Goal: Task Accomplishment & Management: Use online tool/utility

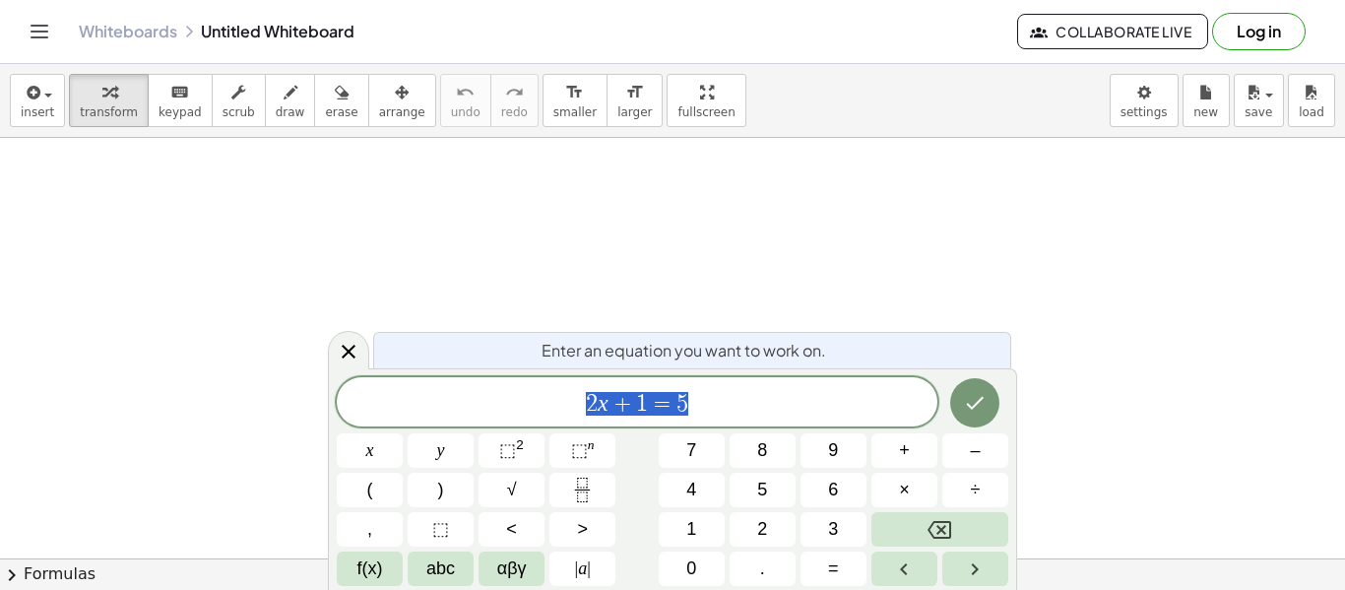
scroll to position [1, 0]
drag, startPoint x: 734, startPoint y: 397, endPoint x: 561, endPoint y: 382, distance: 173.0
click at [561, 382] on div "****** 2 x + 1 = 5" at bounding box center [637, 401] width 601 height 49
click at [965, 410] on icon "Done" at bounding box center [975, 403] width 24 height 24
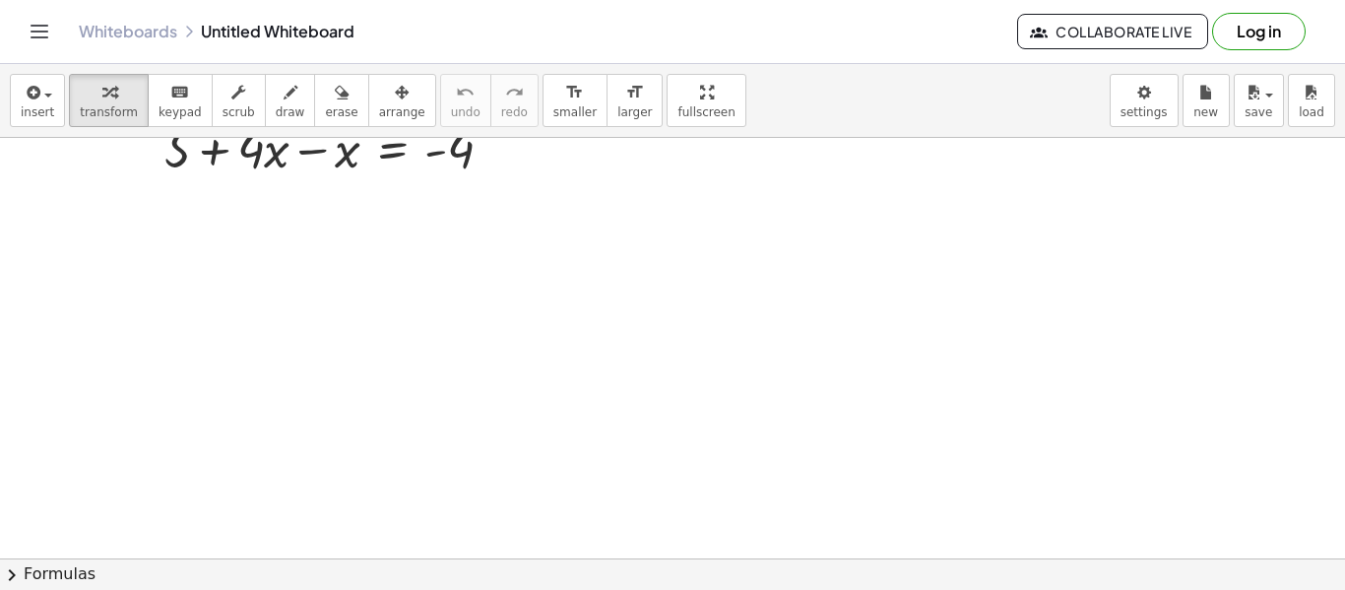
scroll to position [0, 0]
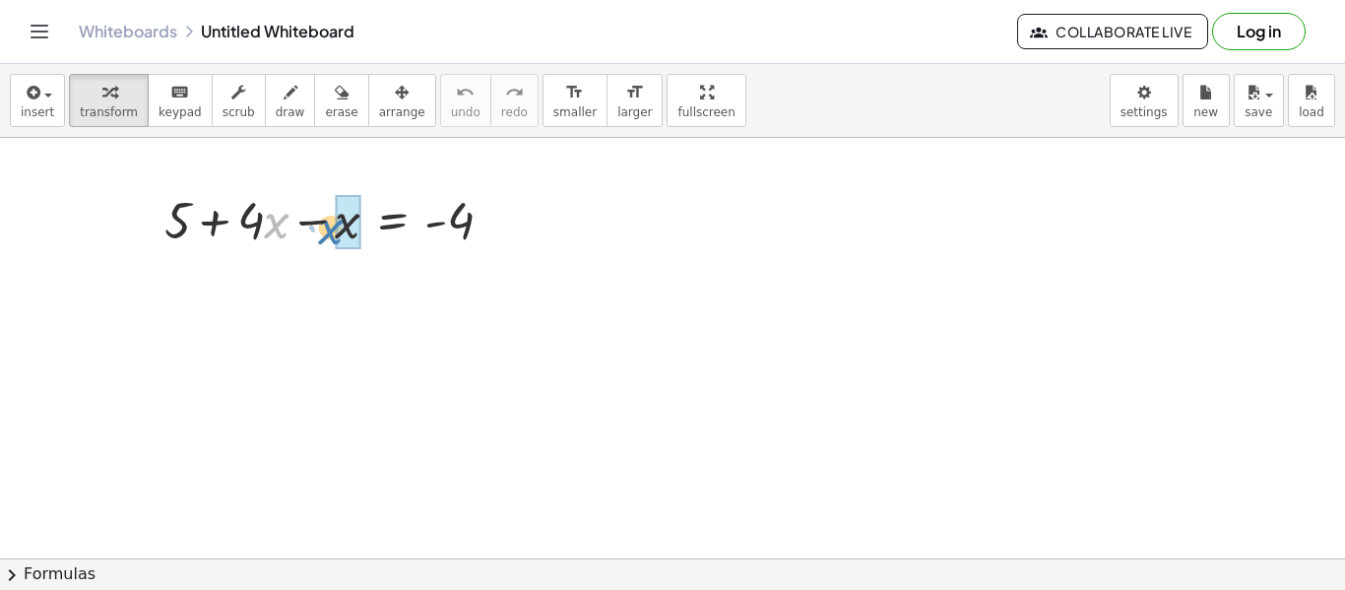
drag, startPoint x: 265, startPoint y: 216, endPoint x: 319, endPoint y: 222, distance: 54.5
click at [319, 222] on div at bounding box center [337, 218] width 364 height 67
drag, startPoint x: 314, startPoint y: 226, endPoint x: 277, endPoint y: 227, distance: 37.4
click at [277, 227] on div at bounding box center [337, 218] width 364 height 67
drag, startPoint x: 344, startPoint y: 226, endPoint x: 273, endPoint y: 227, distance: 70.9
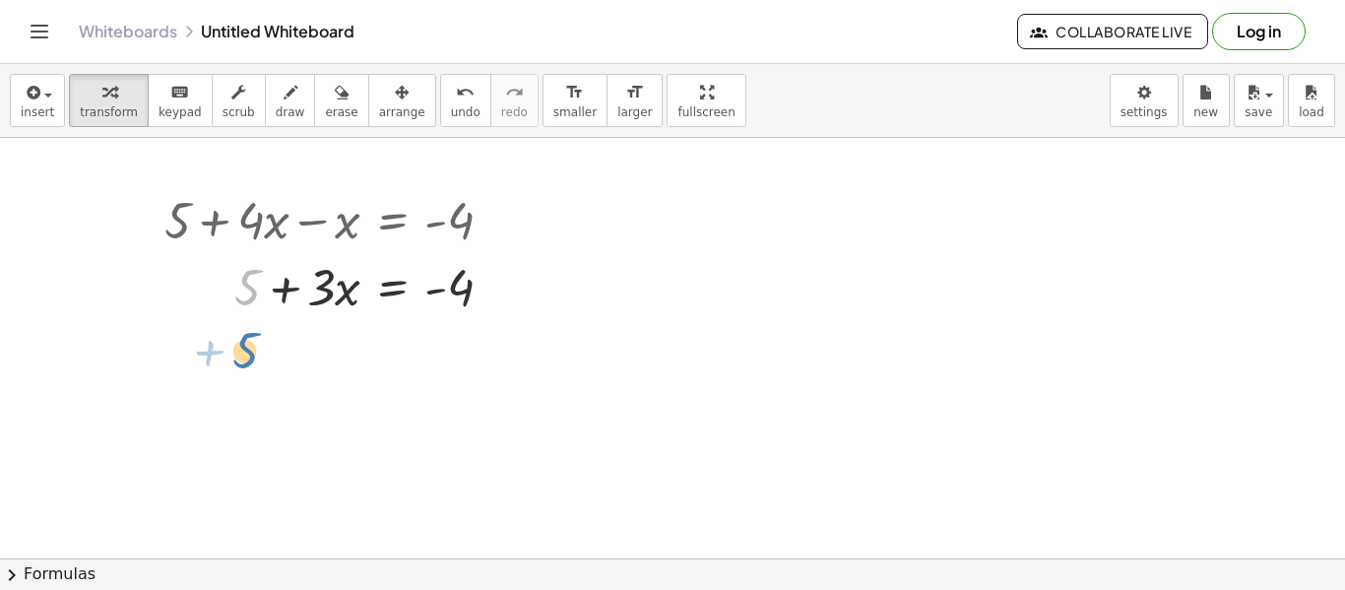
drag, startPoint x: 250, startPoint y: 288, endPoint x: 245, endPoint y: 334, distance: 46.6
drag, startPoint x: 250, startPoint y: 288, endPoint x: 258, endPoint y: 342, distance: 54.7
drag, startPoint x: 253, startPoint y: 296, endPoint x: 479, endPoint y: 331, distance: 228.2
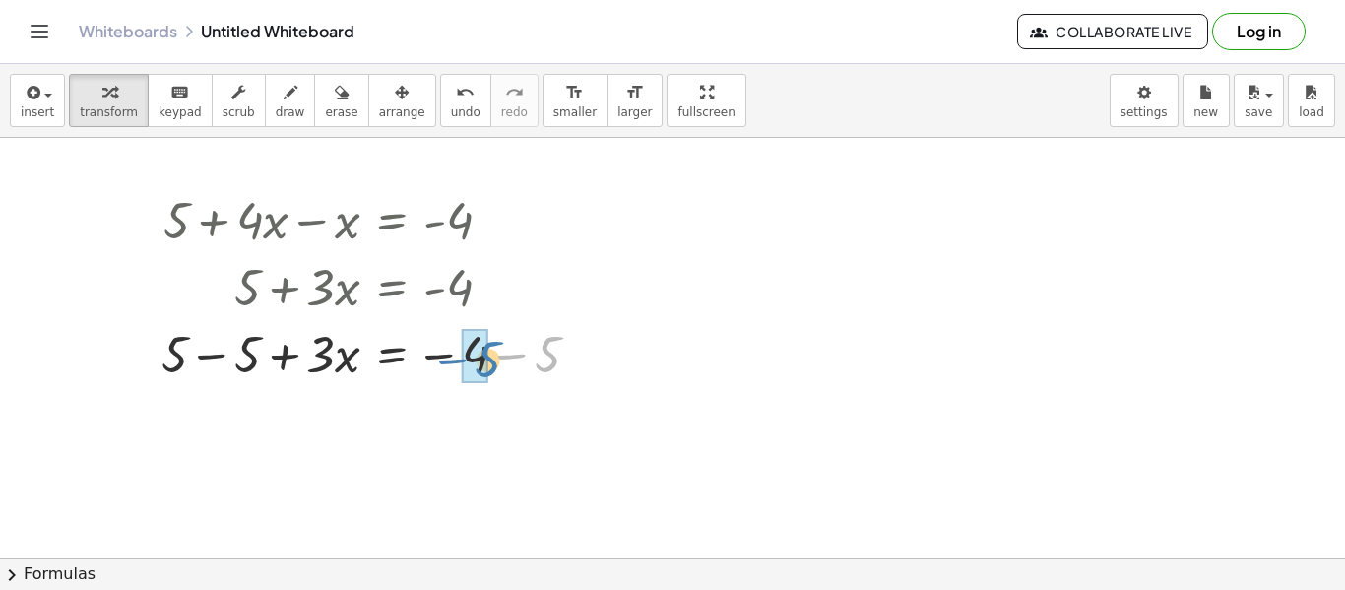
drag, startPoint x: 551, startPoint y: 354, endPoint x: 480, endPoint y: 360, distance: 71.2
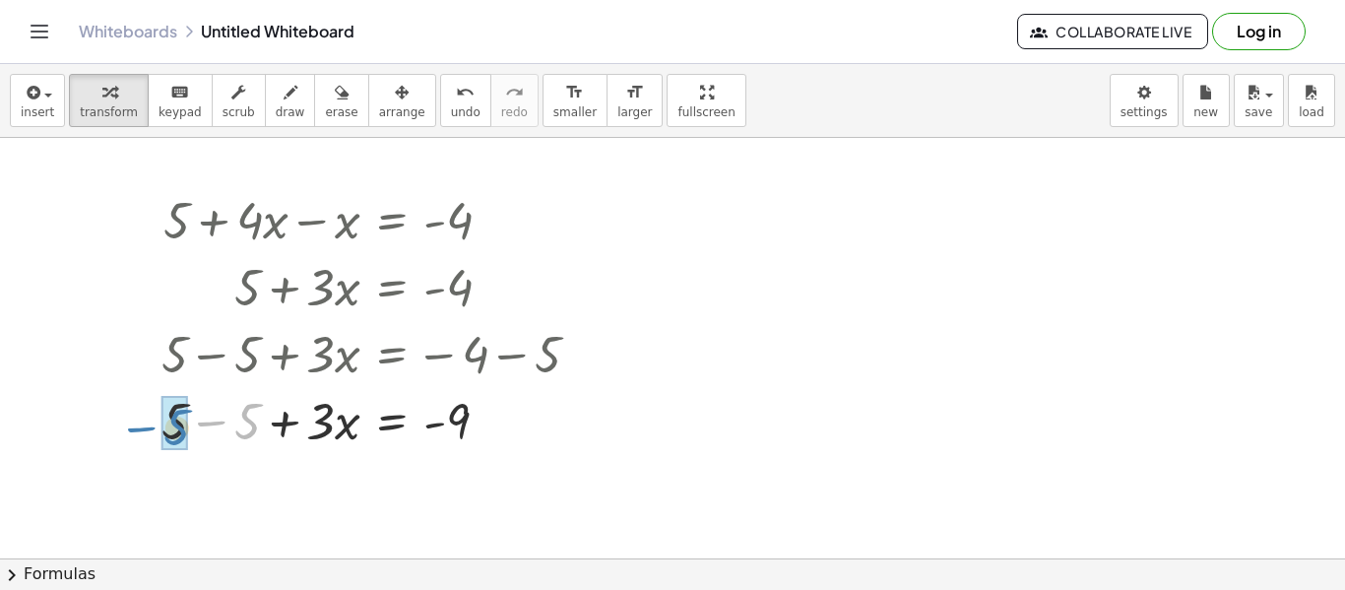
drag, startPoint x: 243, startPoint y: 418, endPoint x: 170, endPoint y: 424, distance: 73.1
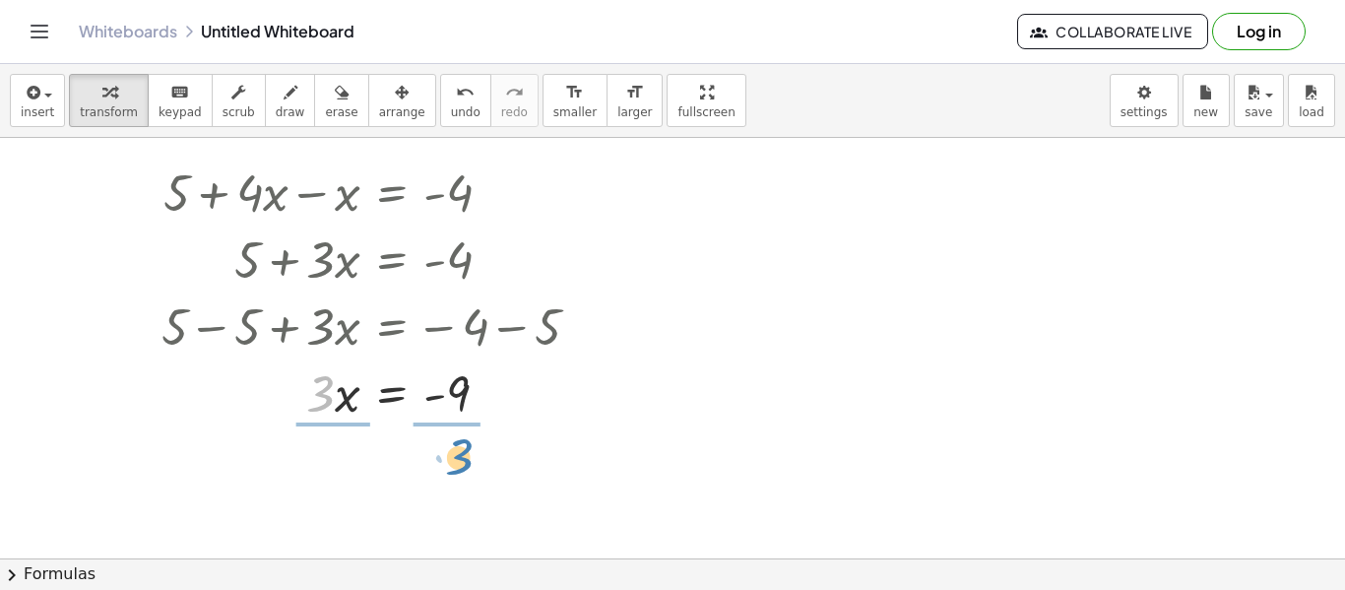
drag, startPoint x: 327, startPoint y: 393, endPoint x: 464, endPoint y: 456, distance: 150.7
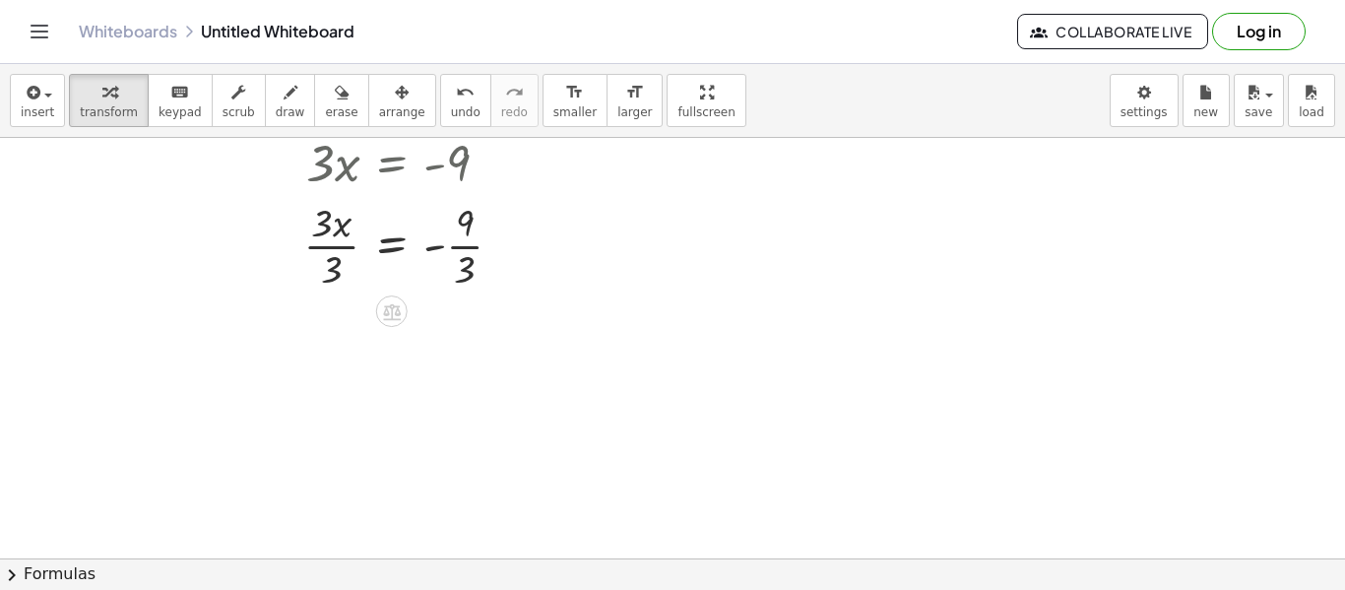
scroll to position [274, 0]
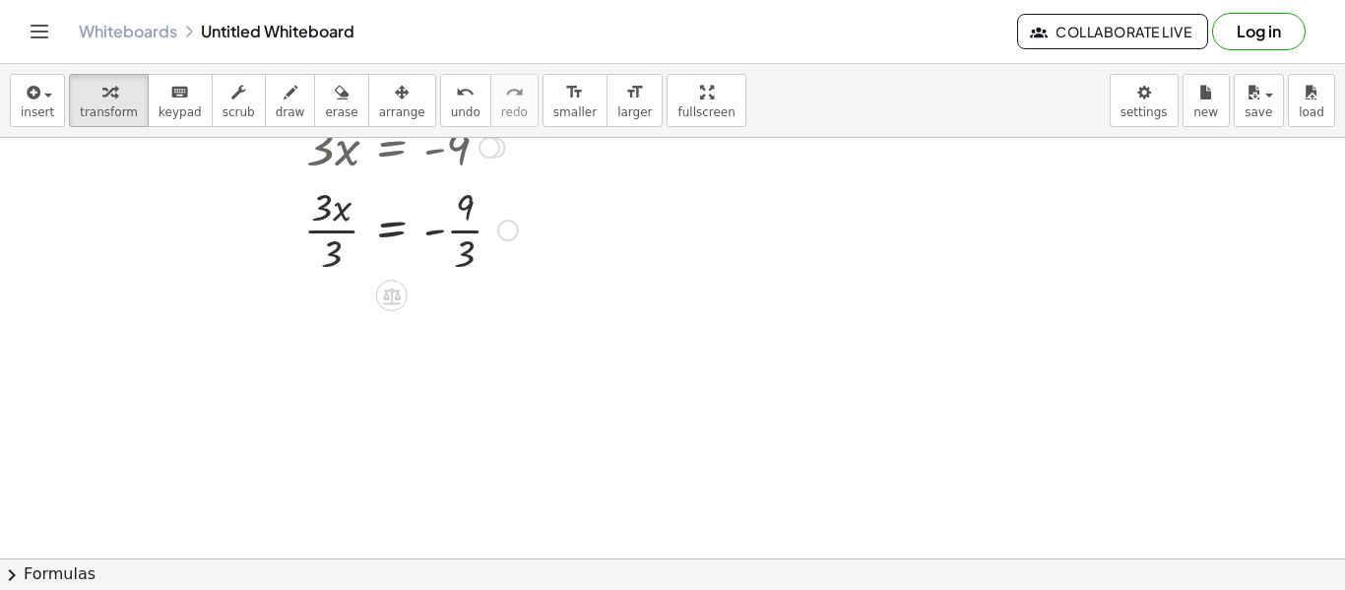
click at [329, 229] on div at bounding box center [379, 228] width 454 height 98
click at [462, 326] on div at bounding box center [379, 327] width 454 height 98
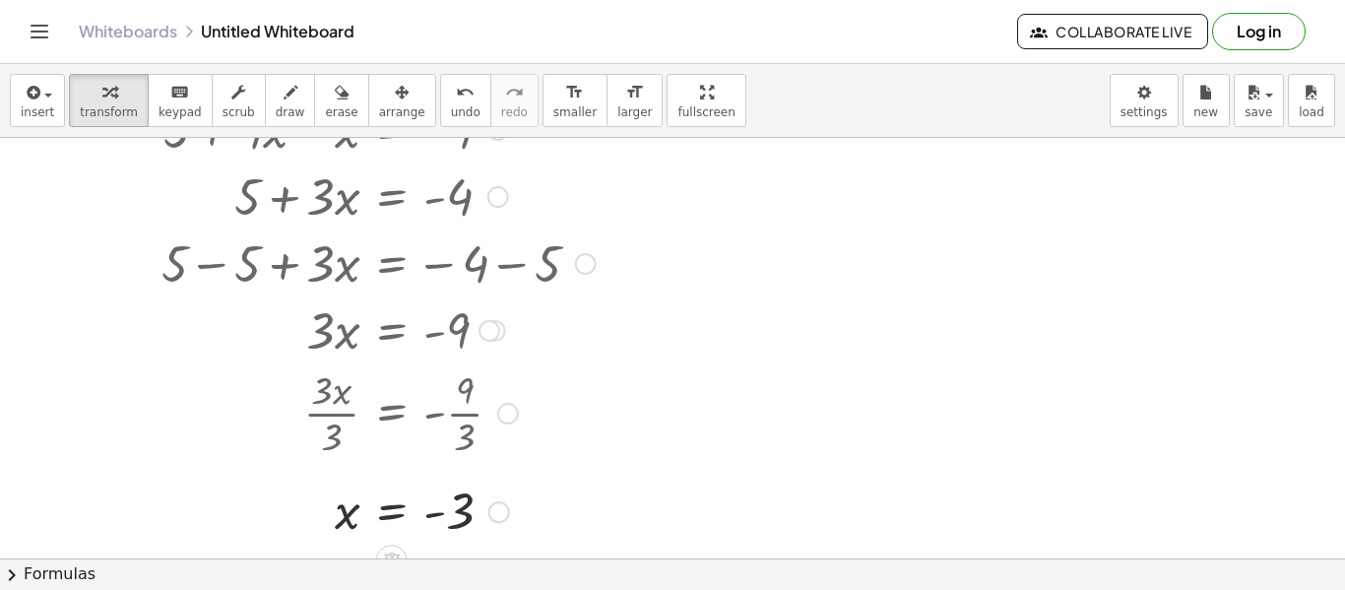
scroll to position [0, 0]
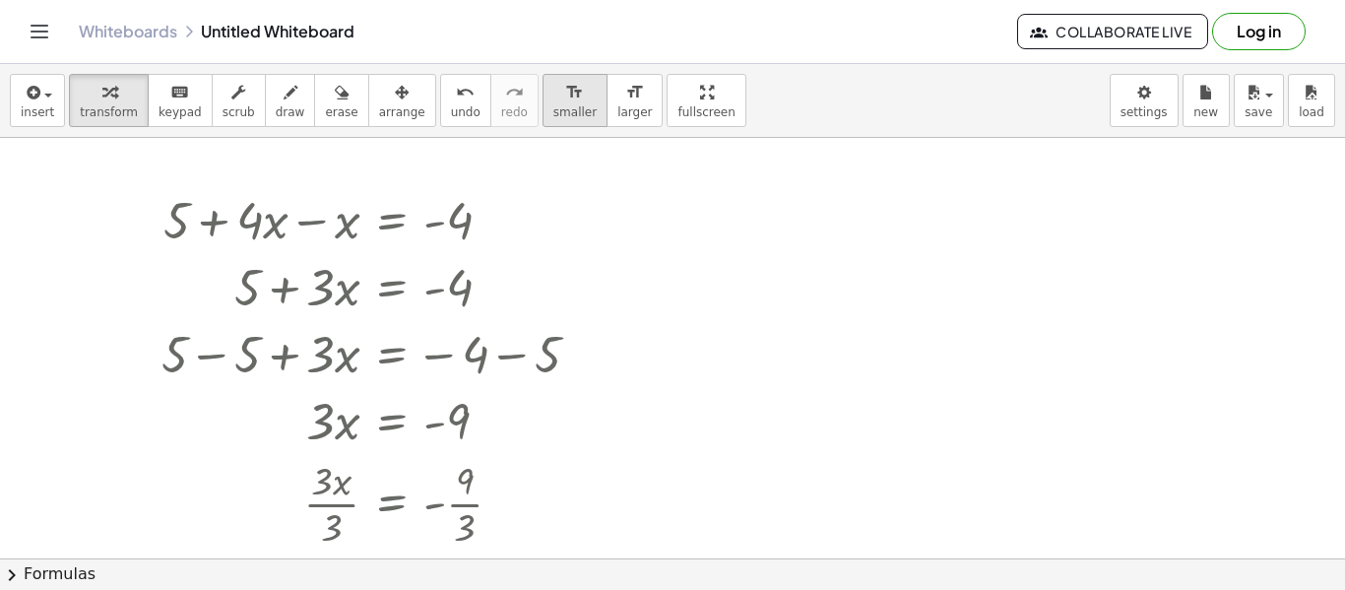
click at [557, 97] on div "format_size" at bounding box center [575, 92] width 43 height 24
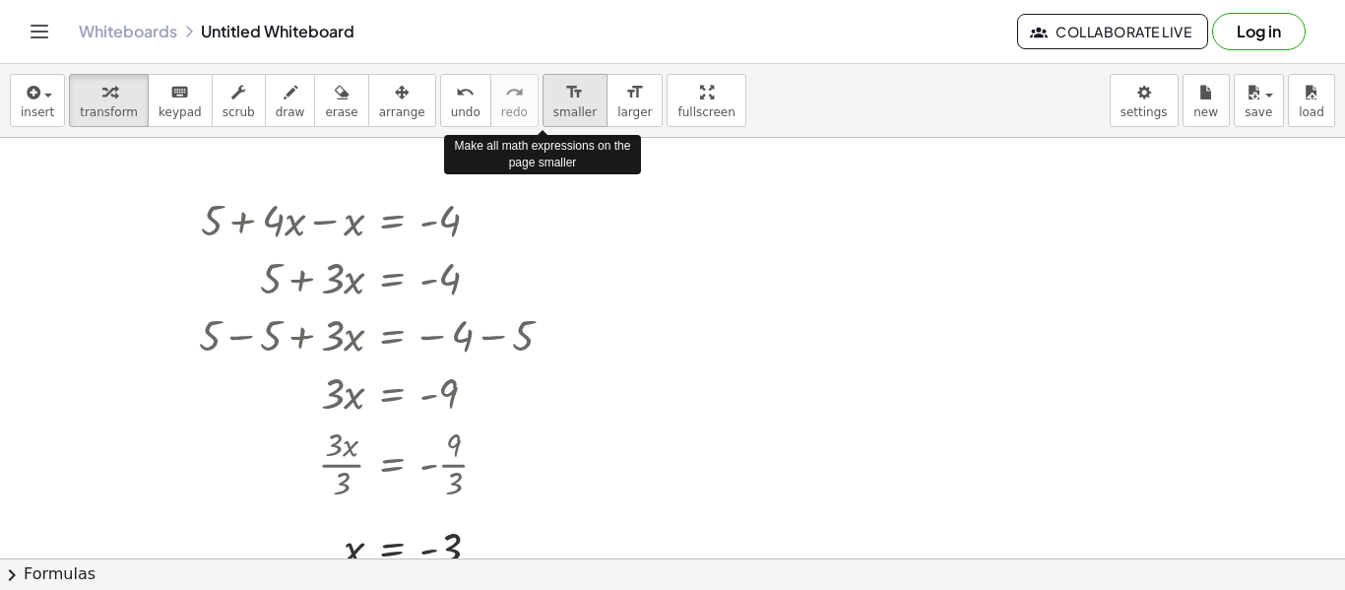
click at [558, 98] on div "format_size" at bounding box center [575, 92] width 43 height 24
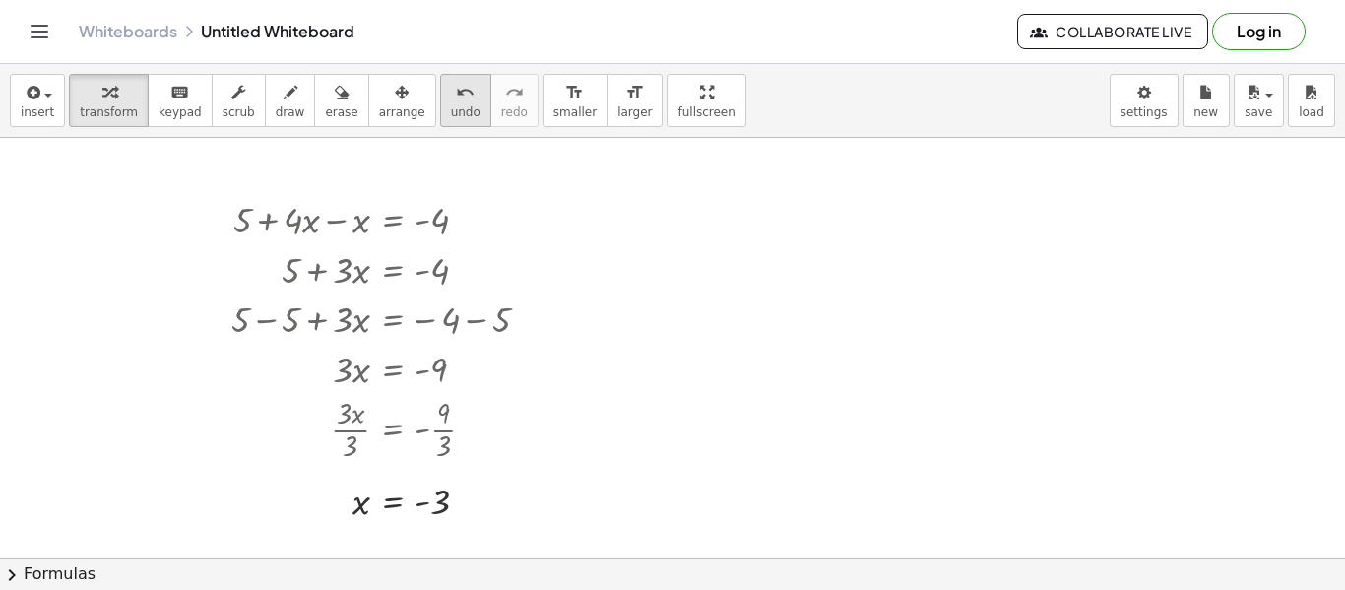
click at [456, 98] on icon "undo" at bounding box center [465, 93] width 19 height 24
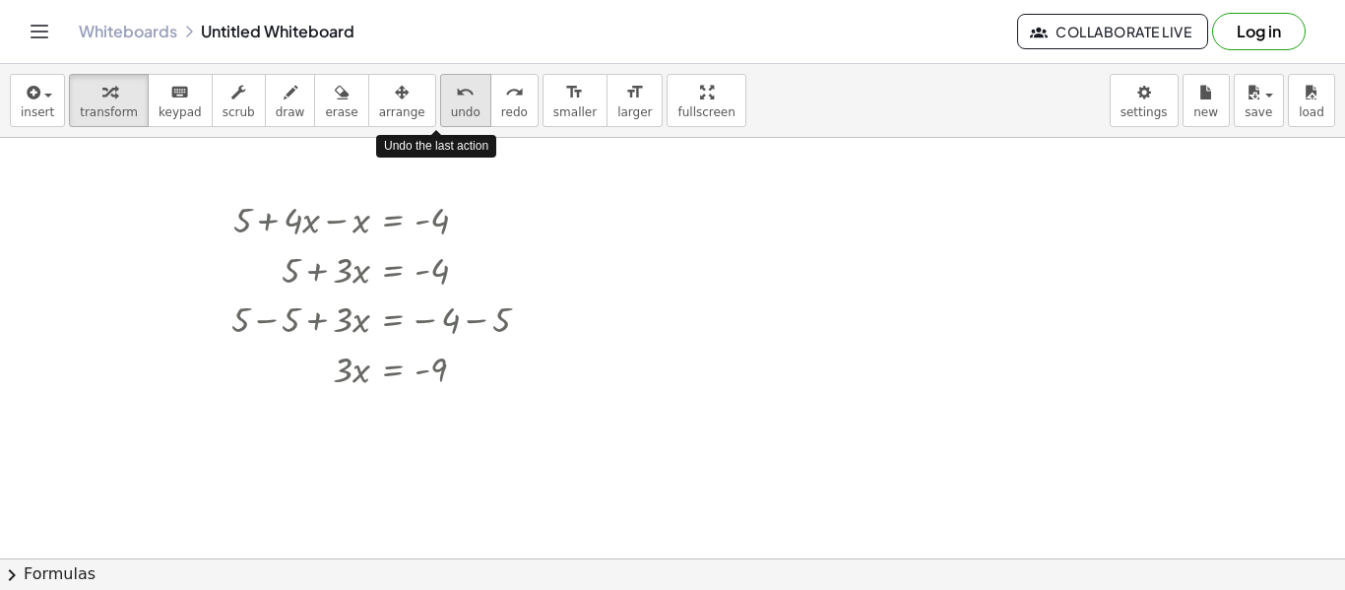
click at [456, 98] on icon "undo" at bounding box center [465, 93] width 19 height 24
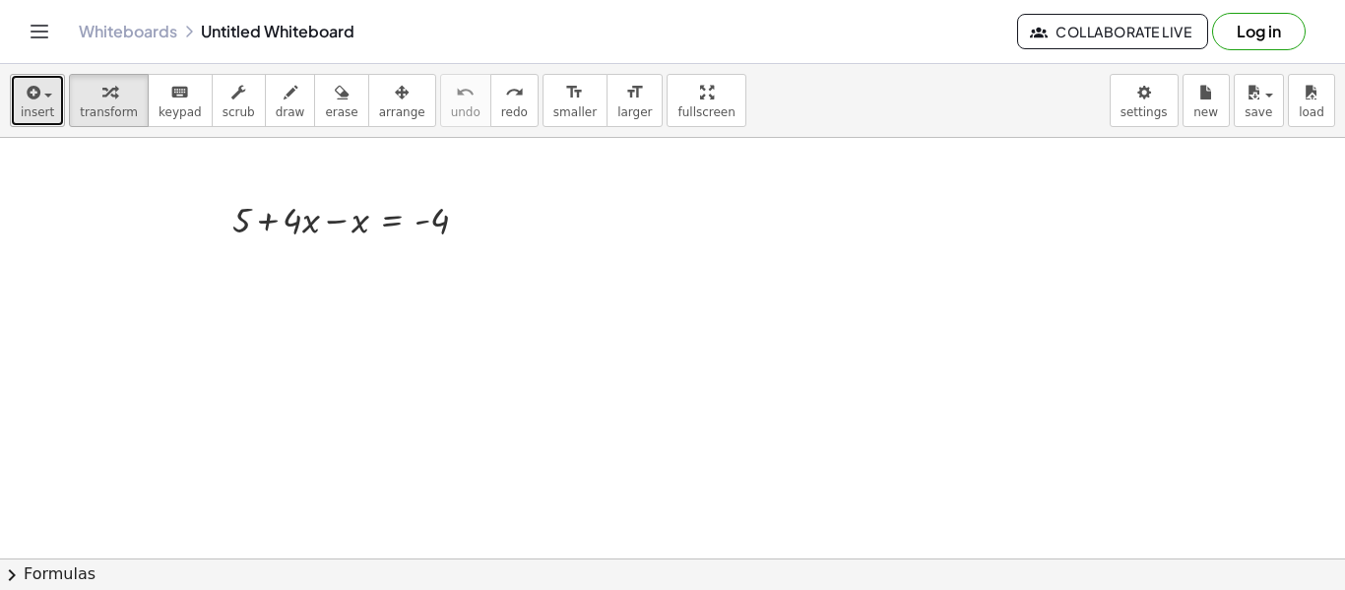
click at [36, 107] on span "insert" at bounding box center [37, 112] width 33 height 14
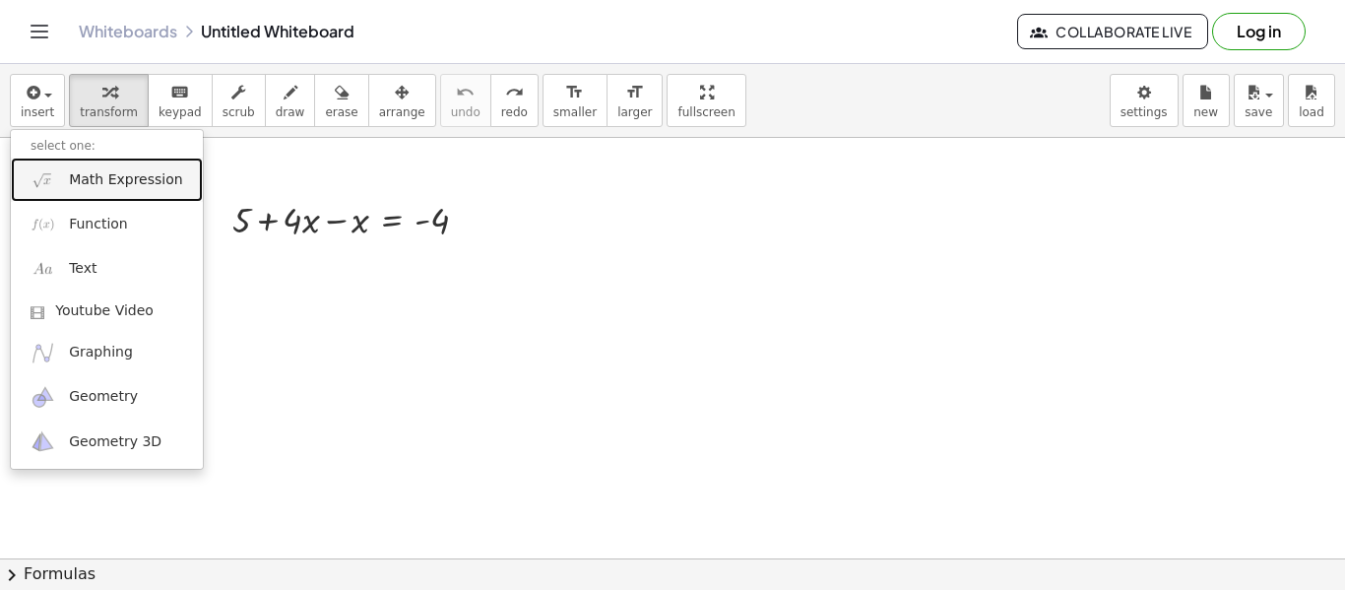
click at [81, 184] on span "Math Expression" at bounding box center [125, 180] width 113 height 20
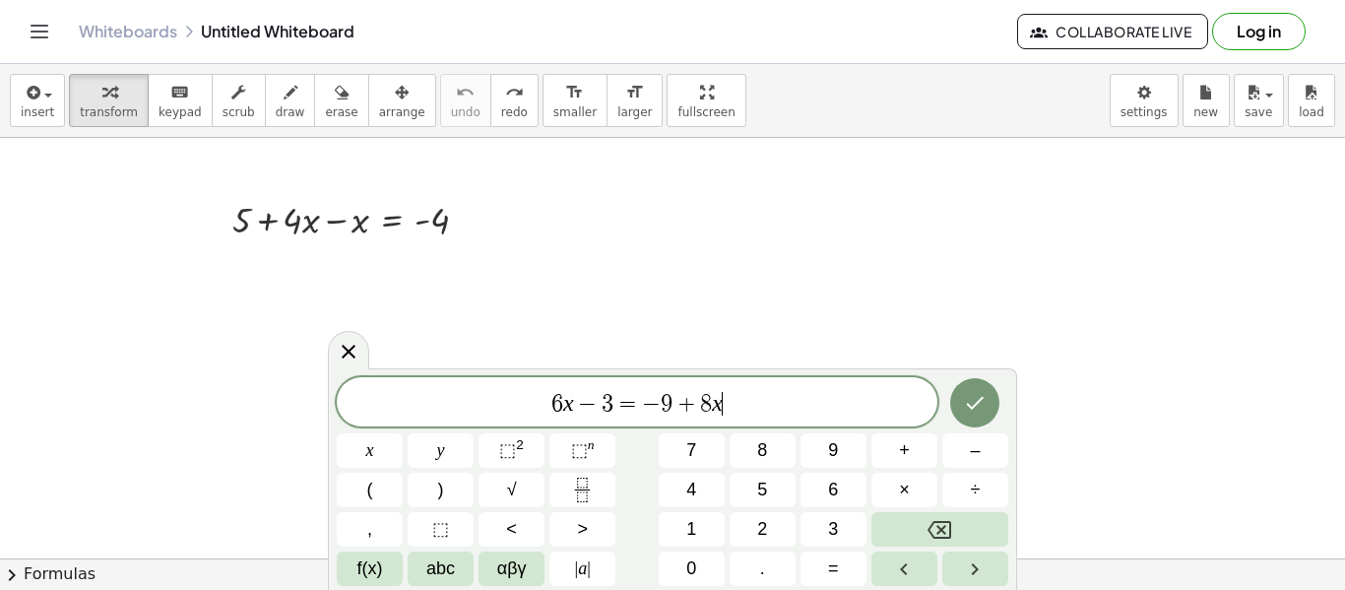
scroll to position [4, 0]
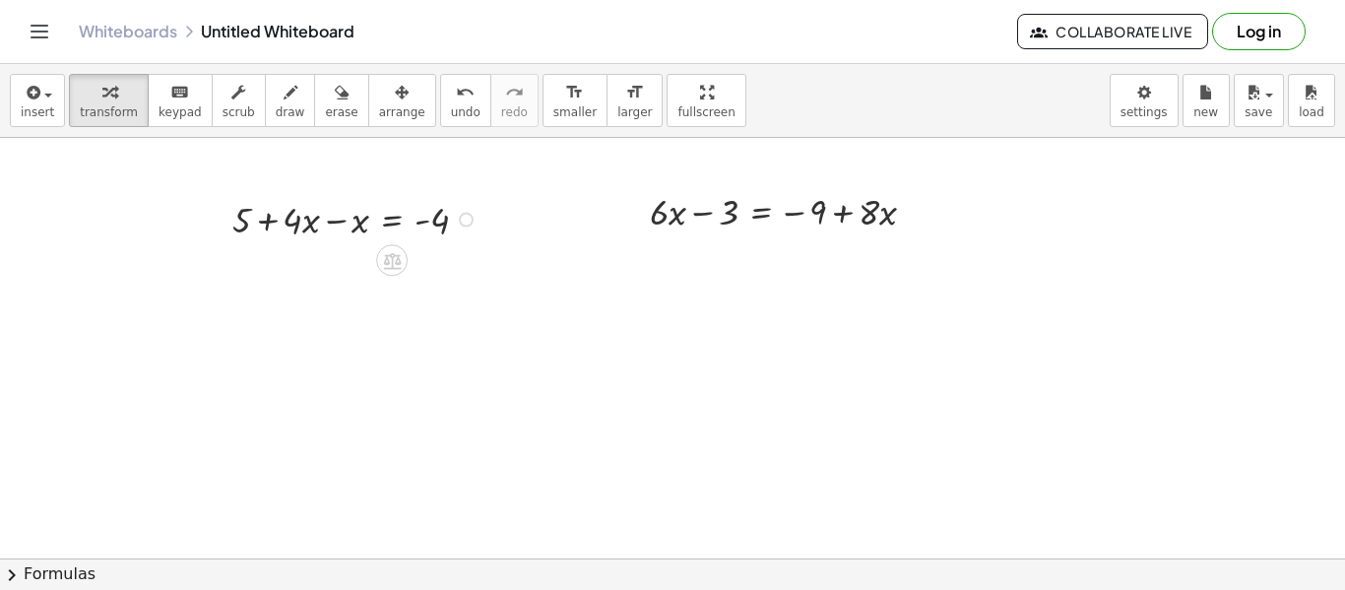
click at [454, 204] on div at bounding box center [358, 218] width 271 height 50
click at [467, 219] on div at bounding box center [466, 220] width 15 height 15
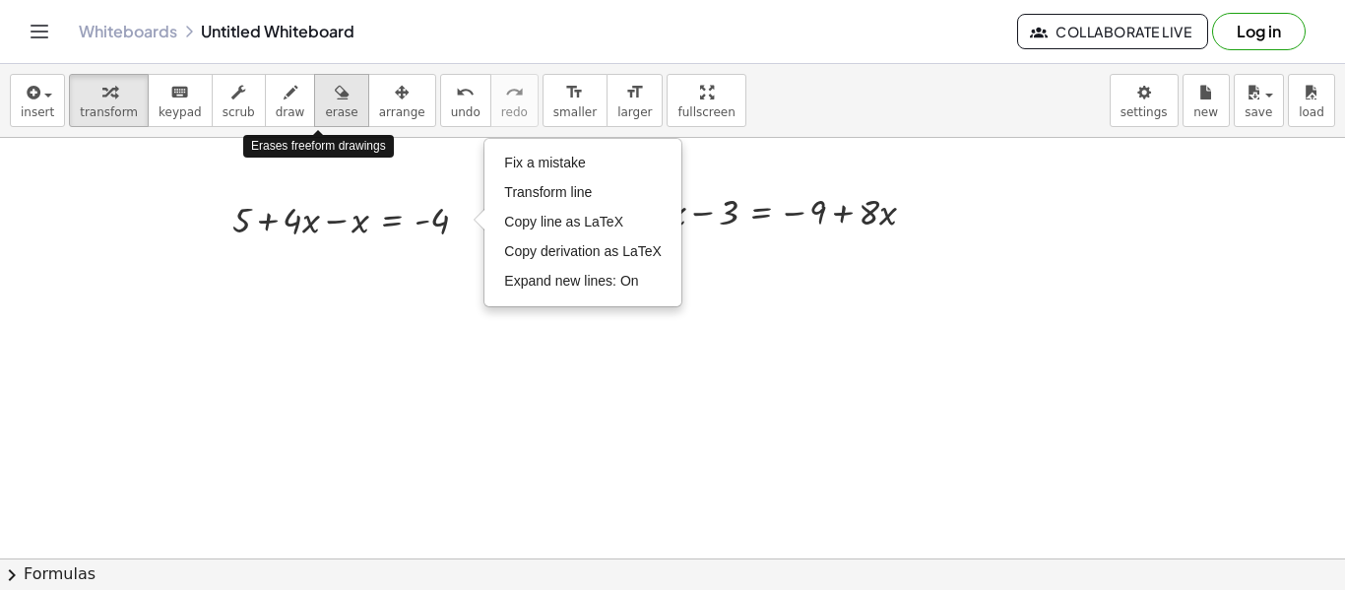
click at [337, 119] on button "erase" at bounding box center [341, 100] width 54 height 53
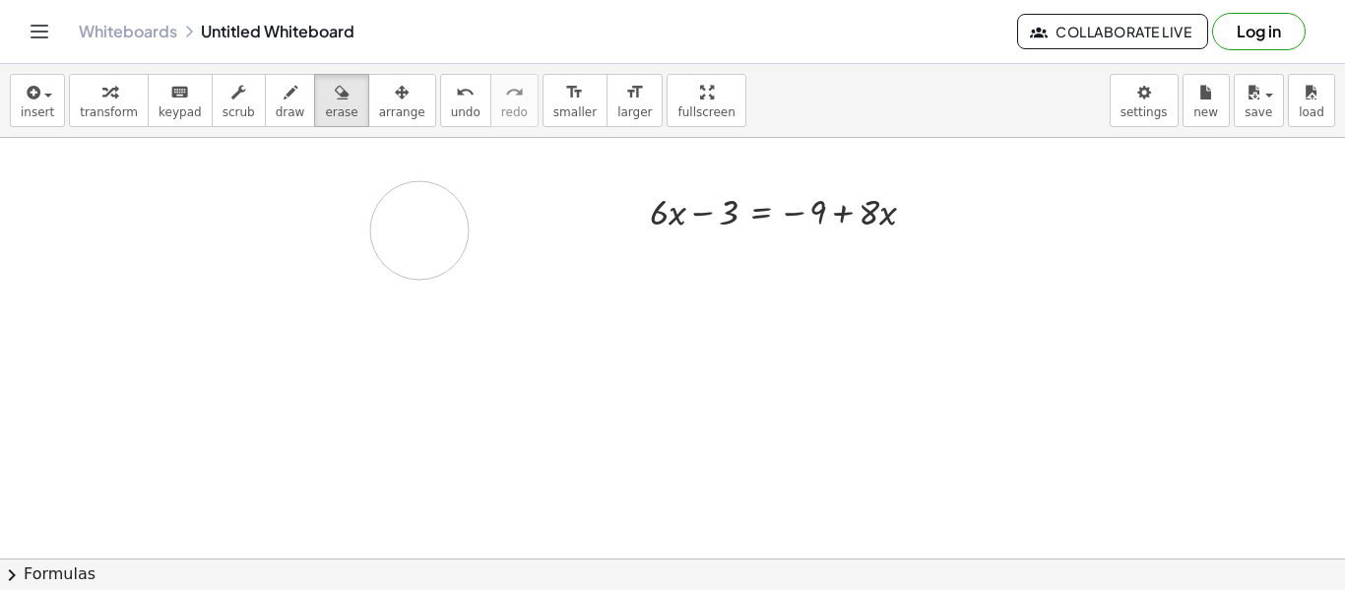
drag, startPoint x: 307, startPoint y: 199, endPoint x: 420, endPoint y: 230, distance: 116.6
click at [420, 230] on div at bounding box center [672, 558] width 1345 height 841
drag, startPoint x: 280, startPoint y: 223, endPoint x: 440, endPoint y: 212, distance: 160.9
click at [440, 212] on div at bounding box center [672, 558] width 1345 height 841
drag, startPoint x: 440, startPoint y: 212, endPoint x: 295, endPoint y: 185, distance: 148.2
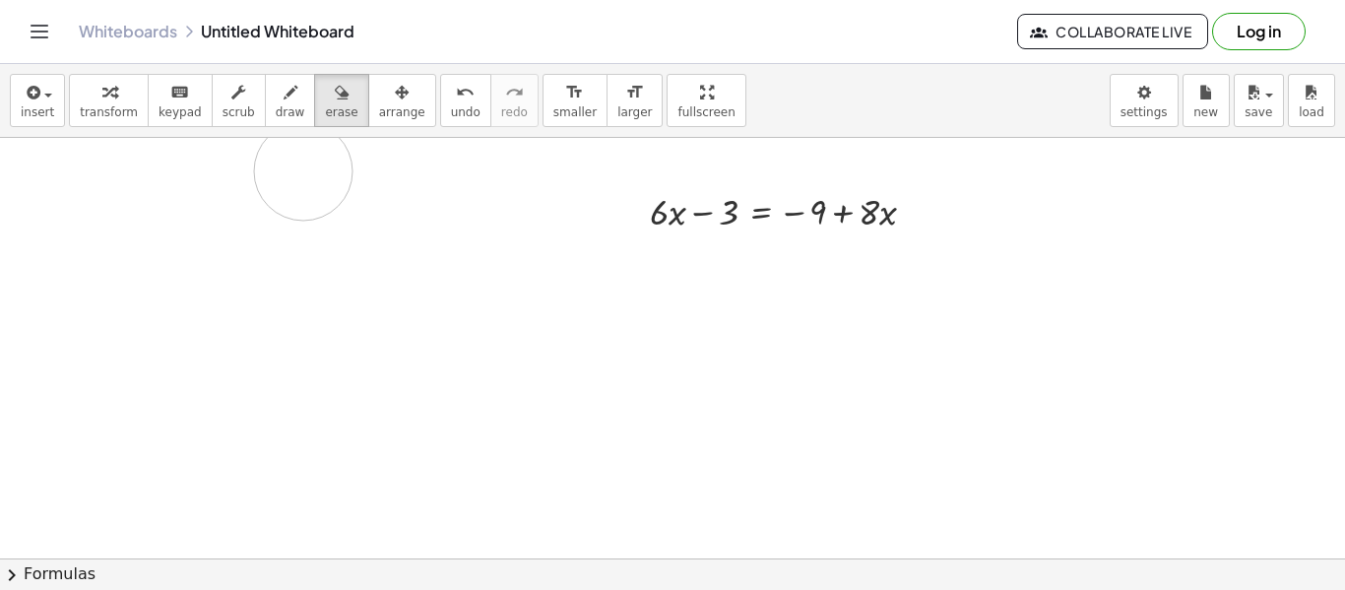
click at [295, 185] on div at bounding box center [672, 558] width 1345 height 841
click at [37, 108] on span "insert" at bounding box center [37, 112] width 33 height 14
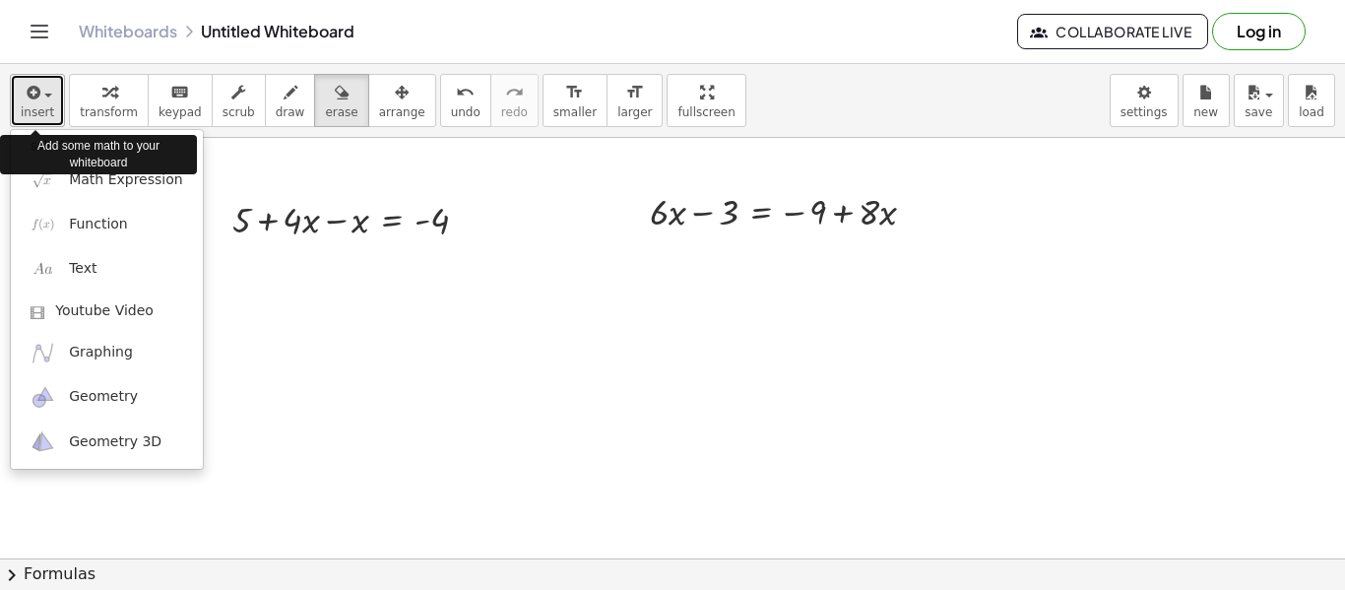
click at [37, 110] on span "insert" at bounding box center [37, 112] width 33 height 14
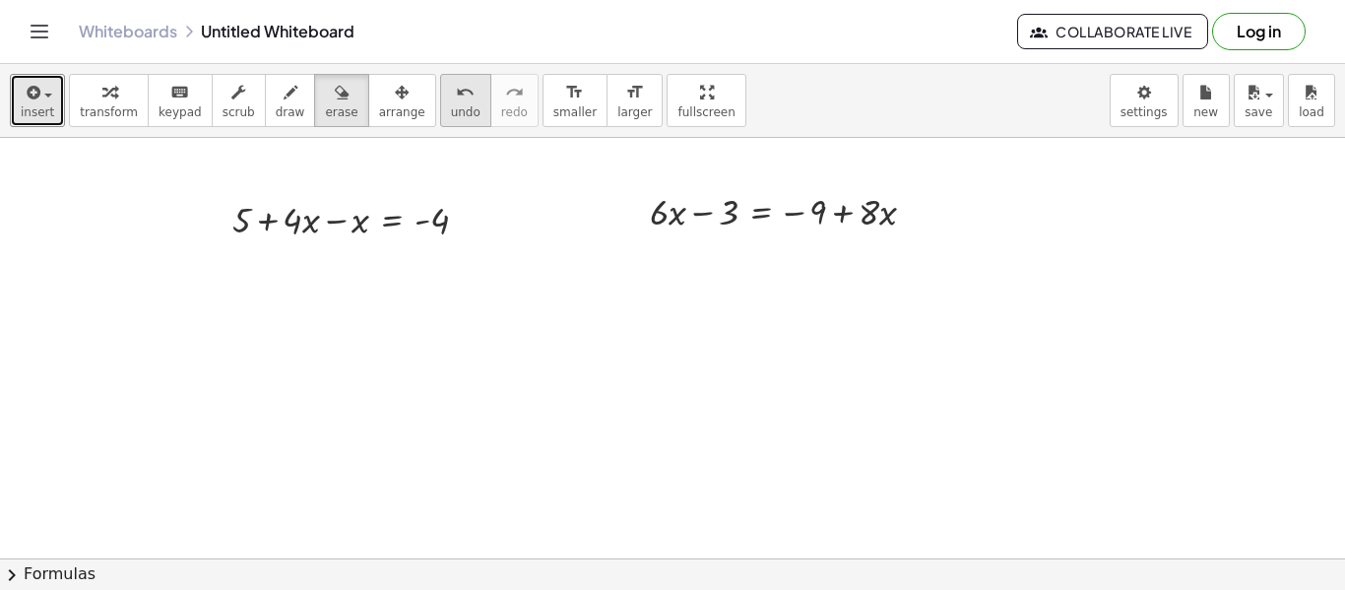
click at [445, 102] on button "undo undo" at bounding box center [465, 100] width 51 height 53
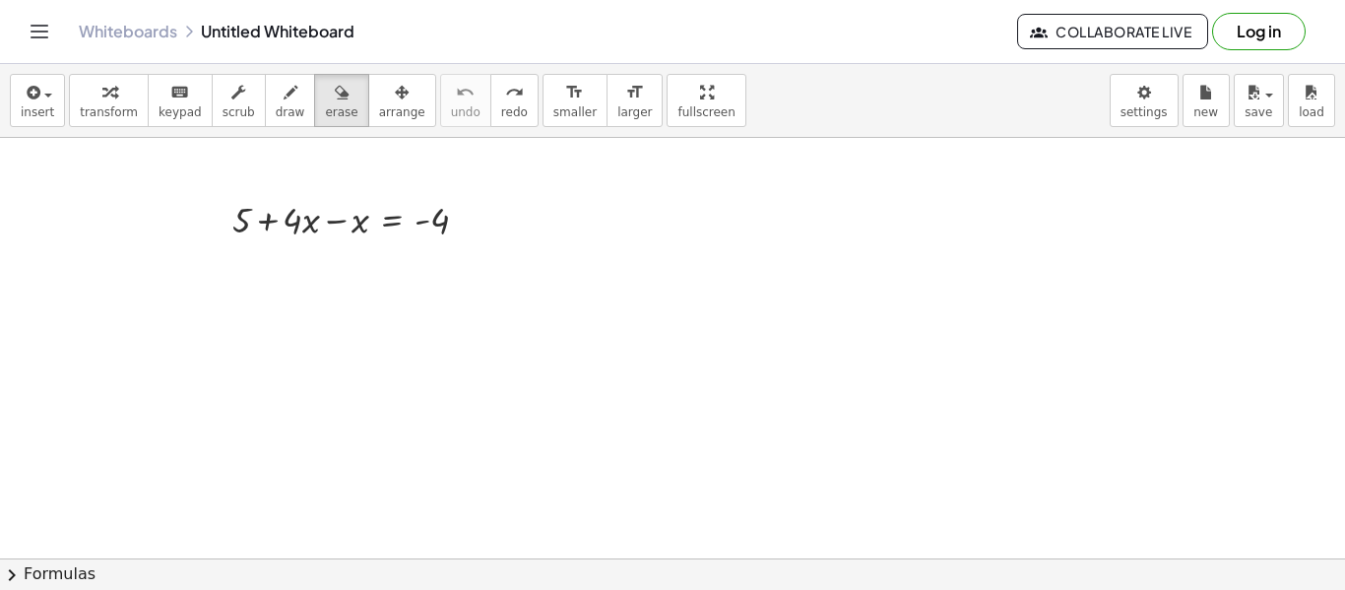
click at [290, 218] on div at bounding box center [672, 558] width 1345 height 841
click at [283, 224] on div at bounding box center [672, 558] width 1345 height 841
click at [173, 115] on span "keypad" at bounding box center [180, 112] width 43 height 14
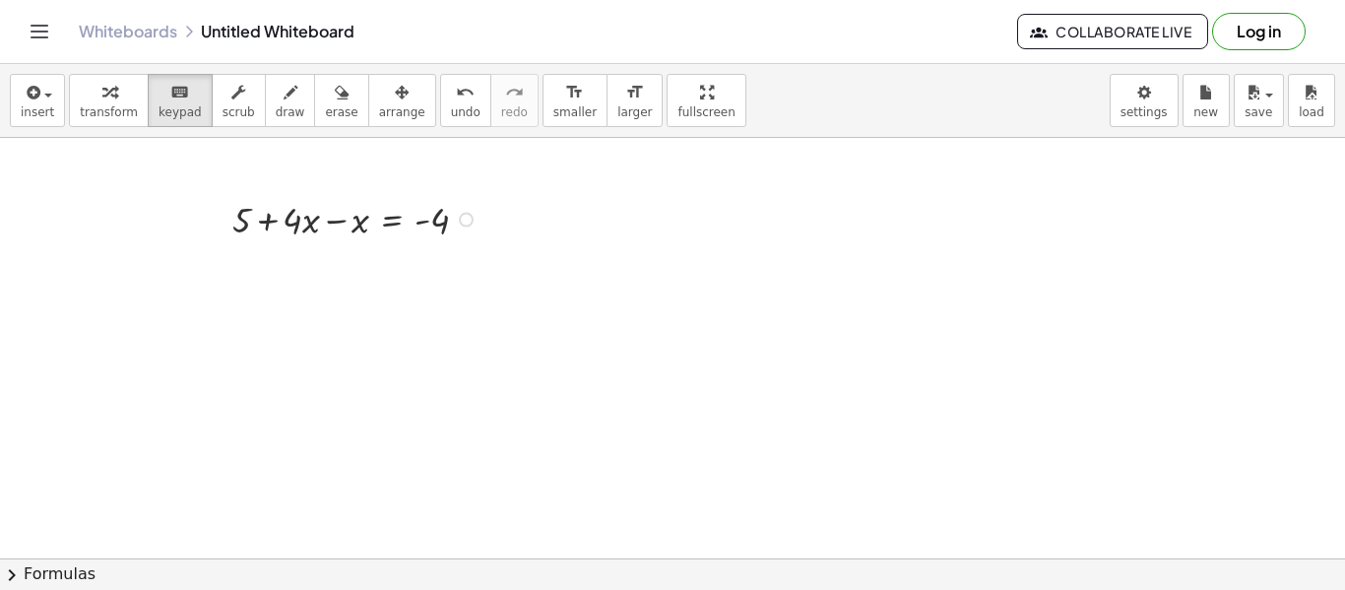
click at [224, 213] on div at bounding box center [218, 218] width 30 height 60
click at [241, 222] on div at bounding box center [241, 220] width 19 height 40
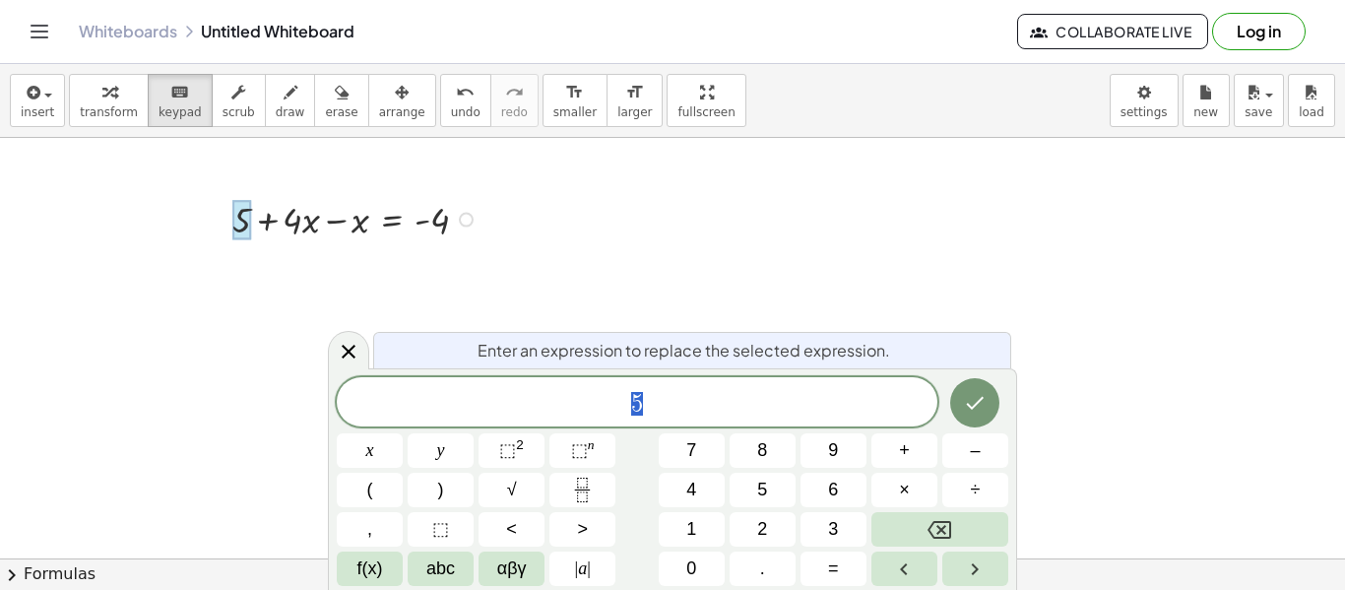
click at [250, 254] on div at bounding box center [672, 558] width 1345 height 841
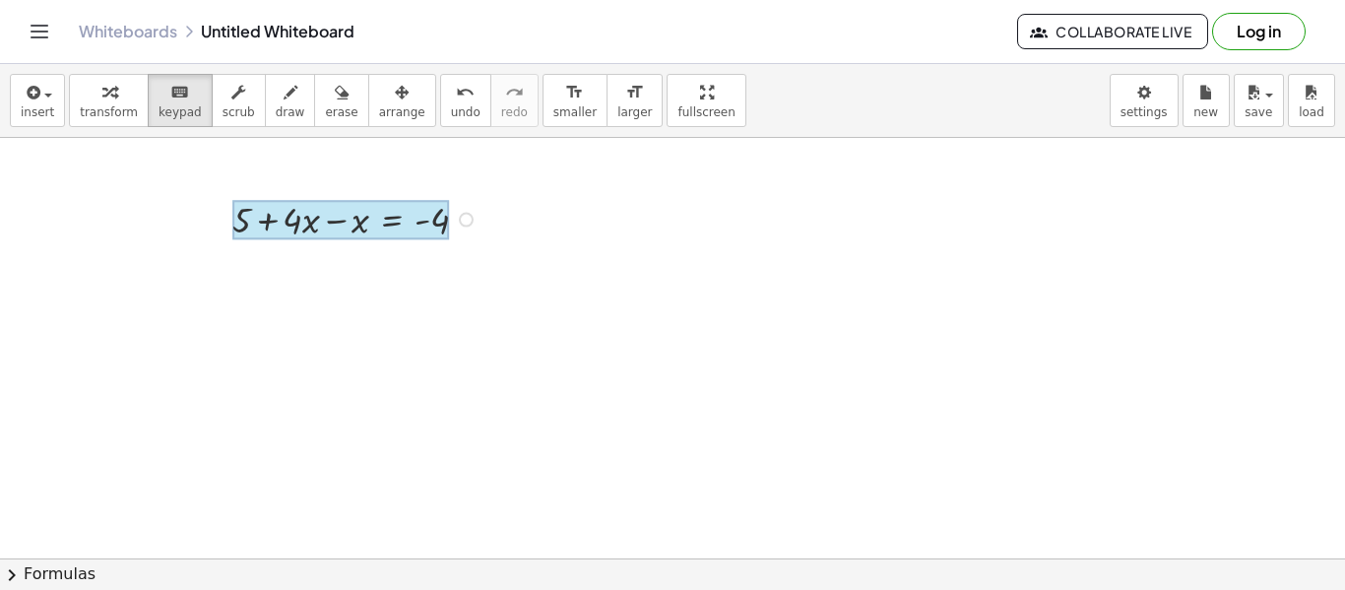
click at [391, 234] on div at bounding box center [340, 220] width 217 height 40
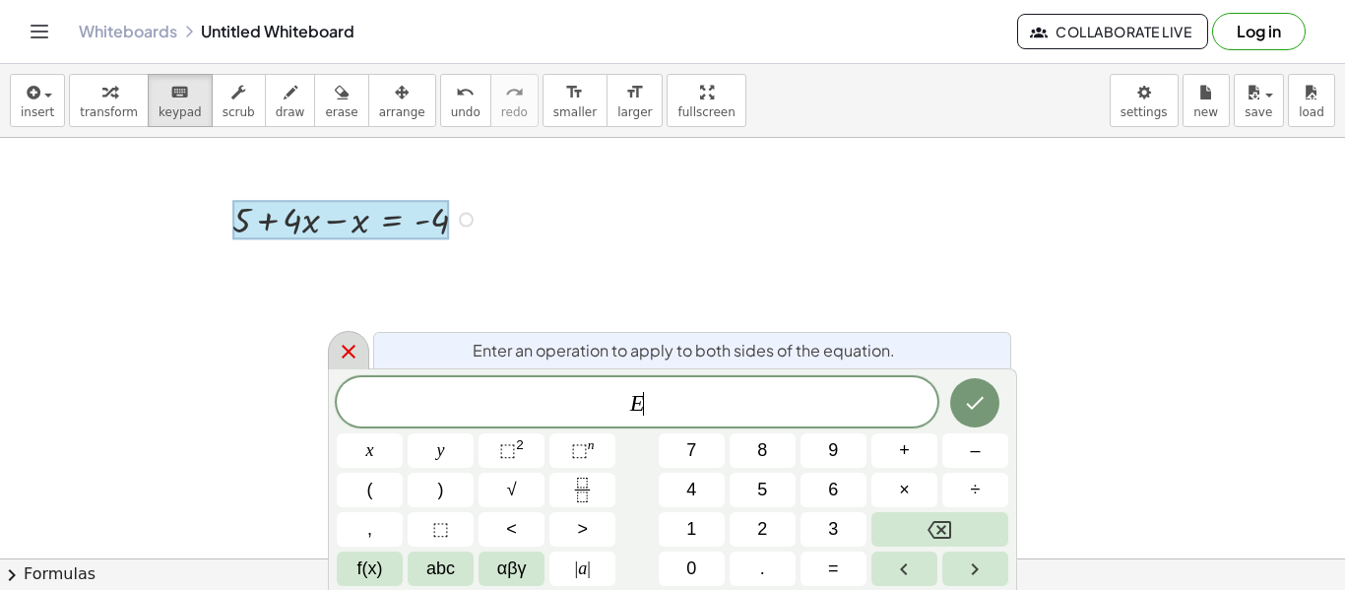
click at [366, 358] on div at bounding box center [348, 350] width 41 height 38
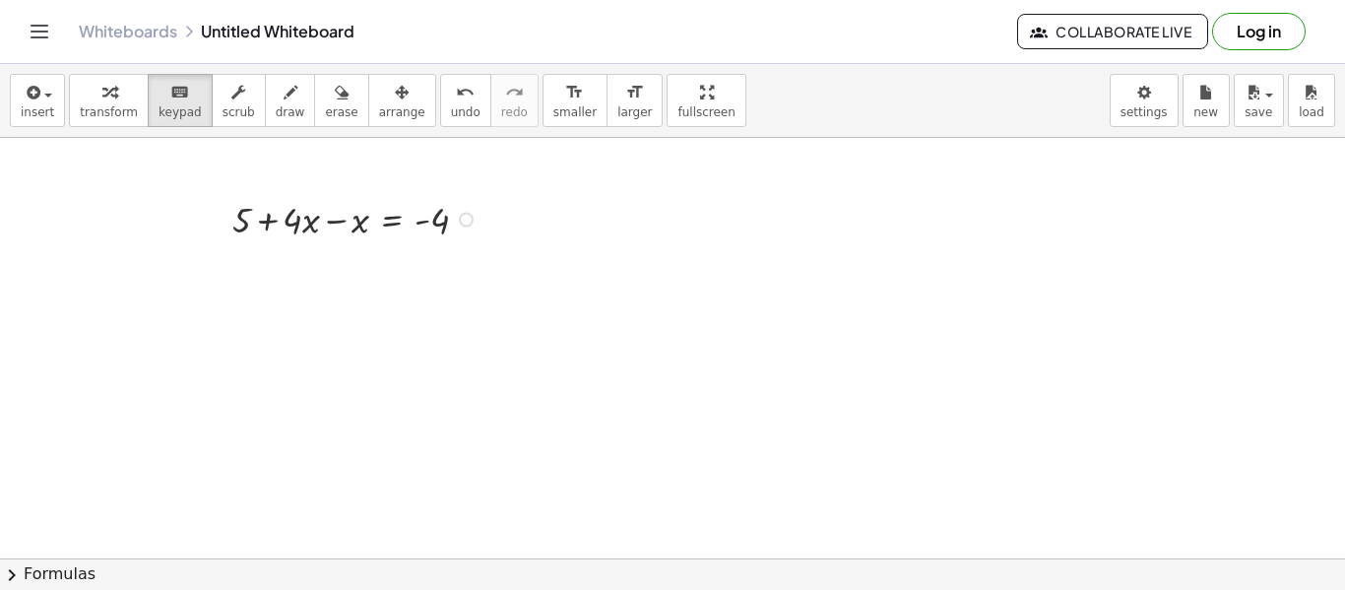
click at [456, 227] on div at bounding box center [358, 218] width 271 height 50
click at [462, 218] on div "Fix a mistake Transform line Copy line as LaTeX Copy derivation as LaTeX Expand…" at bounding box center [466, 220] width 15 height 15
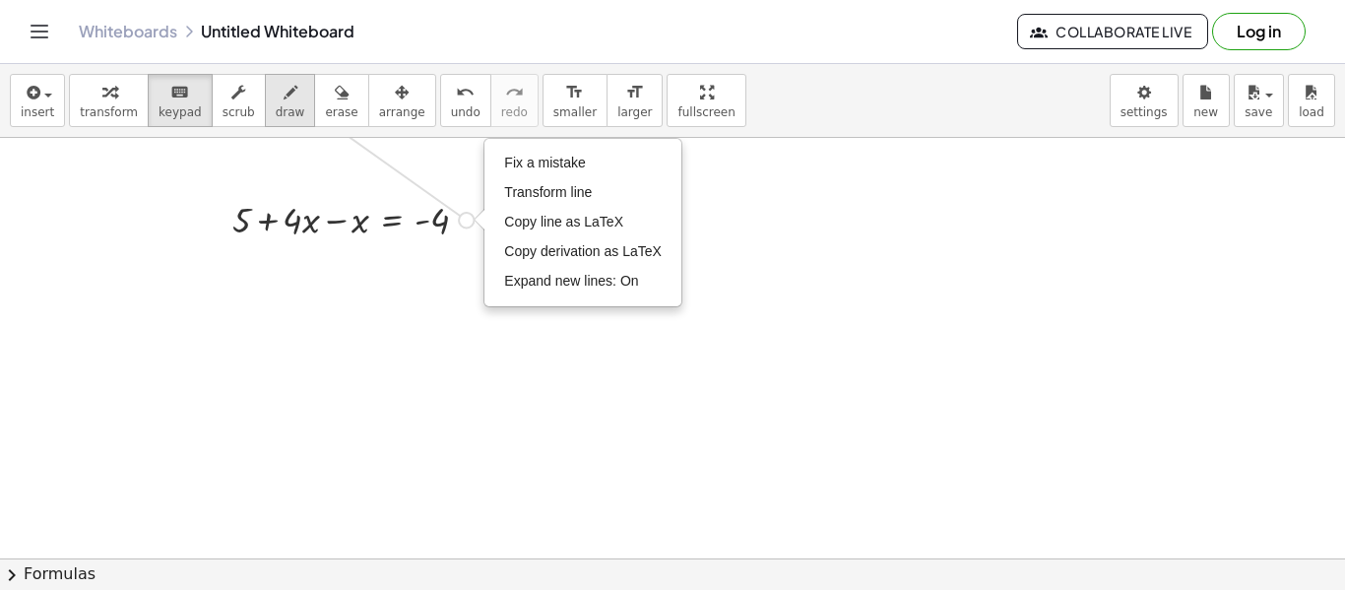
drag, startPoint x: 463, startPoint y: 218, endPoint x: 259, endPoint y: 73, distance: 250.1
click at [259, 73] on div "insert select one: Math Expression Function Text Youtube Video Graphing Geometr…" at bounding box center [672, 327] width 1345 height 526
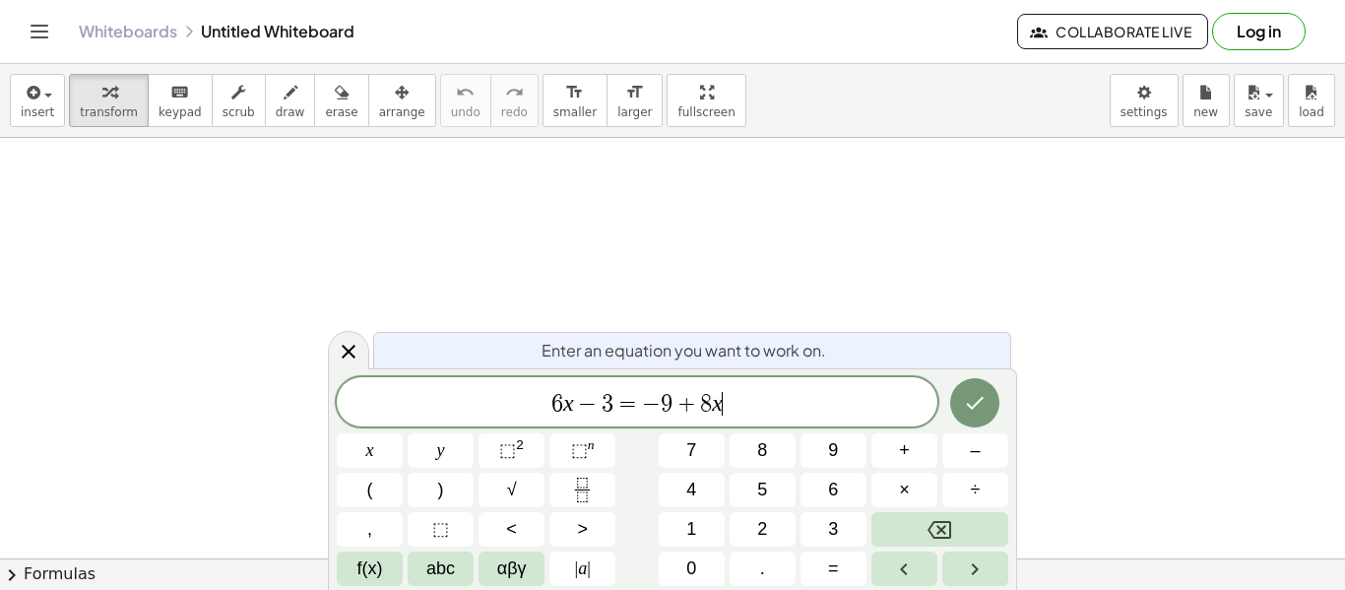
scroll to position [3, 0]
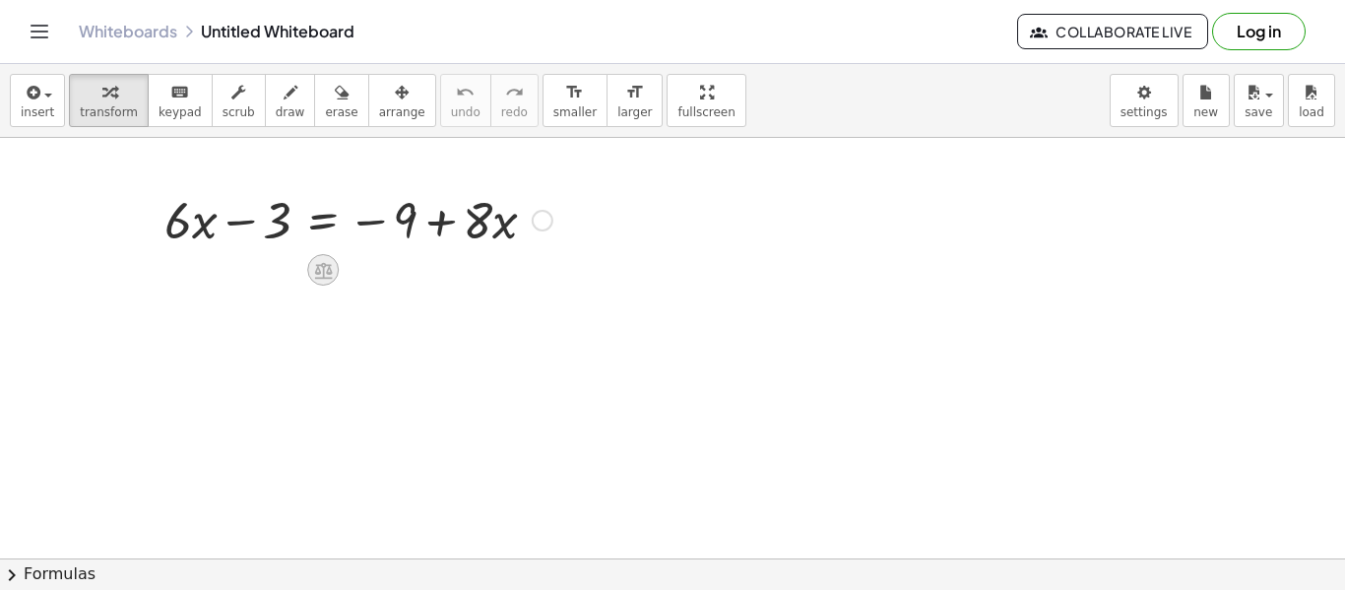
click at [321, 268] on icon at bounding box center [323, 270] width 21 height 21
click at [253, 190] on div at bounding box center [359, 218] width 408 height 67
drag, startPoint x: 244, startPoint y: 228, endPoint x: 365, endPoint y: 283, distance: 133.1
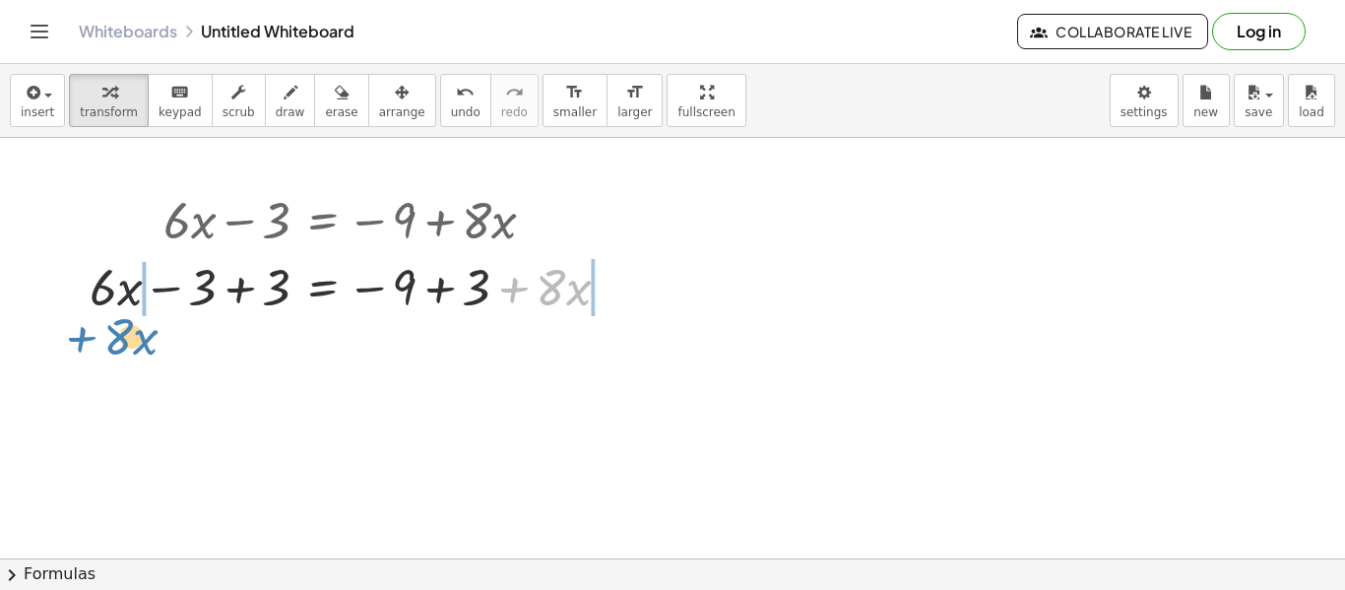
drag, startPoint x: 518, startPoint y: 294, endPoint x: 86, endPoint y: 343, distance: 435.2
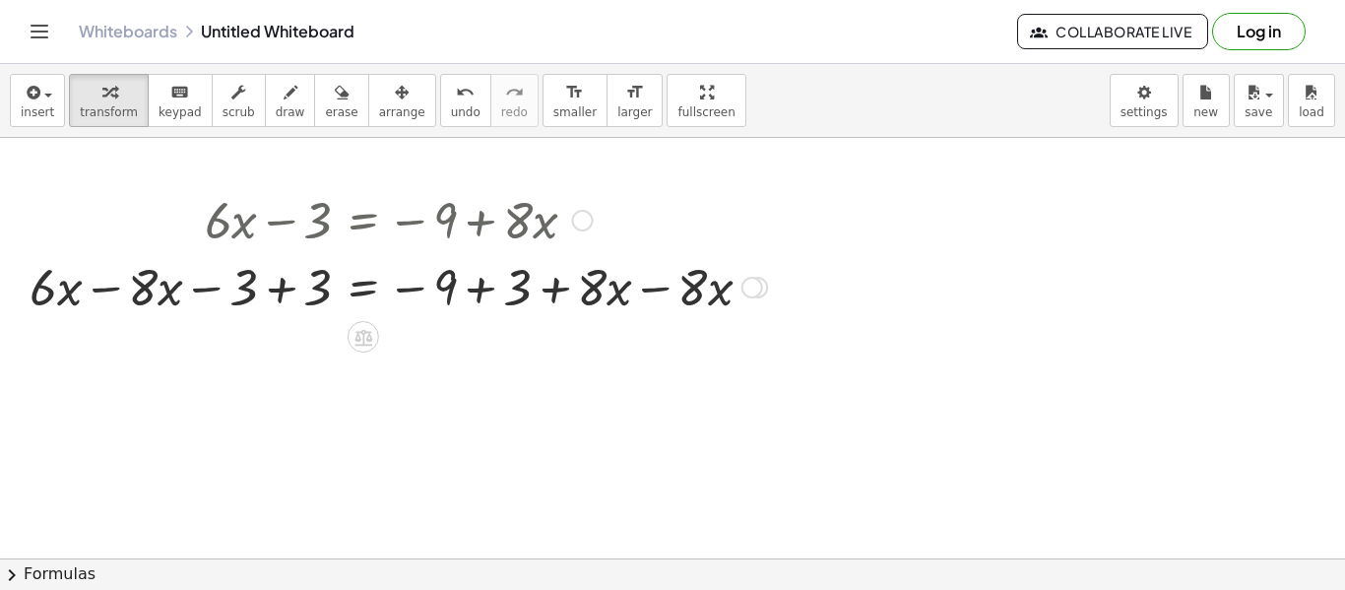
click at [133, 299] on div at bounding box center [398, 285] width 757 height 67
click at [57, 292] on div at bounding box center [398, 285] width 757 height 67
click at [108, 290] on div at bounding box center [398, 285] width 757 height 67
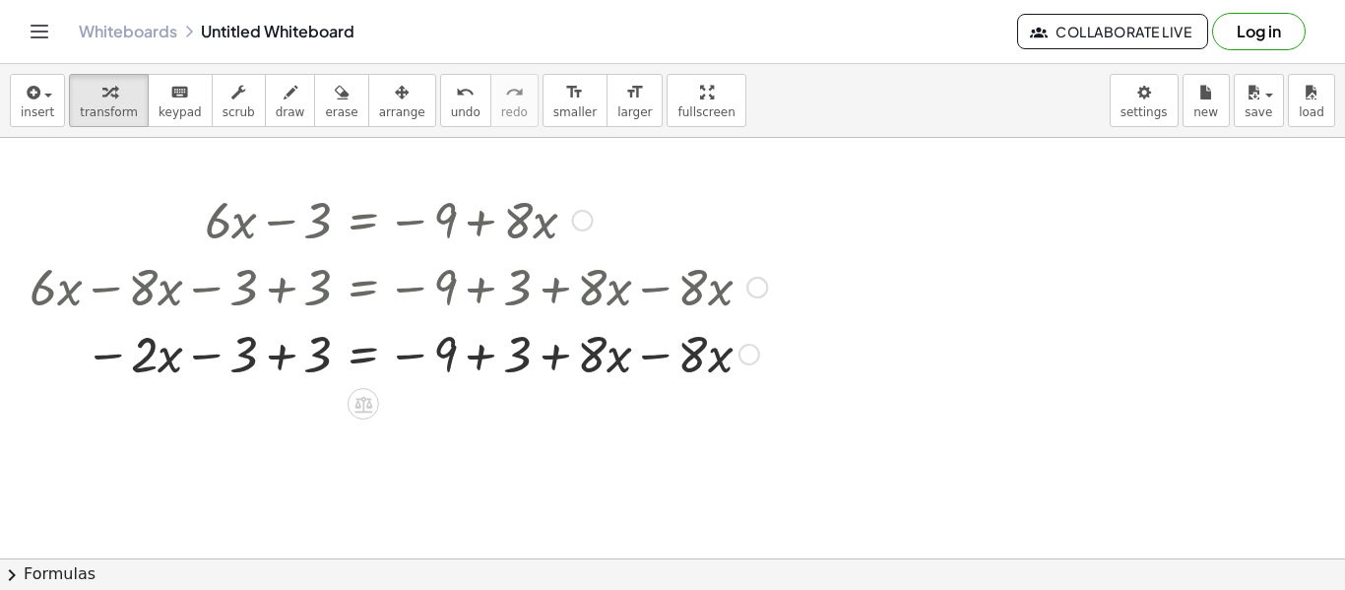
click at [275, 352] on div at bounding box center [398, 352] width 757 height 67
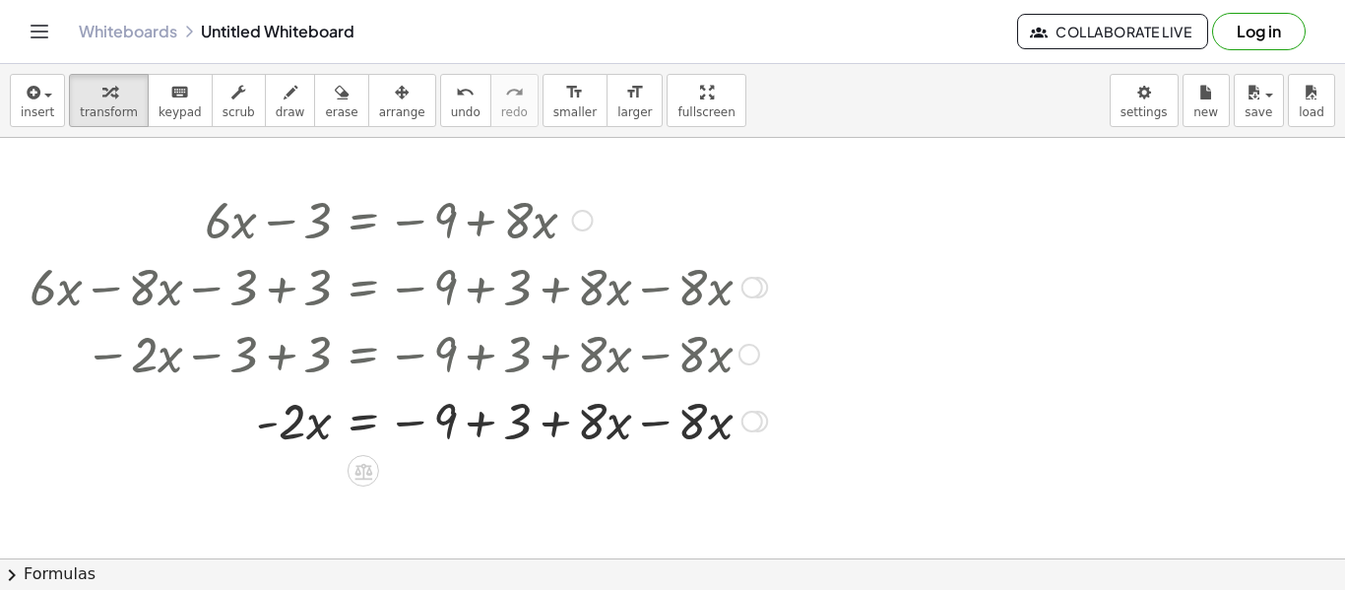
click at [490, 427] on div at bounding box center [398, 419] width 757 height 67
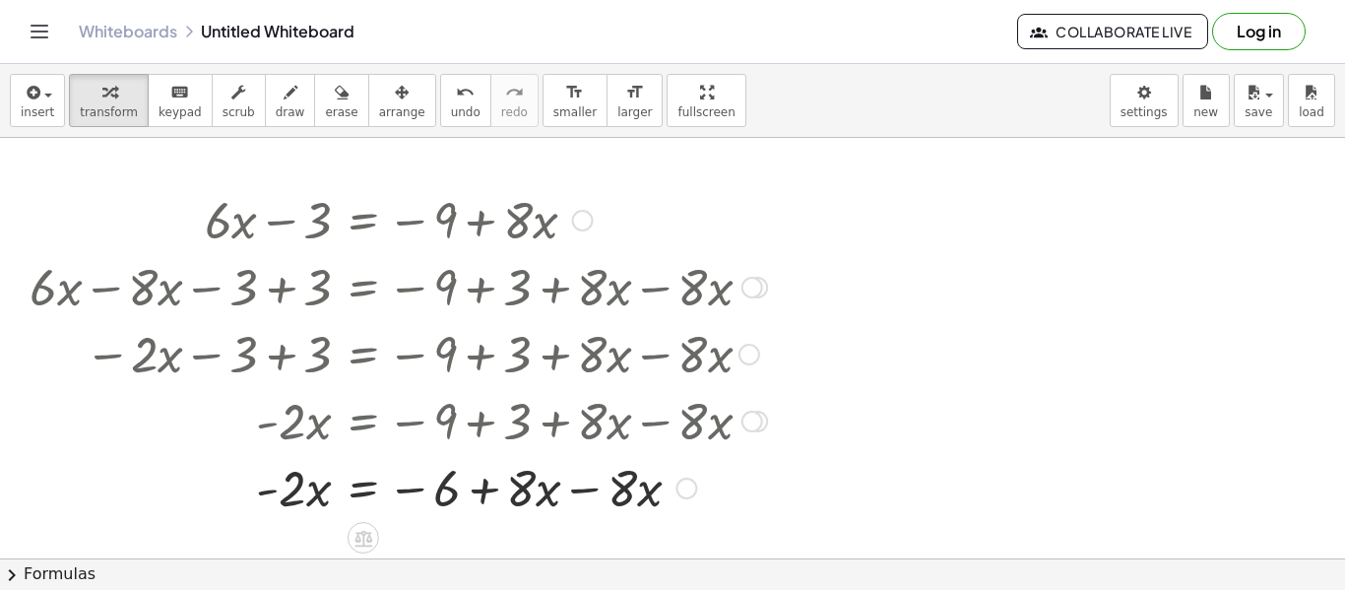
click at [570, 487] on div at bounding box center [398, 486] width 757 height 67
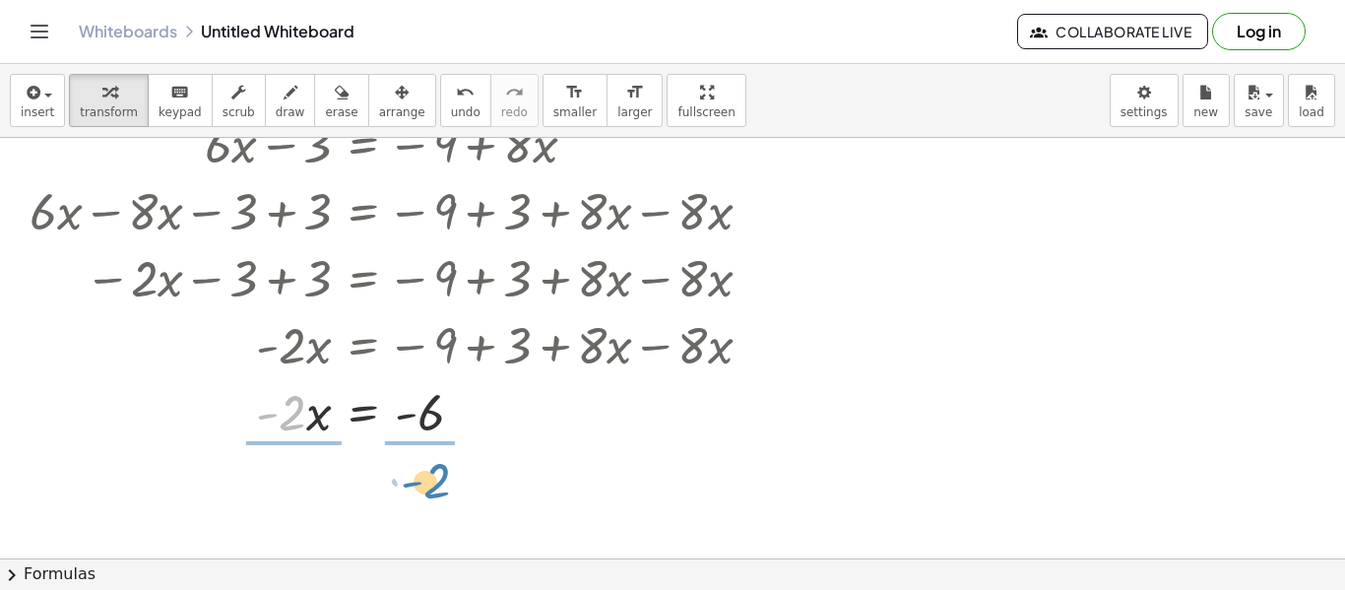
drag, startPoint x: 280, startPoint y: 415, endPoint x: 426, endPoint y: 484, distance: 161.3
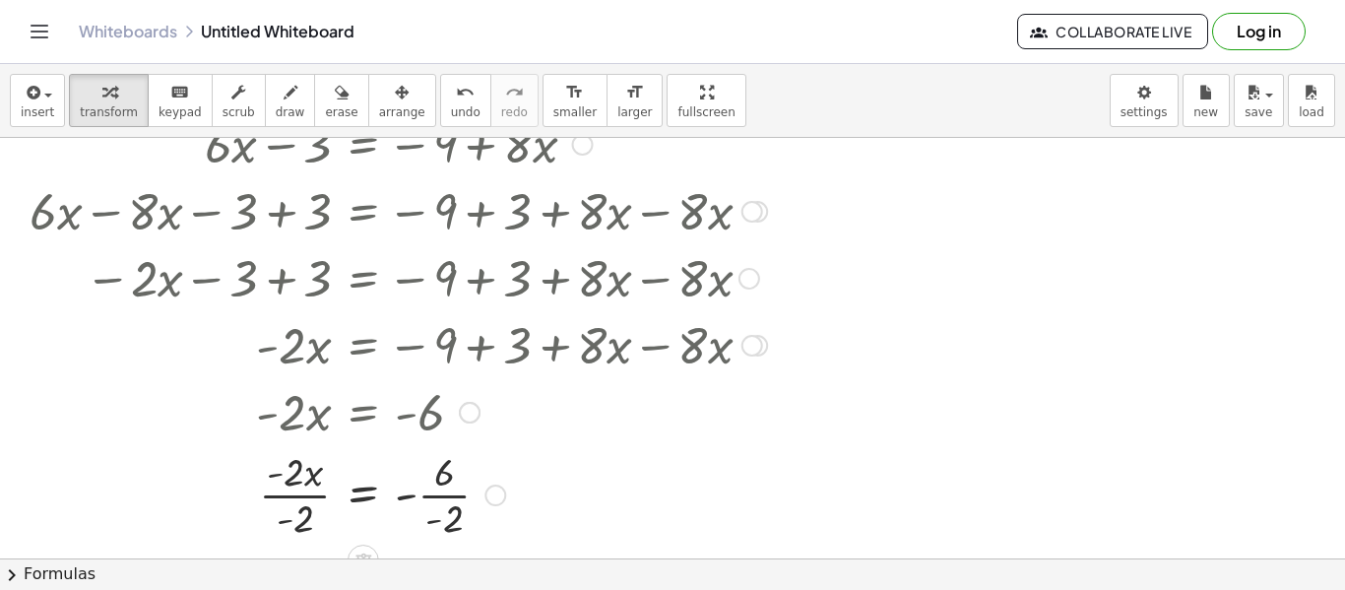
click at [308, 490] on div at bounding box center [398, 493] width 757 height 98
click at [426, 494] on div at bounding box center [398, 493] width 757 height 98
click at [565, 93] on icon "format_size" at bounding box center [574, 93] width 19 height 24
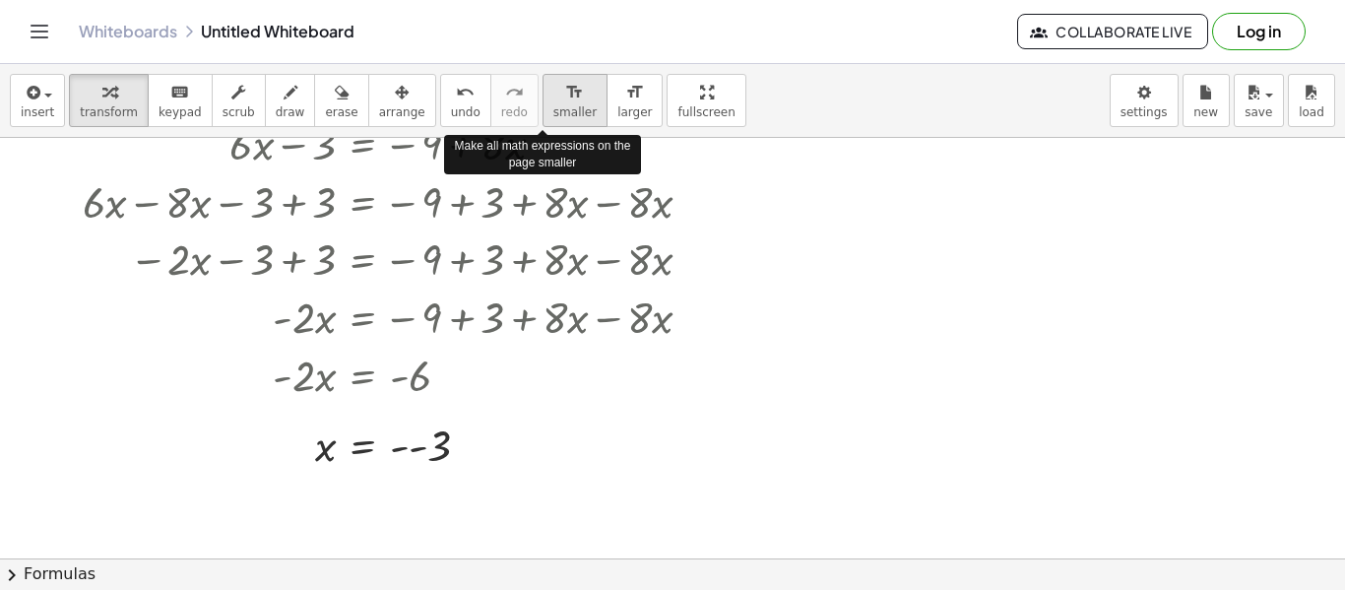
click at [565, 97] on icon "format_size" at bounding box center [574, 93] width 19 height 24
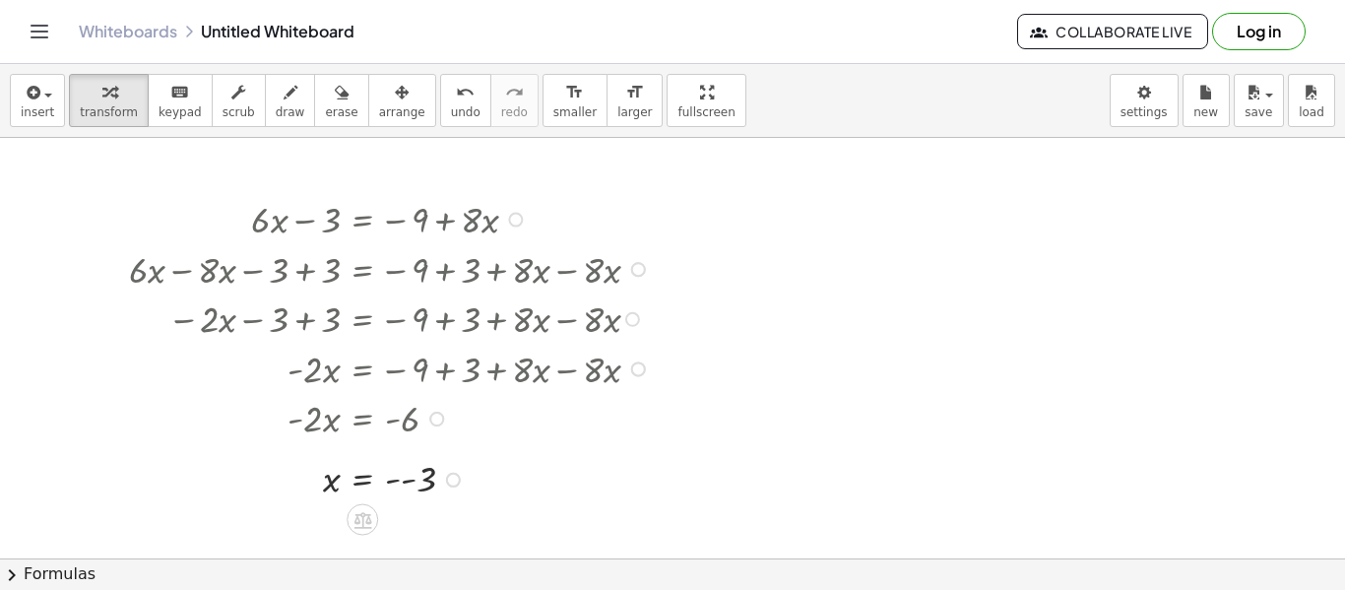
scroll to position [9, 0]
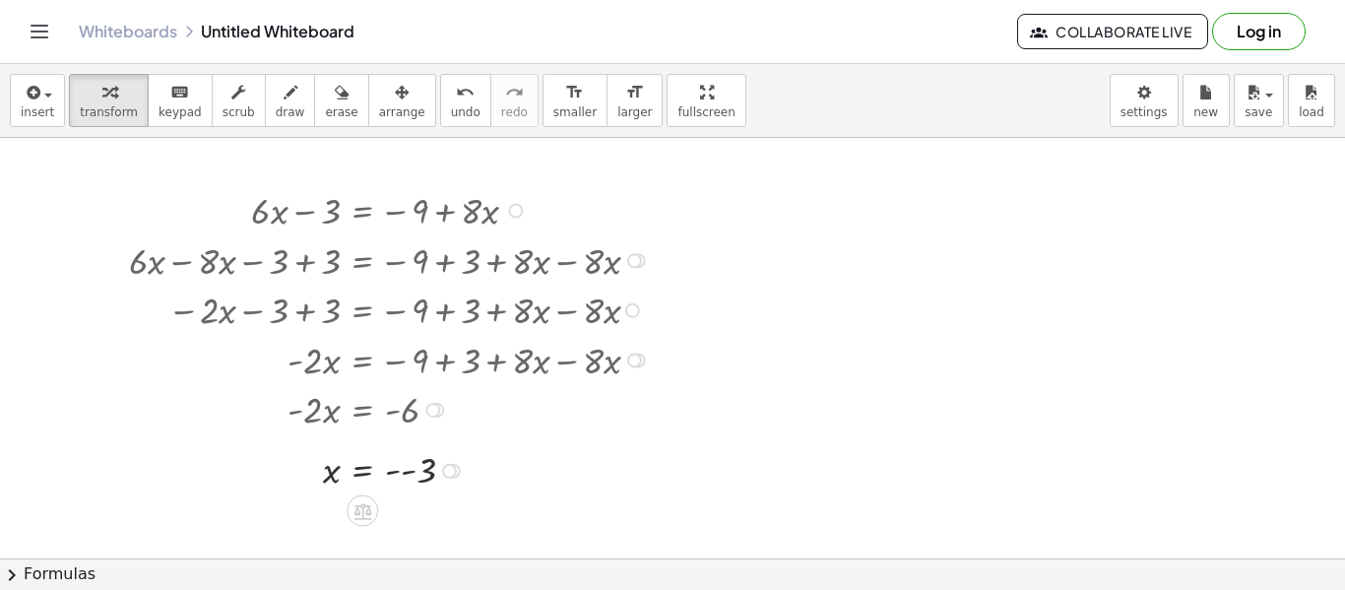
click at [513, 209] on div at bounding box center [515, 211] width 15 height 15
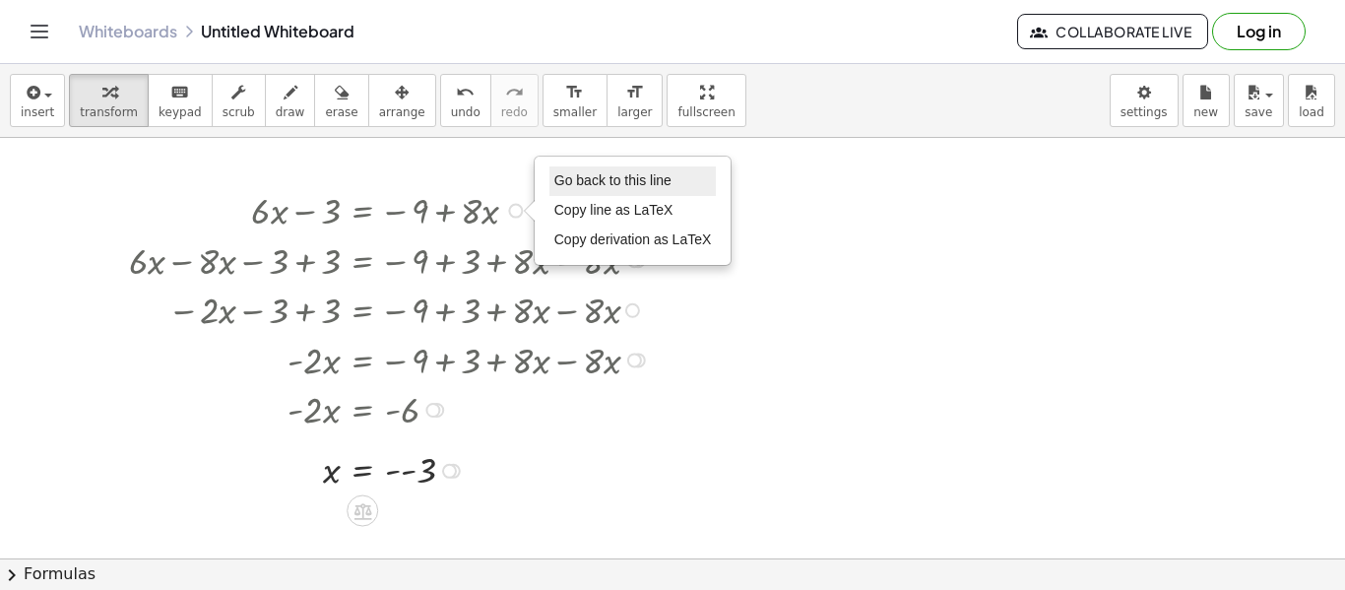
click at [633, 168] on li "Go back to this line" at bounding box center [633, 181] width 167 height 30
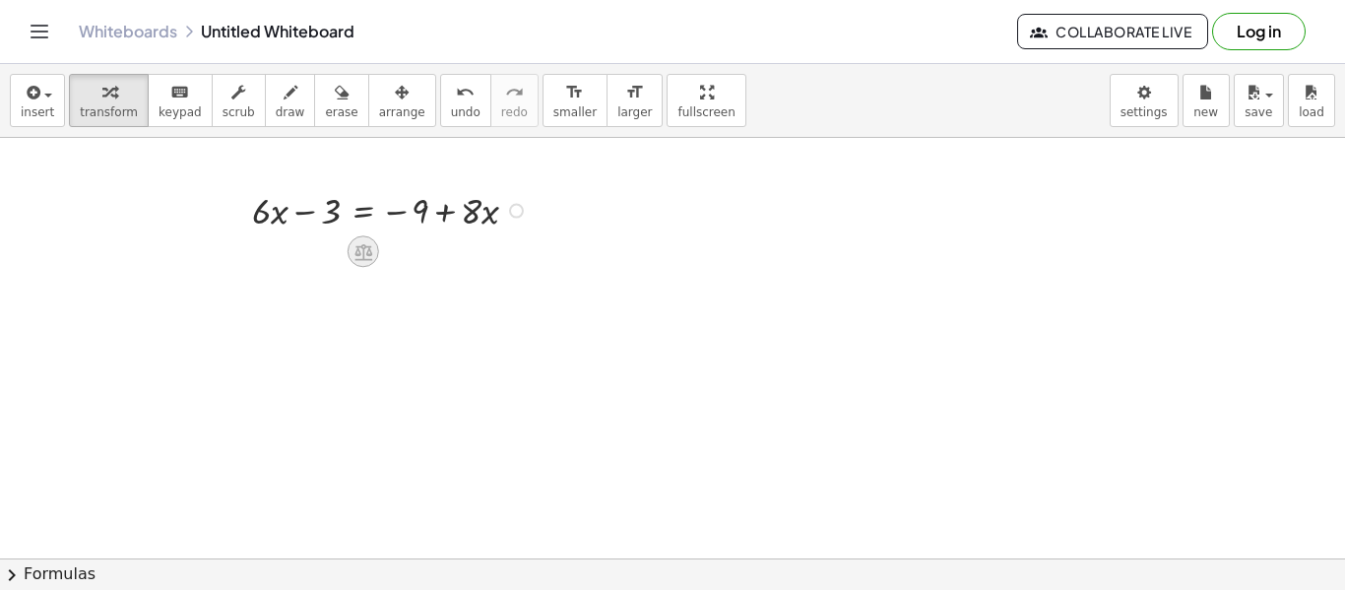
click at [375, 245] on div at bounding box center [364, 252] width 32 height 32
click at [439, 243] on icon at bounding box center [442, 252] width 18 height 18
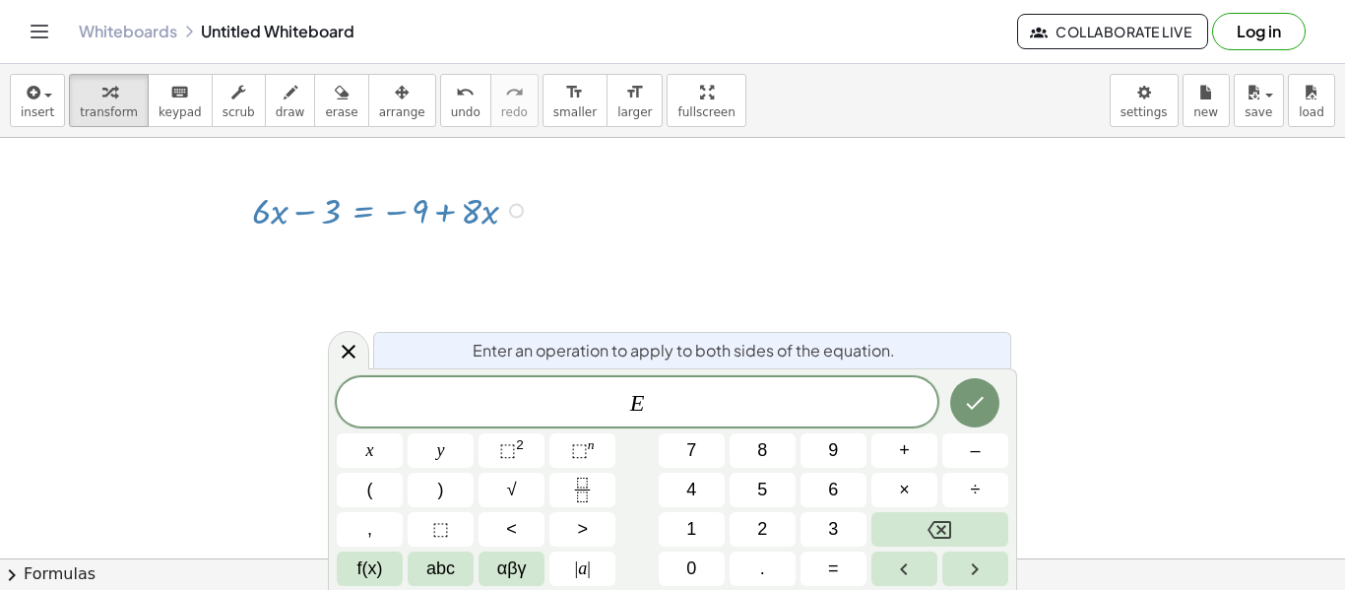
click at [630, 402] on var "E" at bounding box center [637, 403] width 15 height 26
click at [646, 402] on span "E ​" at bounding box center [637, 404] width 601 height 28
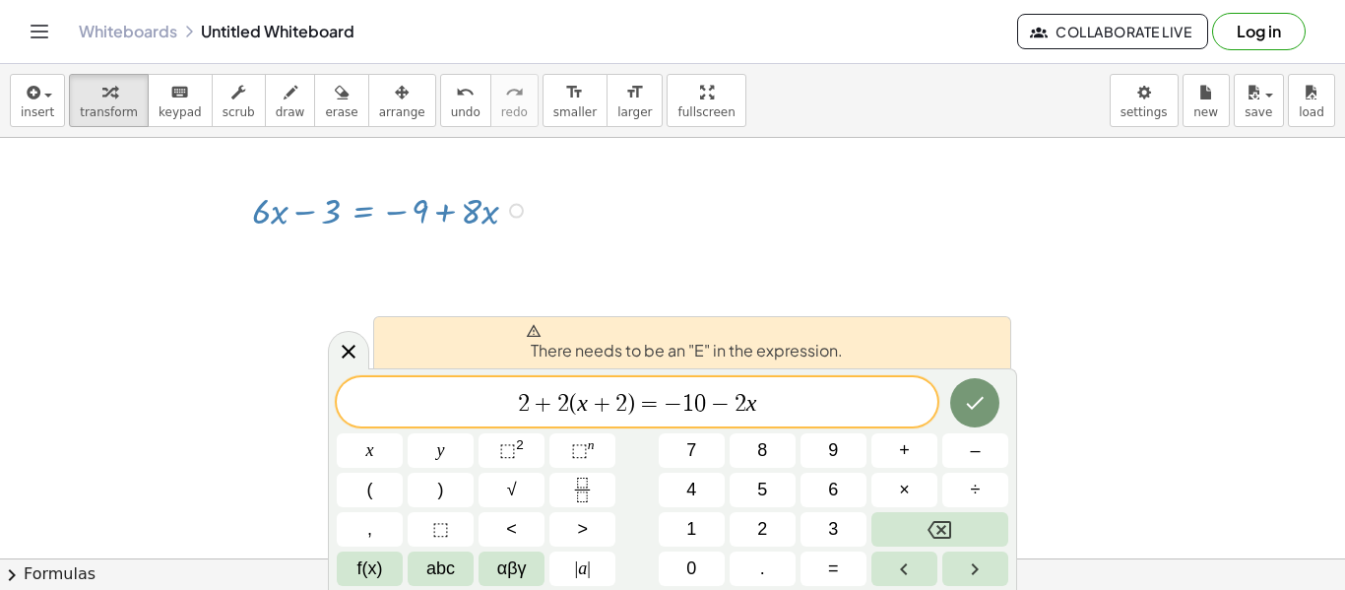
click at [328, 341] on div at bounding box center [672, 549] width 1345 height 841
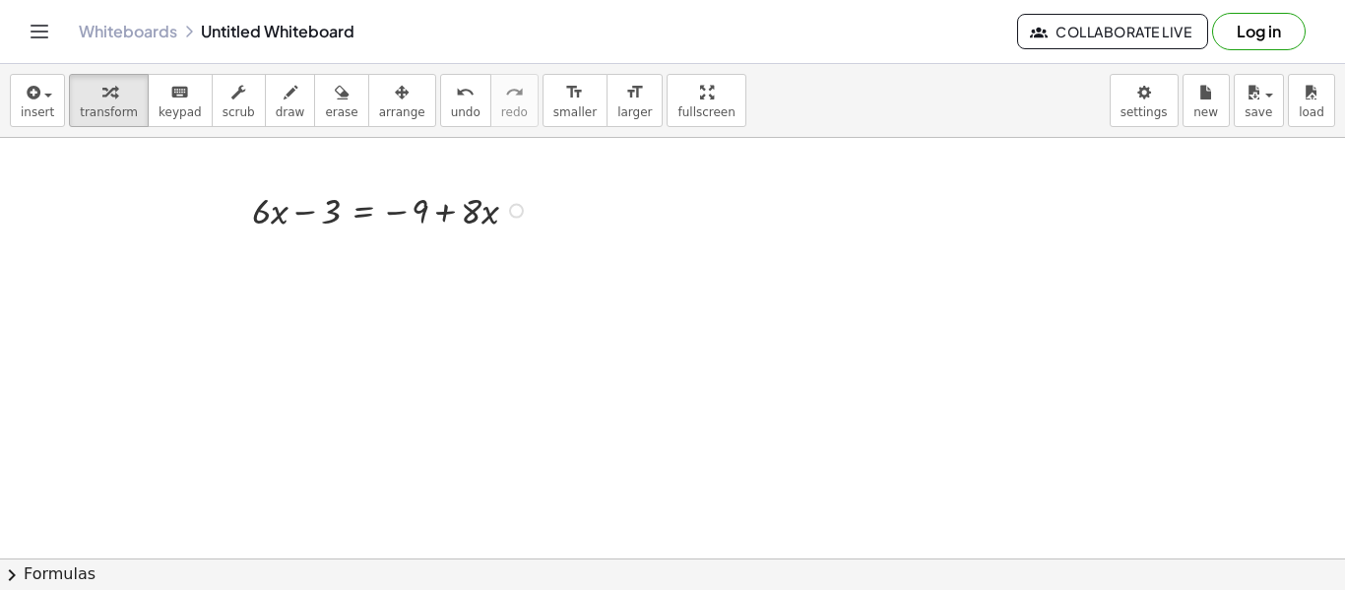
click at [409, 215] on div at bounding box center [392, 209] width 301 height 50
click at [508, 225] on div at bounding box center [392, 209] width 301 height 50
click at [521, 220] on div at bounding box center [392, 209] width 301 height 50
click at [518, 211] on div "Go back to this line Copy line as LaTeX Copy derivation as LaTeX" at bounding box center [516, 211] width 15 height 15
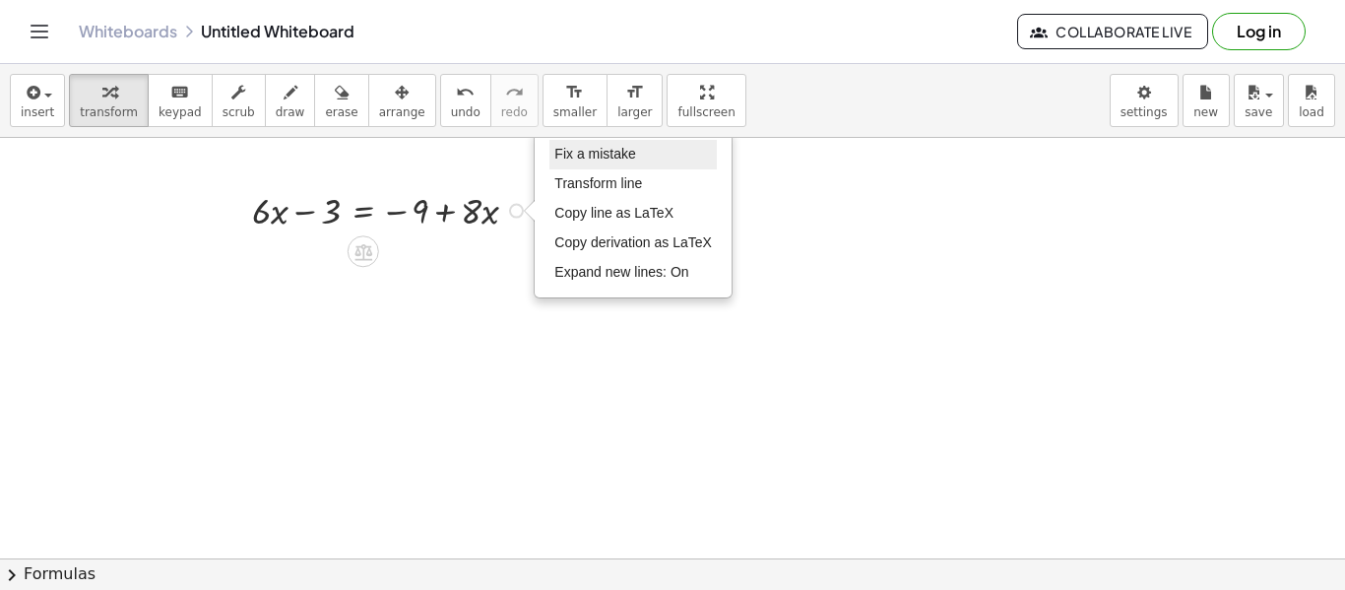
click at [598, 161] on span "Fix a mistake" at bounding box center [595, 154] width 81 height 16
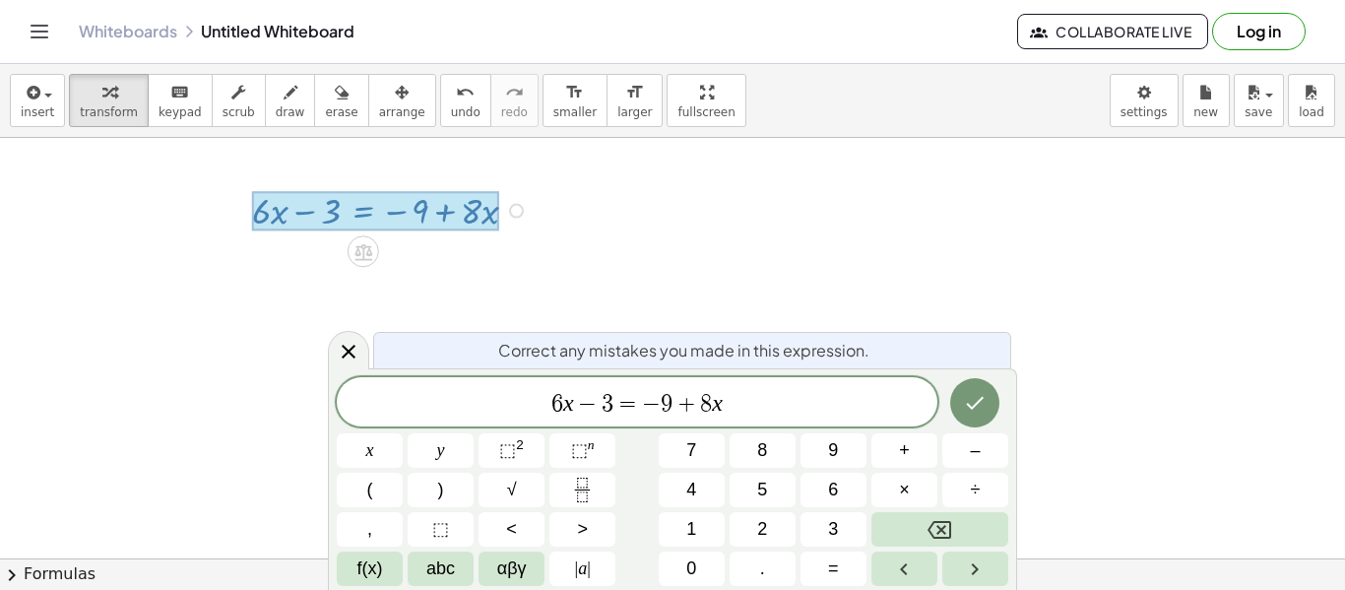
click at [581, 395] on span "−" at bounding box center [588, 404] width 29 height 24
drag, startPoint x: 769, startPoint y: 411, endPoint x: 449, endPoint y: 355, distance: 325.0
click at [449, 368] on div "**********" at bounding box center [672, 479] width 689 height 222
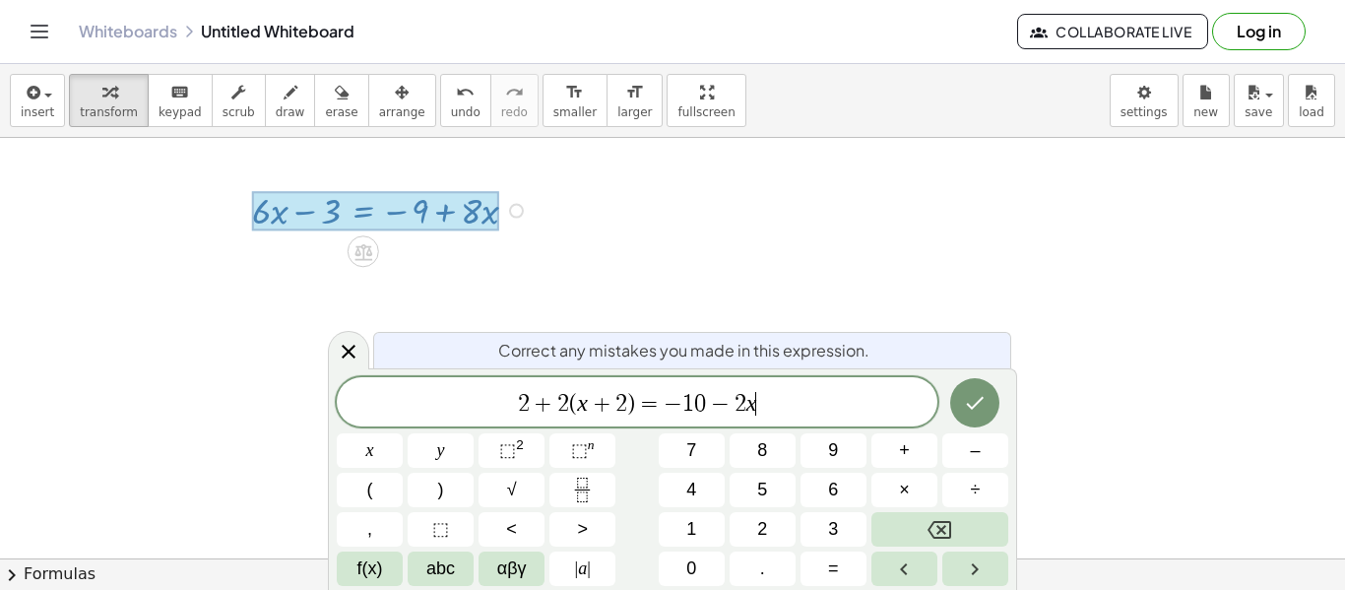
scroll to position [0, 0]
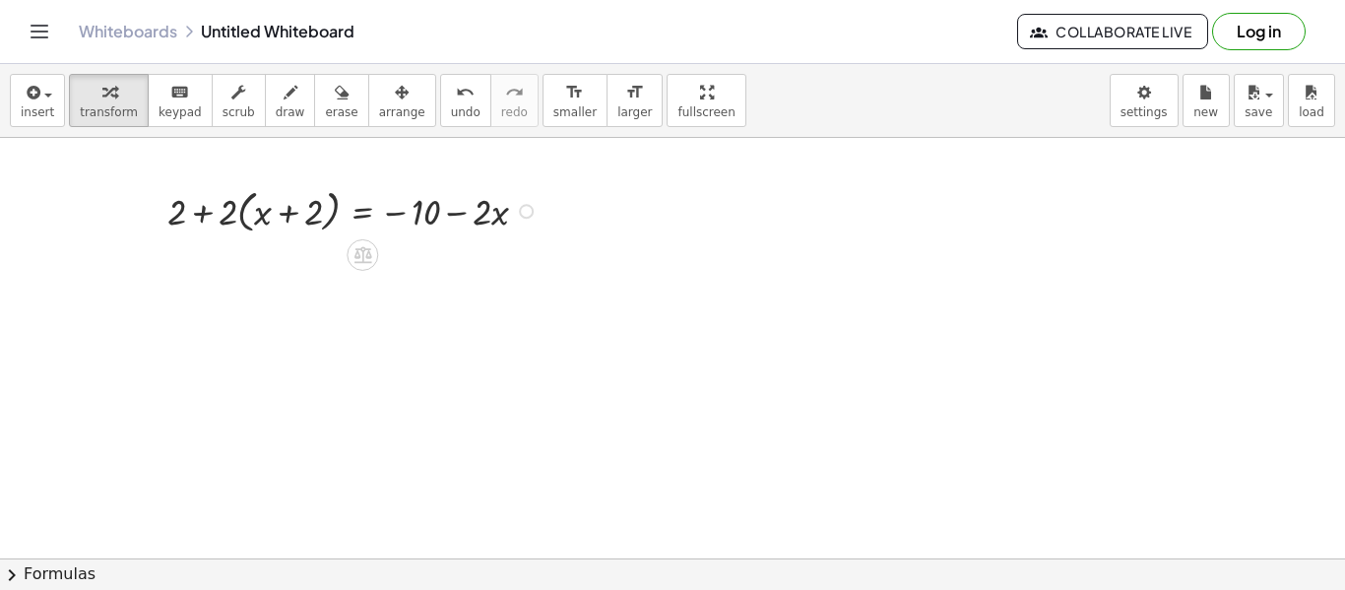
click at [495, 378] on div at bounding box center [672, 549] width 1345 height 841
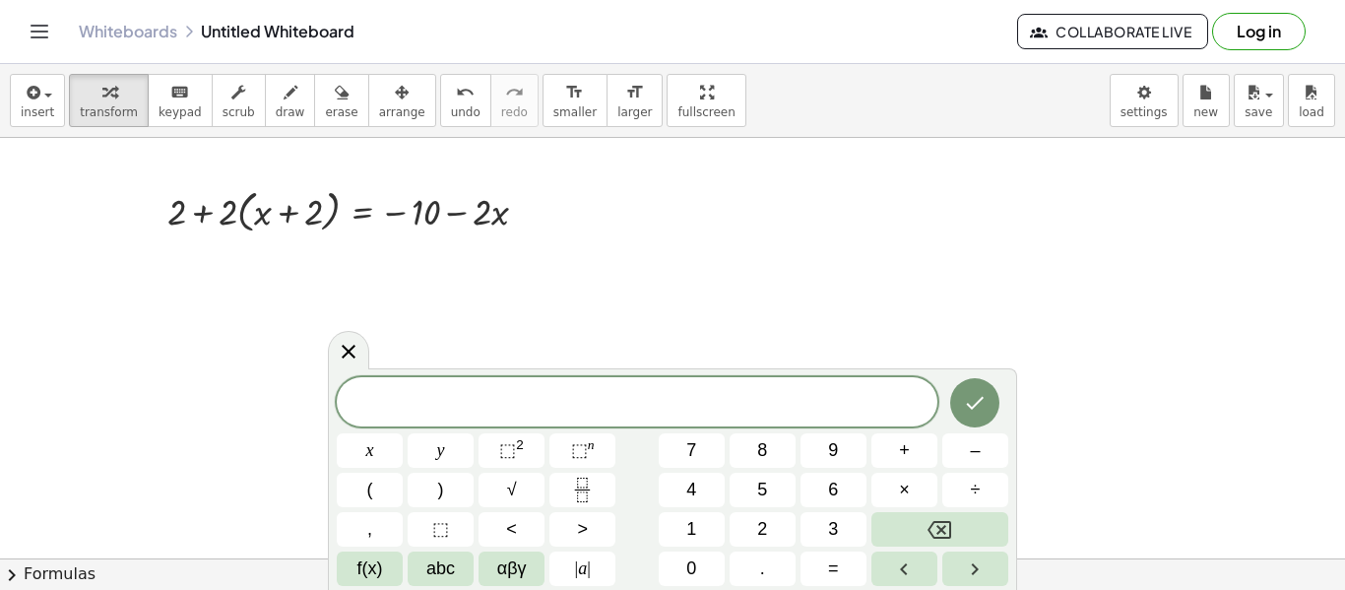
click at [320, 345] on div at bounding box center [672, 549] width 1345 height 841
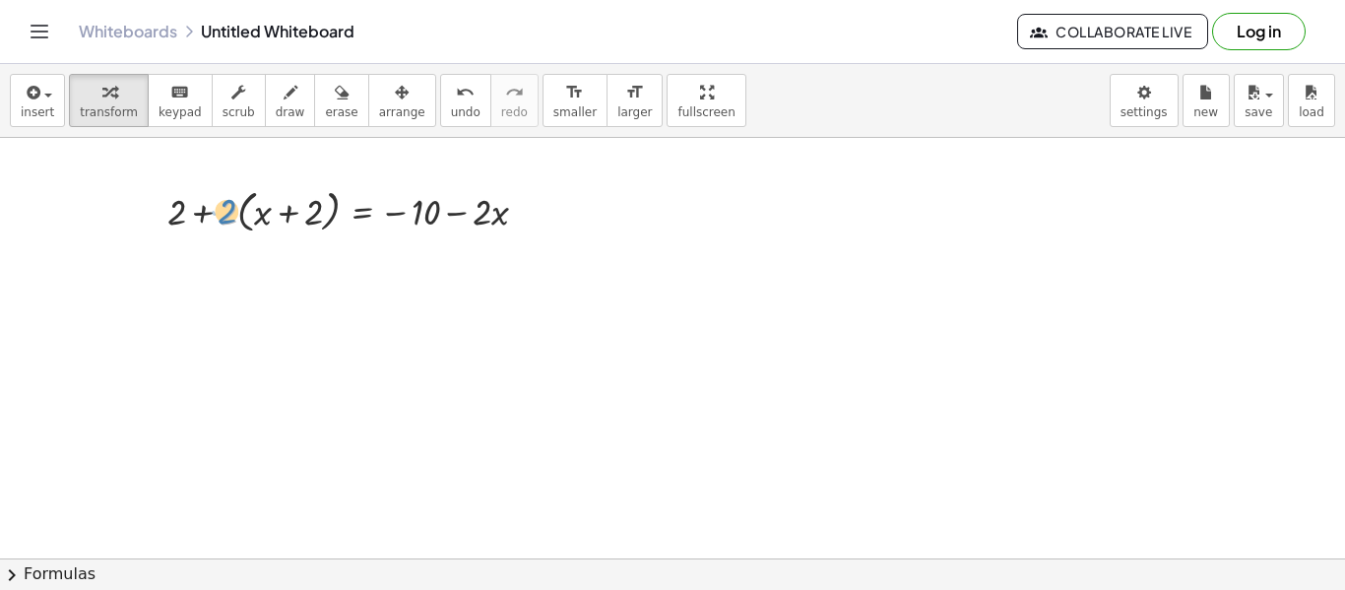
click at [234, 222] on div at bounding box center [356, 209] width 396 height 55
drag, startPoint x: 235, startPoint y: 223, endPoint x: 338, endPoint y: 250, distance: 106.1
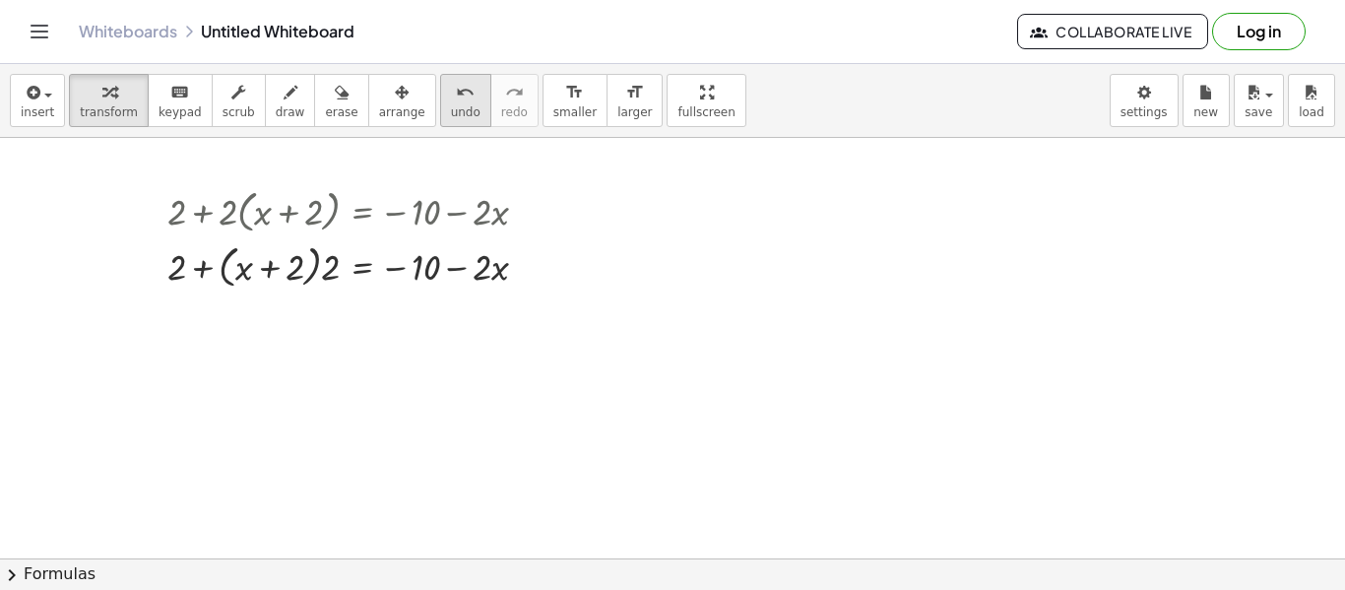
click at [451, 96] on div "undo" at bounding box center [466, 92] width 30 height 24
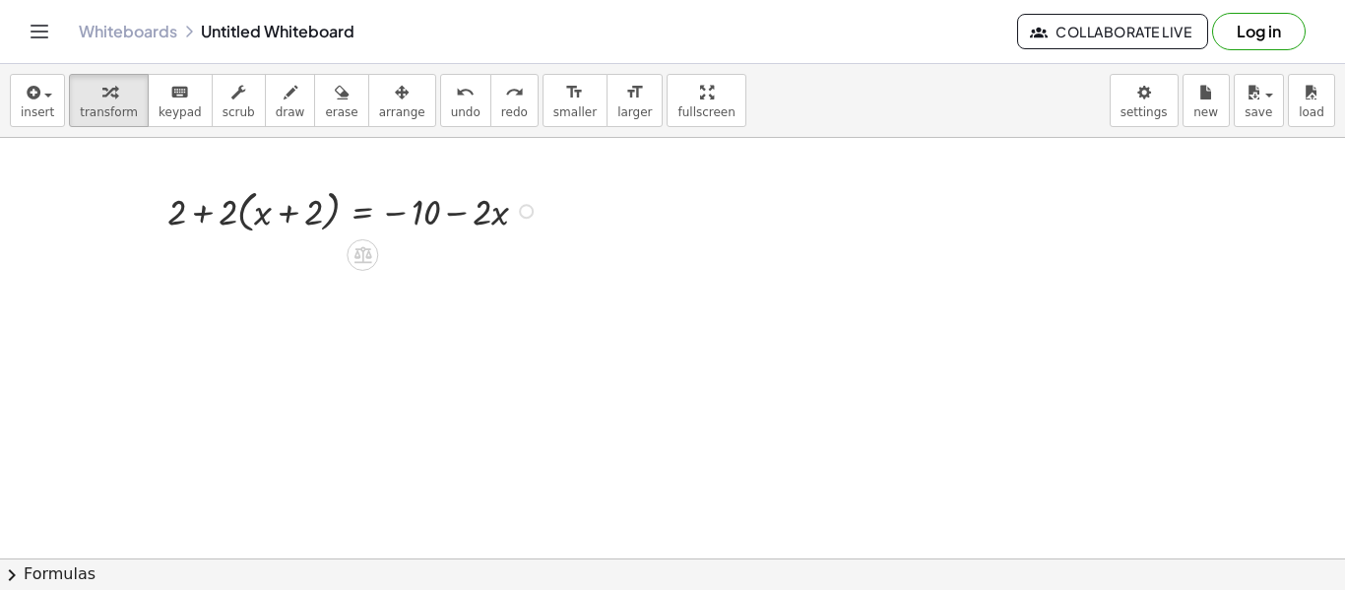
click at [256, 213] on div at bounding box center [356, 209] width 396 height 55
click at [261, 219] on div at bounding box center [356, 209] width 396 height 55
click at [265, 226] on div at bounding box center [356, 209] width 396 height 55
drag, startPoint x: 338, startPoint y: 208, endPoint x: 318, endPoint y: 241, distance: 38.9
click at [318, 241] on div "· ( + x + 2 ) + 2 + · 2 · ( + x + 2 ) = − 10 − · 2 · x" at bounding box center [341, 209] width 407 height 65
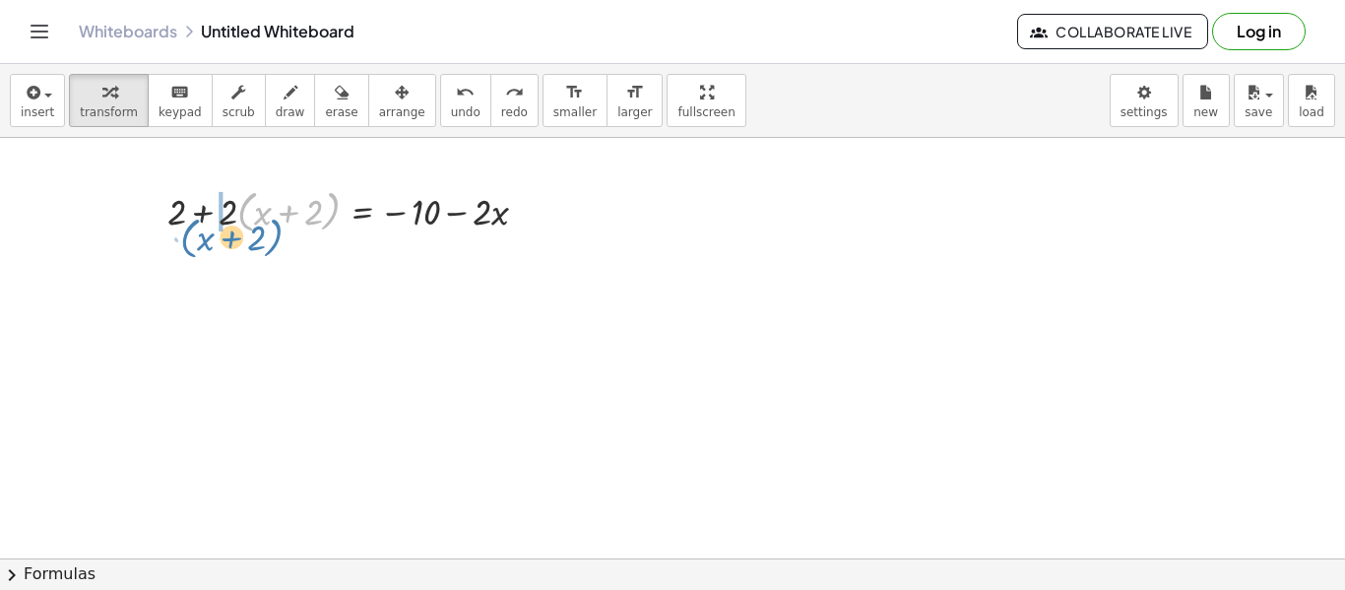
drag, startPoint x: 239, startPoint y: 222, endPoint x: 182, endPoint y: 247, distance: 62.6
click at [182, 247] on div "· ( + x + 2 ) + 2 + · 2 · ( + x + 2 ) = − 10 − · 2 · x" at bounding box center [672, 549] width 1345 height 841
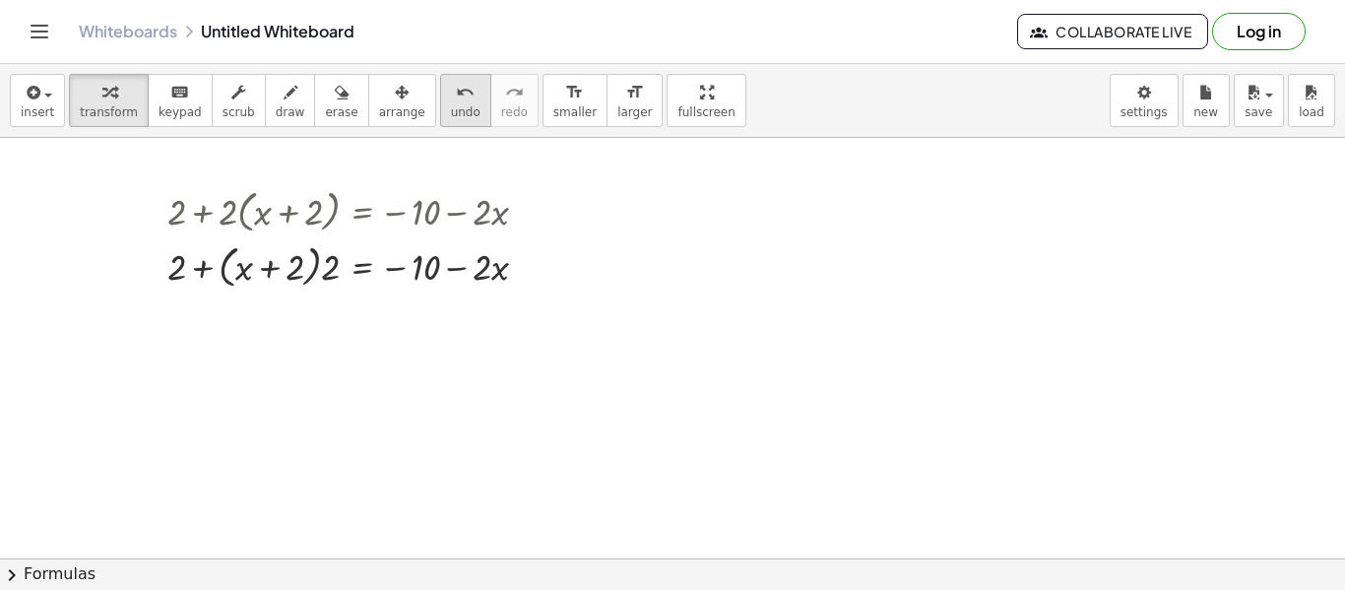
click at [451, 111] on span "undo" at bounding box center [466, 112] width 30 height 14
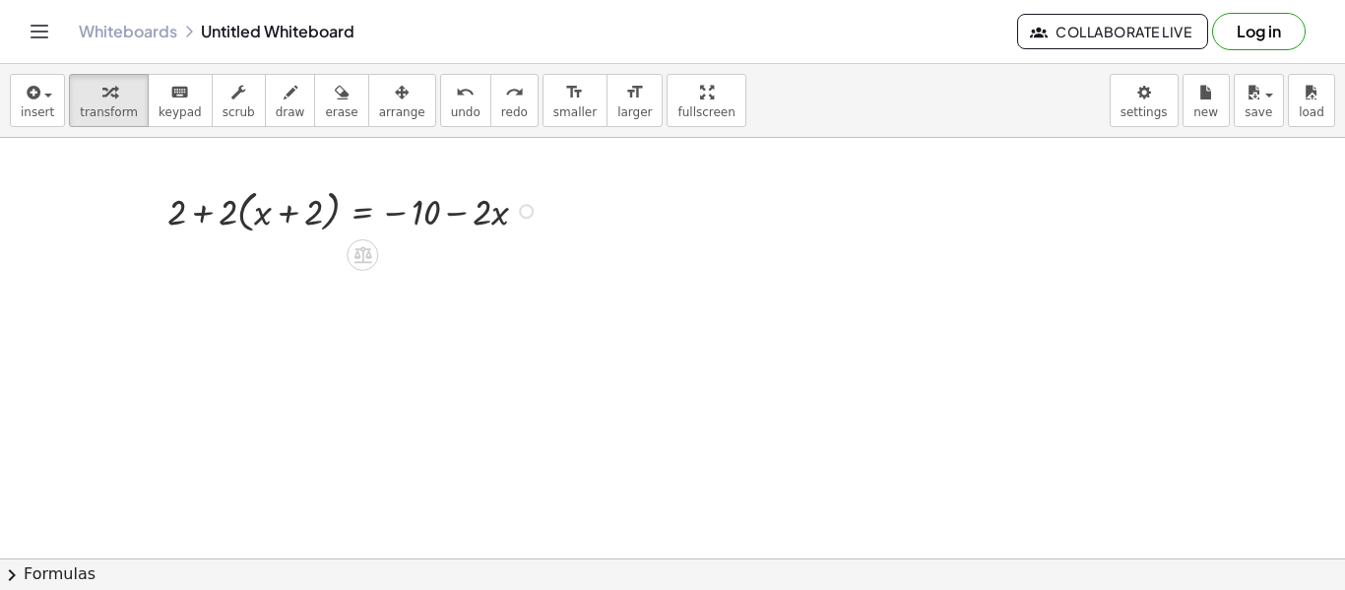
click at [233, 220] on div at bounding box center [356, 209] width 396 height 55
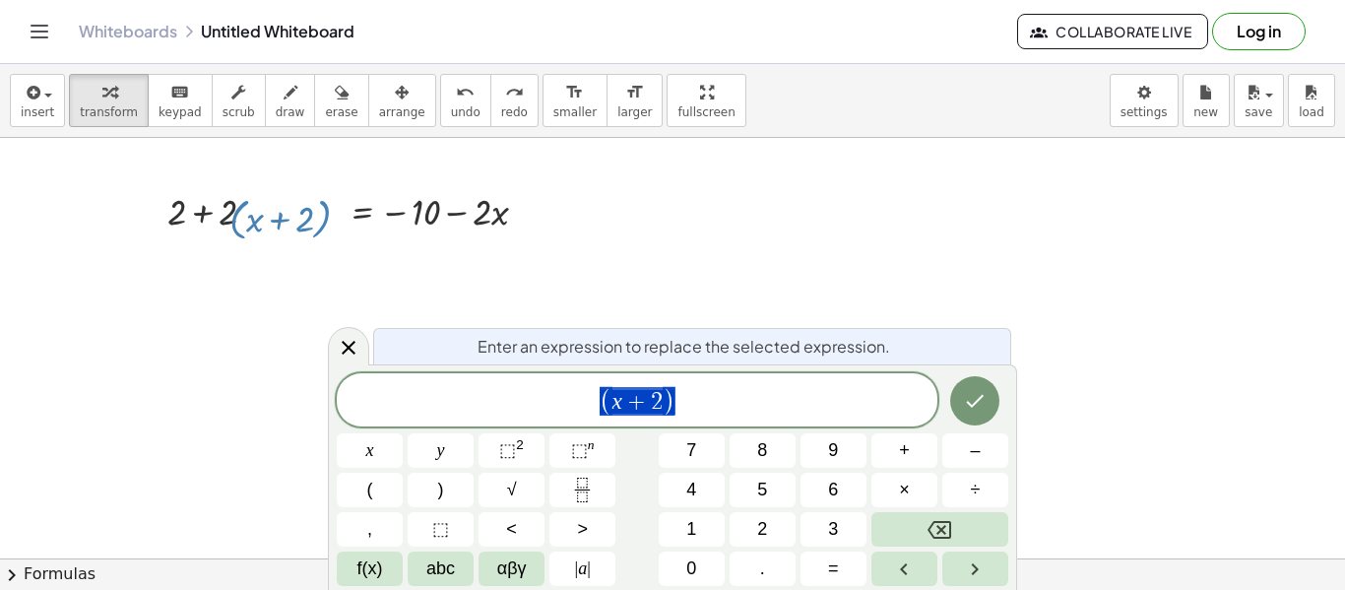
drag, startPoint x: 331, startPoint y: 213, endPoint x: 335, endPoint y: 243, distance: 30.8
click at [335, 243] on div "· ( + x + 2 ) + 2 + · 2 · ( + x + 2 ) = − 10 − · 2 · x" at bounding box center [672, 549] width 1345 height 841
click at [333, 315] on div at bounding box center [672, 549] width 1345 height 841
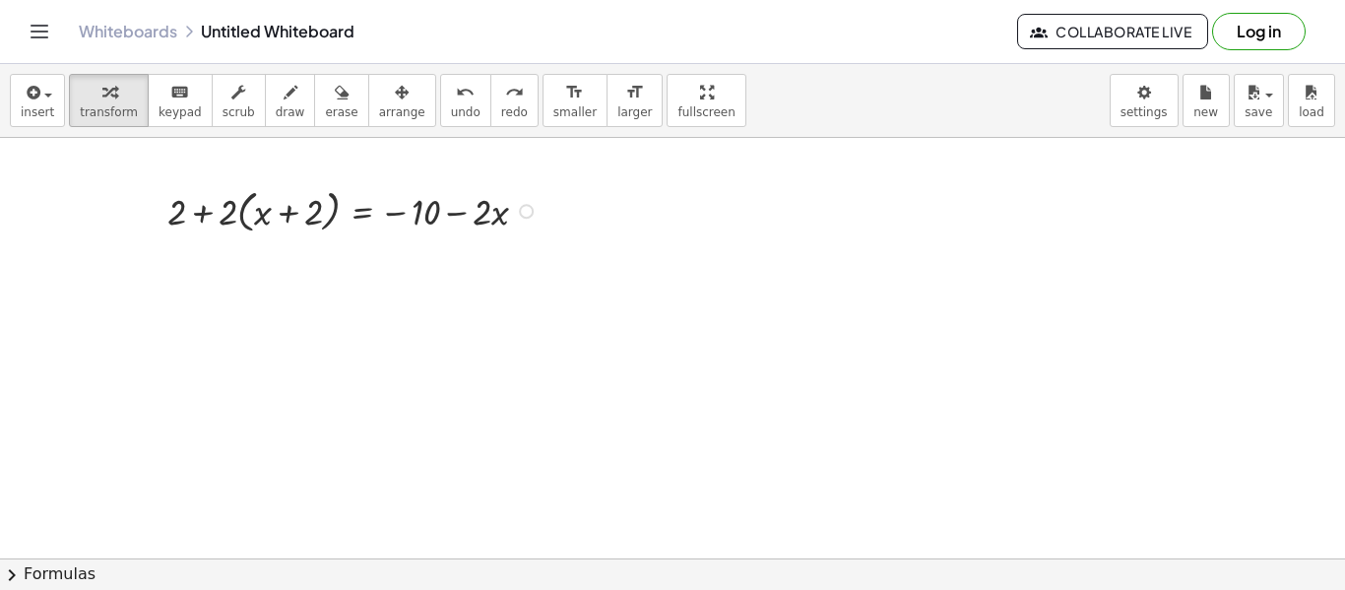
click at [529, 408] on div at bounding box center [672, 549] width 1345 height 841
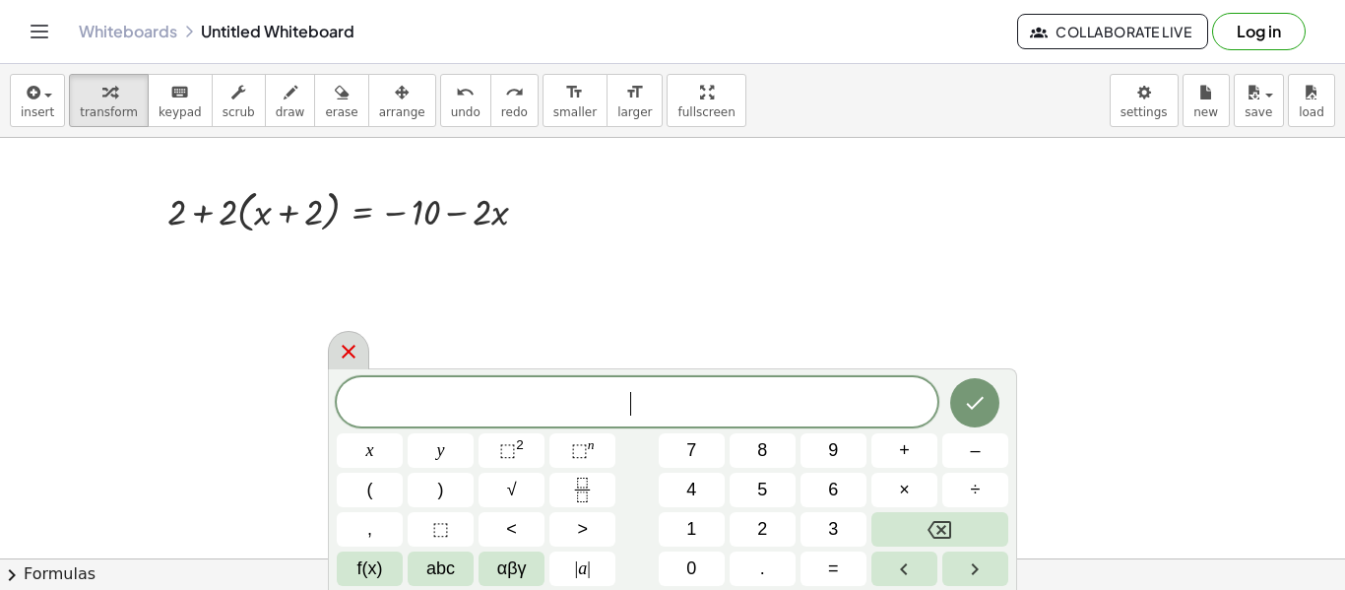
click at [351, 341] on icon at bounding box center [349, 352] width 24 height 24
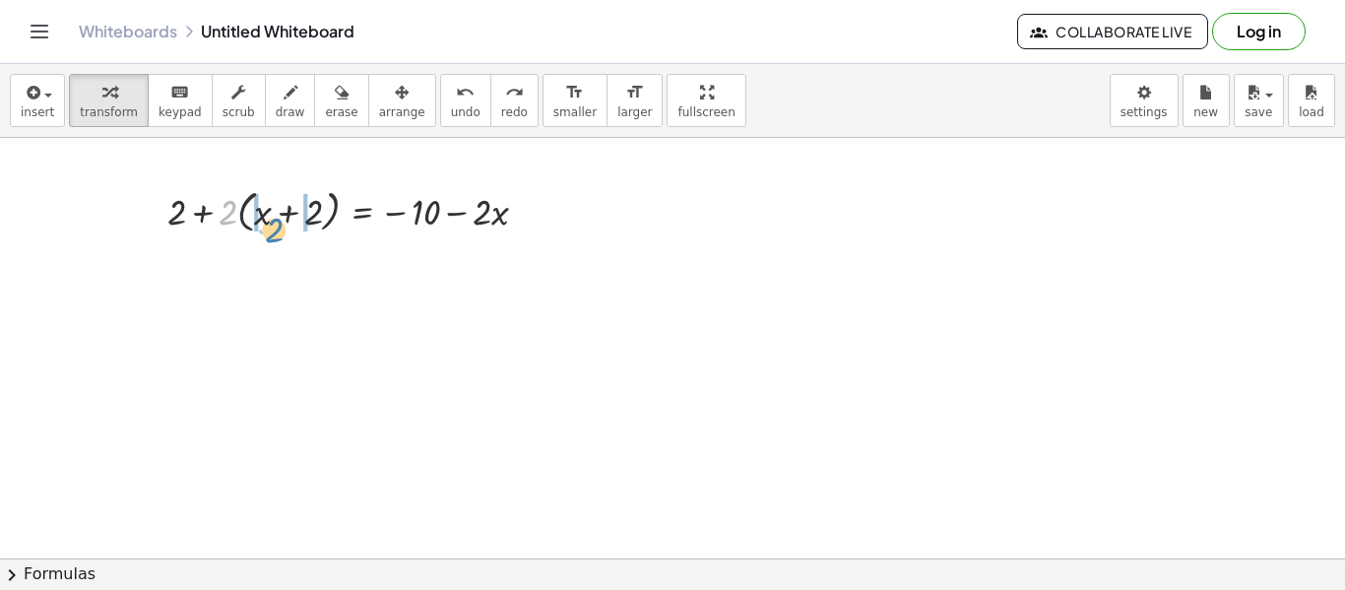
drag, startPoint x: 229, startPoint y: 211, endPoint x: 275, endPoint y: 229, distance: 49.6
click at [275, 229] on div at bounding box center [356, 209] width 396 height 55
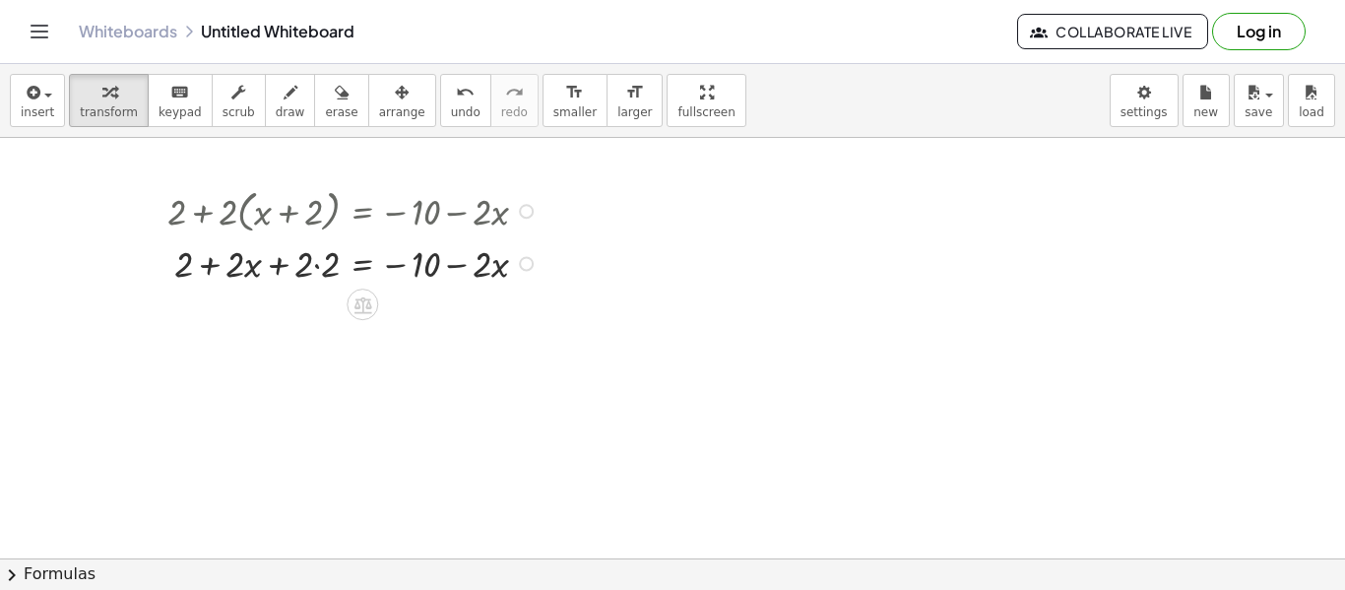
click at [315, 267] on div at bounding box center [356, 262] width 396 height 50
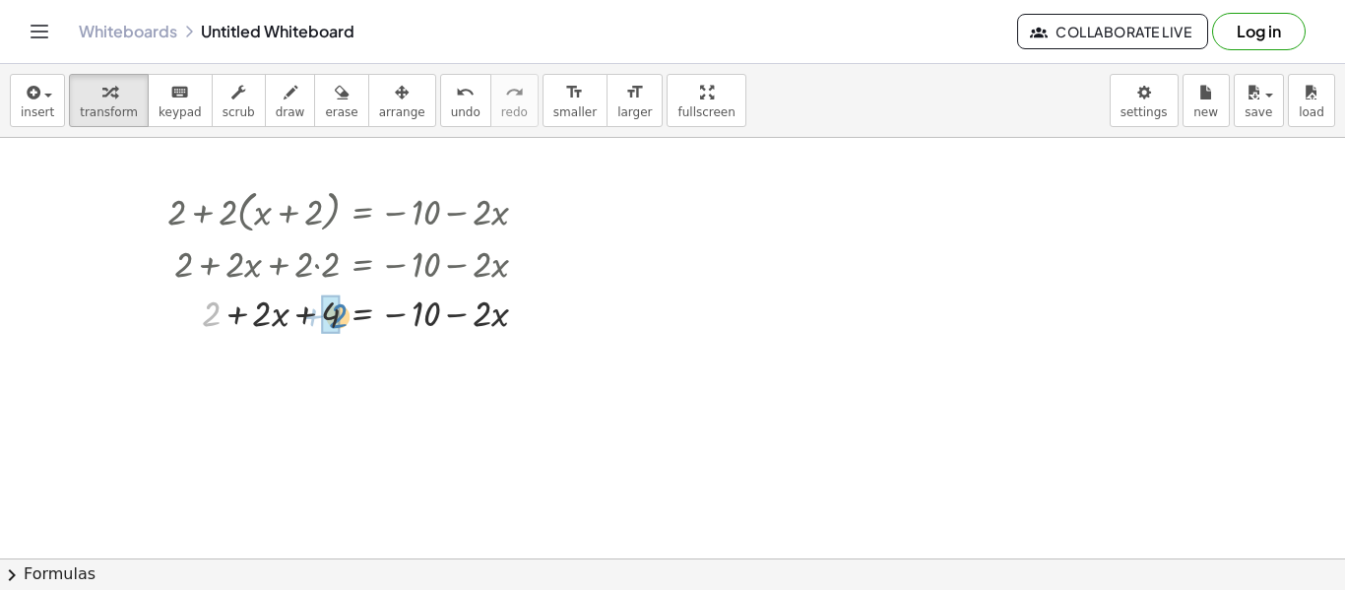
drag, startPoint x: 215, startPoint y: 317, endPoint x: 343, endPoint y: 319, distance: 128.1
click at [343, 319] on div at bounding box center [356, 312] width 396 height 50
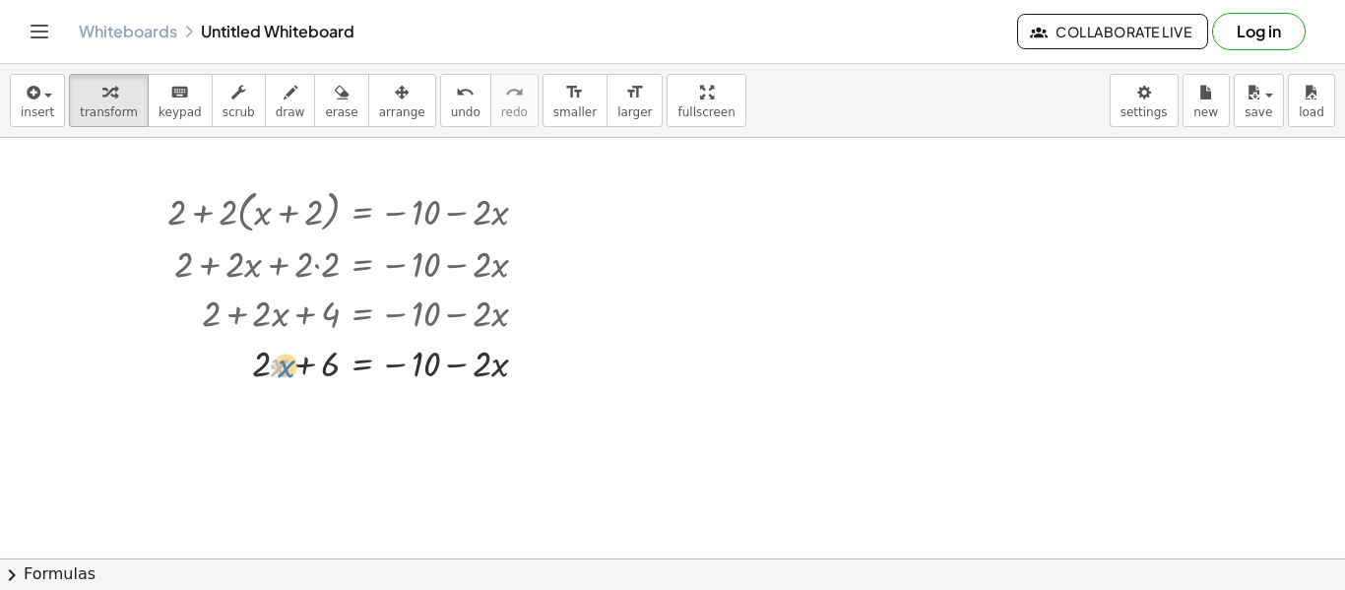
click at [284, 372] on div at bounding box center [356, 362] width 396 height 50
drag, startPoint x: 262, startPoint y: 366, endPoint x: 522, endPoint y: 418, distance: 265.0
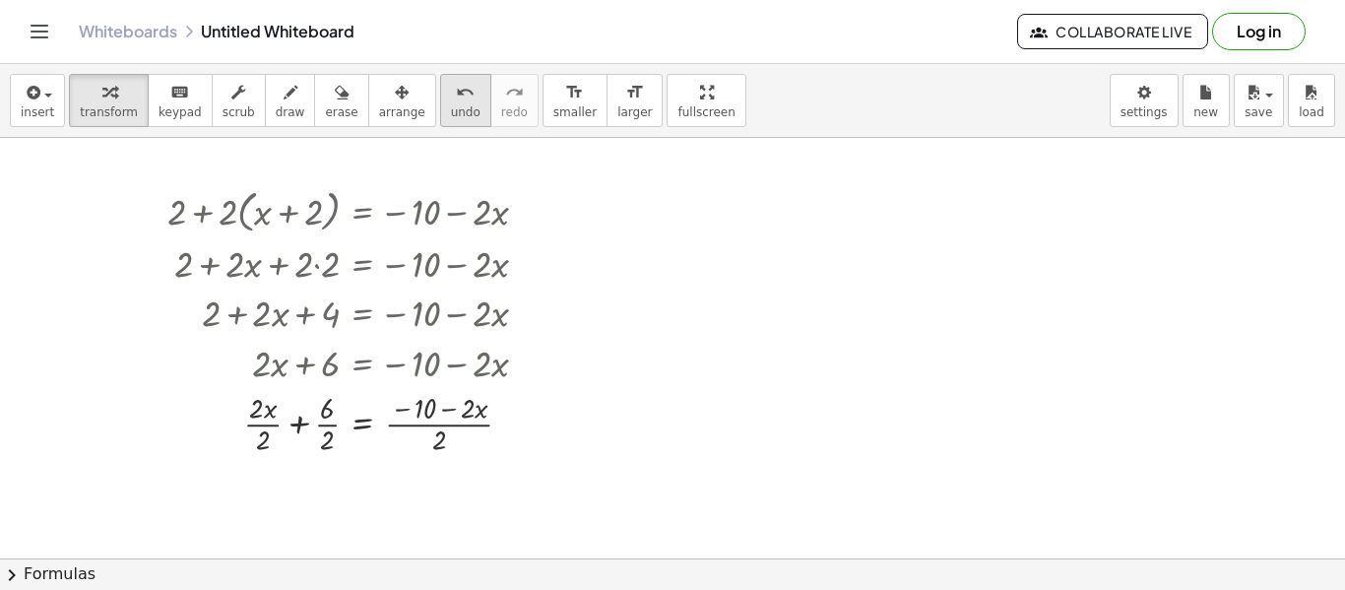
click at [440, 103] on button "undo undo" at bounding box center [465, 100] width 51 height 53
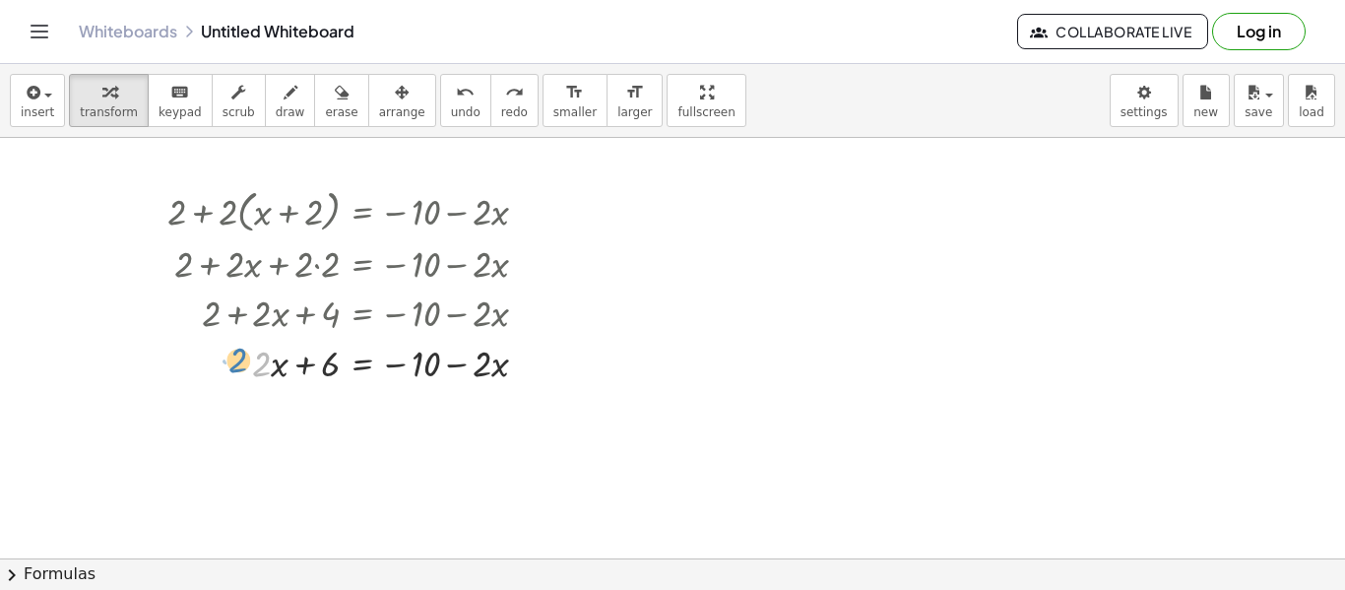
drag, startPoint x: 262, startPoint y: 368, endPoint x: 237, endPoint y: 364, distance: 24.9
click at [237, 364] on div at bounding box center [368, 362] width 404 height 50
click at [270, 373] on div at bounding box center [368, 362] width 404 height 50
drag, startPoint x: 277, startPoint y: 370, endPoint x: 285, endPoint y: 382, distance: 14.2
click at [285, 382] on div at bounding box center [368, 362] width 404 height 50
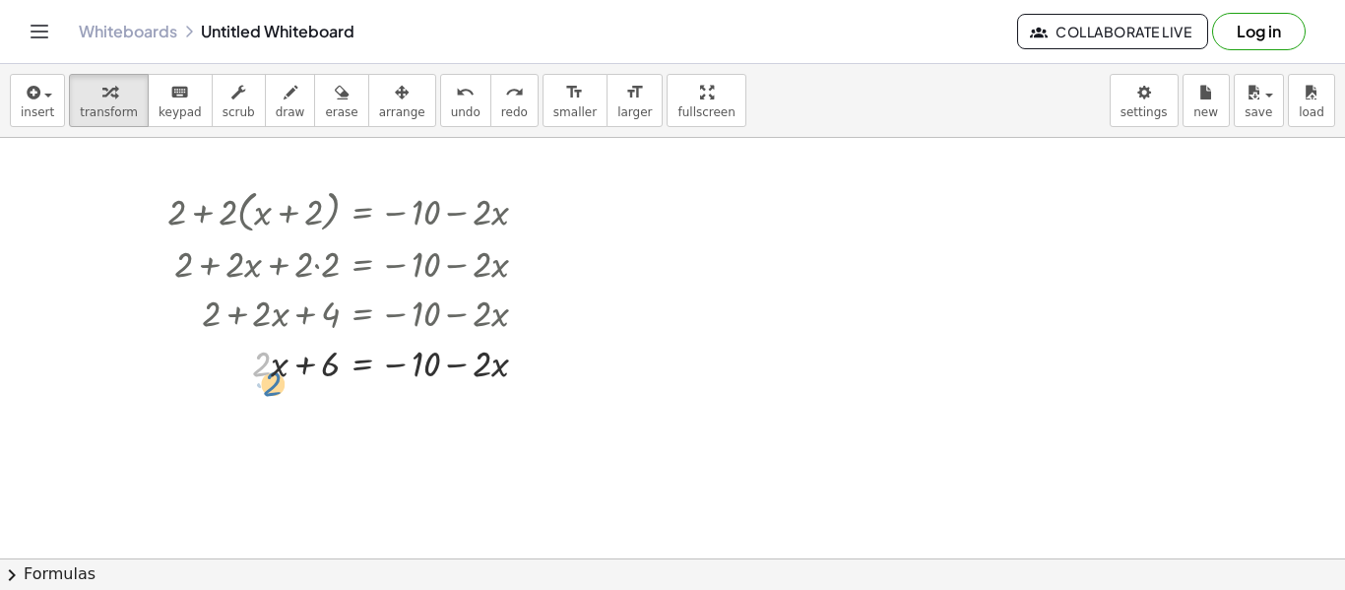
drag, startPoint x: 267, startPoint y: 368, endPoint x: 279, endPoint y: 387, distance: 22.1
drag, startPoint x: 273, startPoint y: 361, endPoint x: 276, endPoint y: 378, distance: 18.0
click at [276, 378] on div at bounding box center [368, 362] width 404 height 50
drag, startPoint x: 491, startPoint y: 365, endPoint x: 489, endPoint y: 350, distance: 15.9
click at [489, 350] on div at bounding box center [368, 362] width 404 height 50
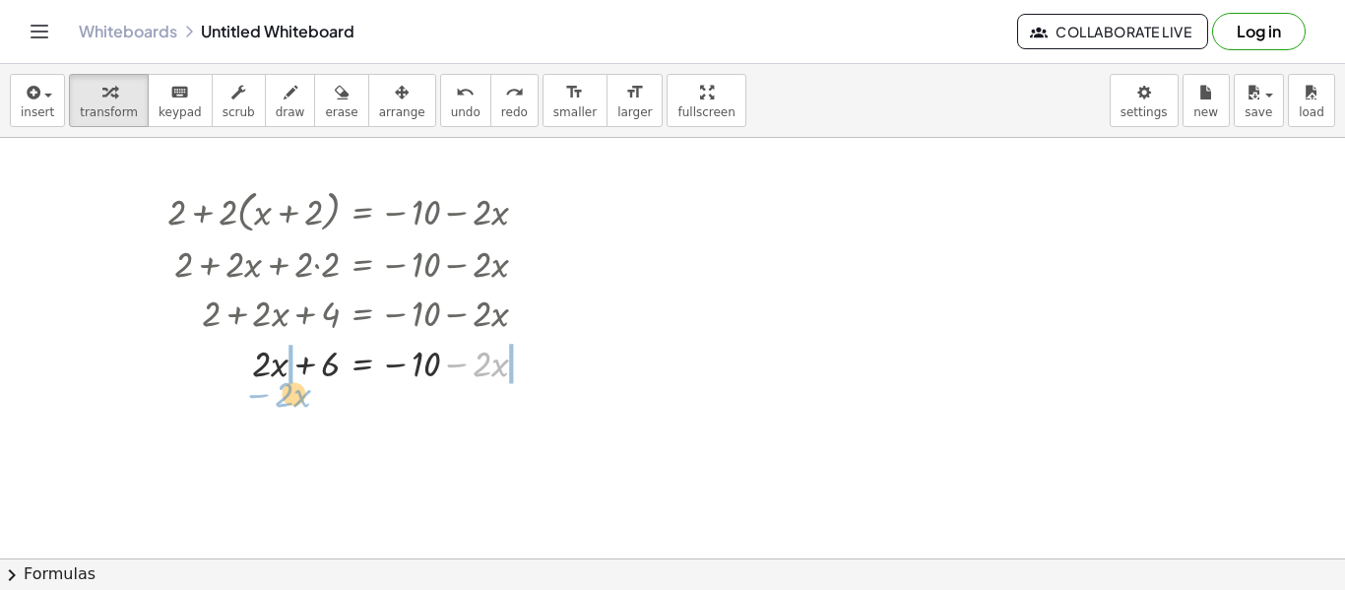
drag, startPoint x: 461, startPoint y: 365, endPoint x: 263, endPoint y: 396, distance: 200.3
click at [263, 396] on div "+ 2 + · 2 · ( + x + 2 ) = − 10 − · 2 · x + 2 + · 2 · x + · 2 · 2 = − 10 − · 2 ·…" at bounding box center [672, 549] width 1345 height 841
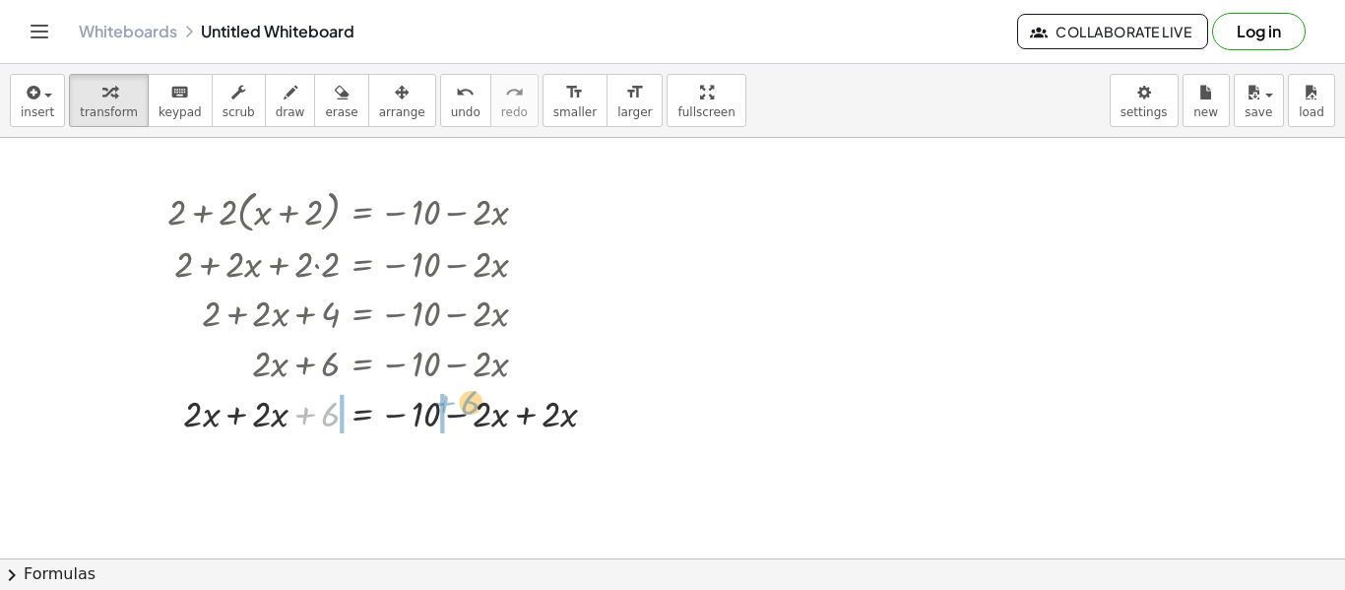
drag, startPoint x: 304, startPoint y: 416, endPoint x: 444, endPoint y: 404, distance: 140.4
click at [444, 404] on div at bounding box center [390, 412] width 465 height 50
click at [278, 420] on div at bounding box center [399, 412] width 552 height 50
click at [305, 415] on div at bounding box center [399, 412] width 552 height 50
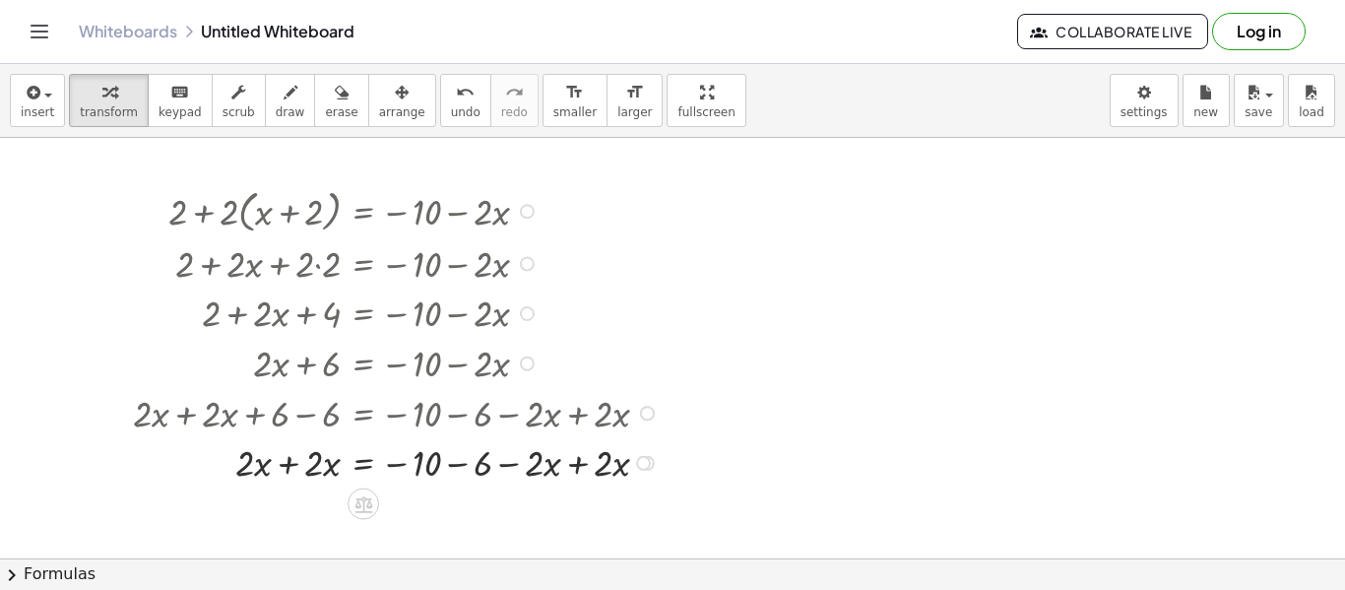
click at [296, 465] on div at bounding box center [399, 461] width 552 height 50
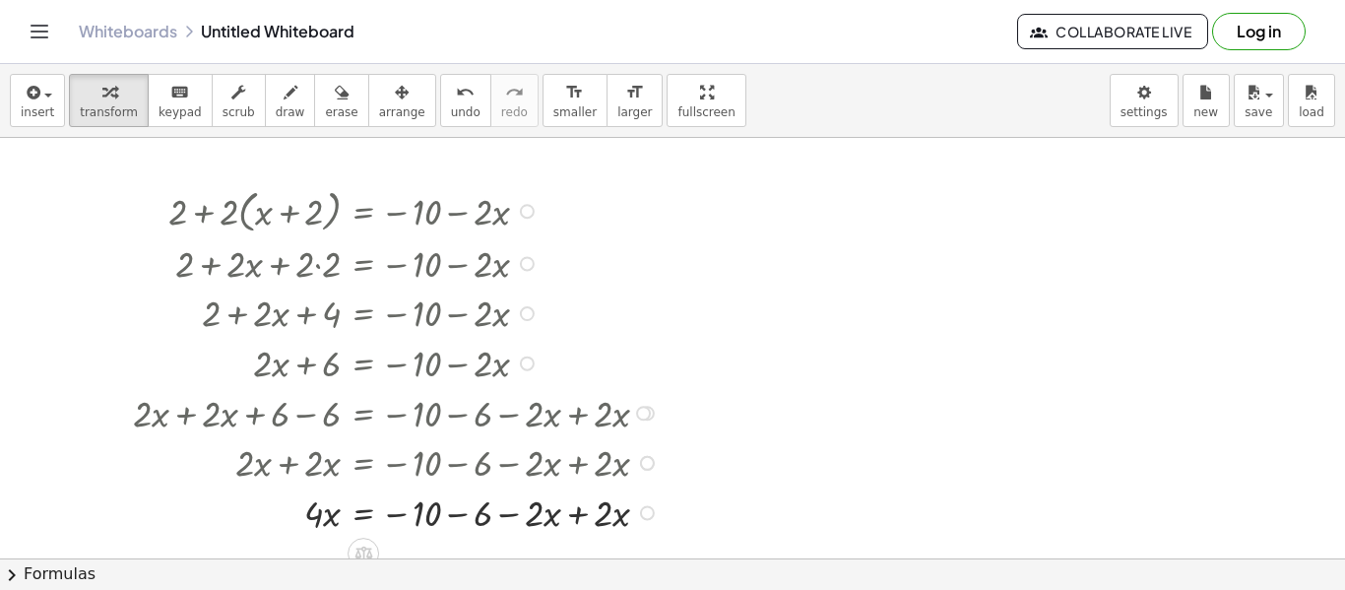
click at [454, 519] on div at bounding box center [399, 512] width 552 height 50
click at [530, 513] on div at bounding box center [399, 512] width 552 height 50
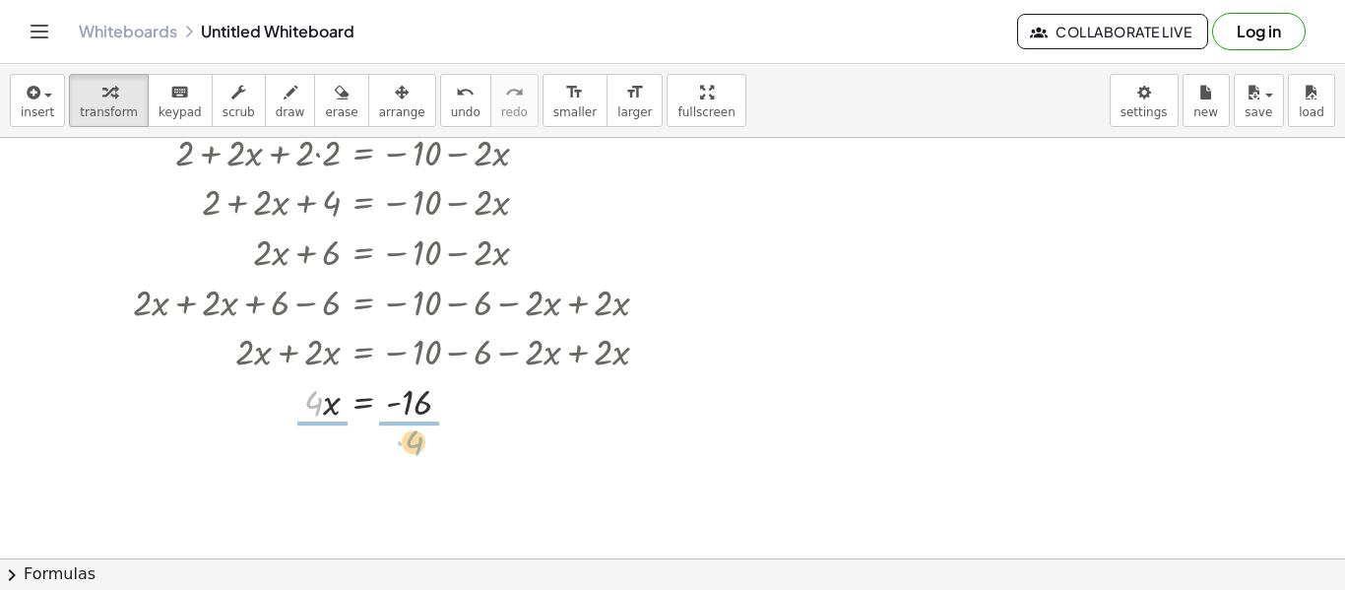
drag, startPoint x: 311, startPoint y: 402, endPoint x: 413, endPoint y: 441, distance: 108.8
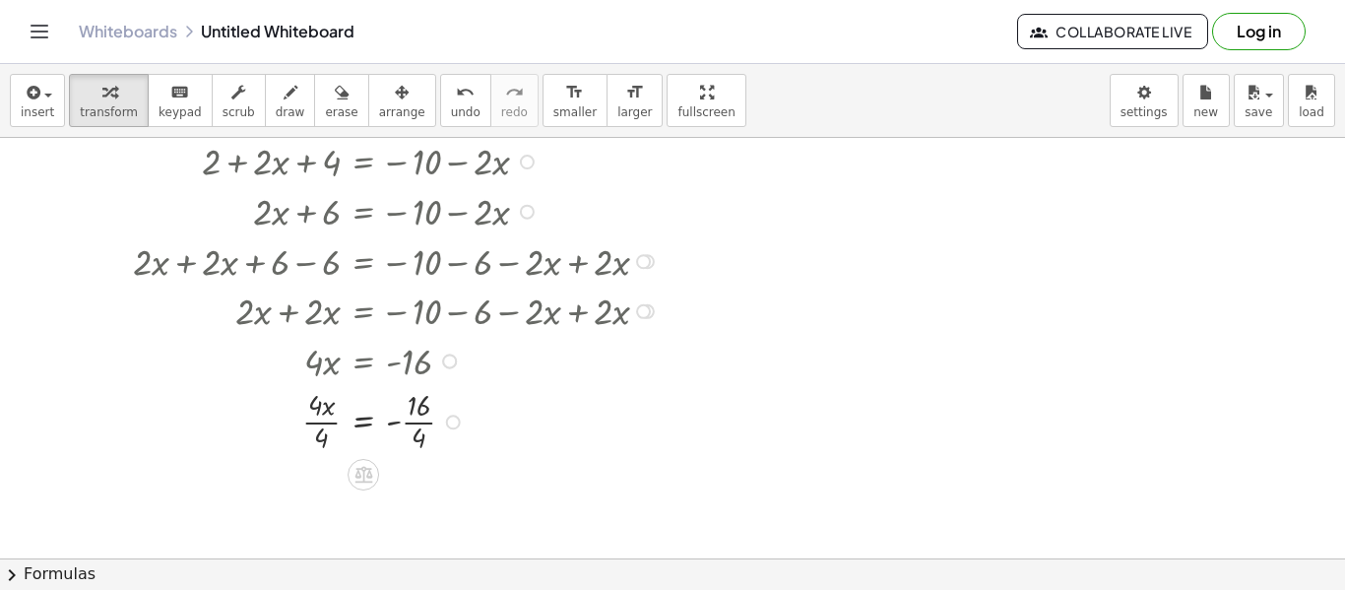
scroll to position [165, 0]
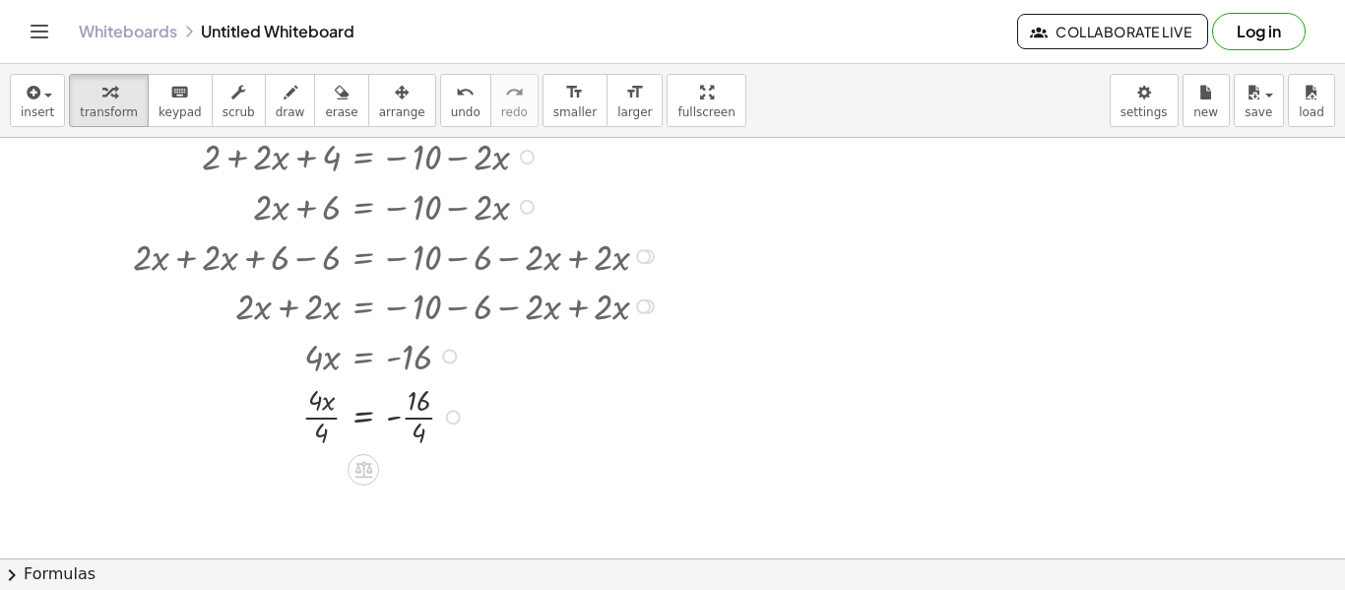
click at [319, 410] on div at bounding box center [399, 415] width 552 height 72
click at [425, 490] on div at bounding box center [399, 488] width 552 height 72
click at [565, 98] on icon "format_size" at bounding box center [574, 93] width 19 height 24
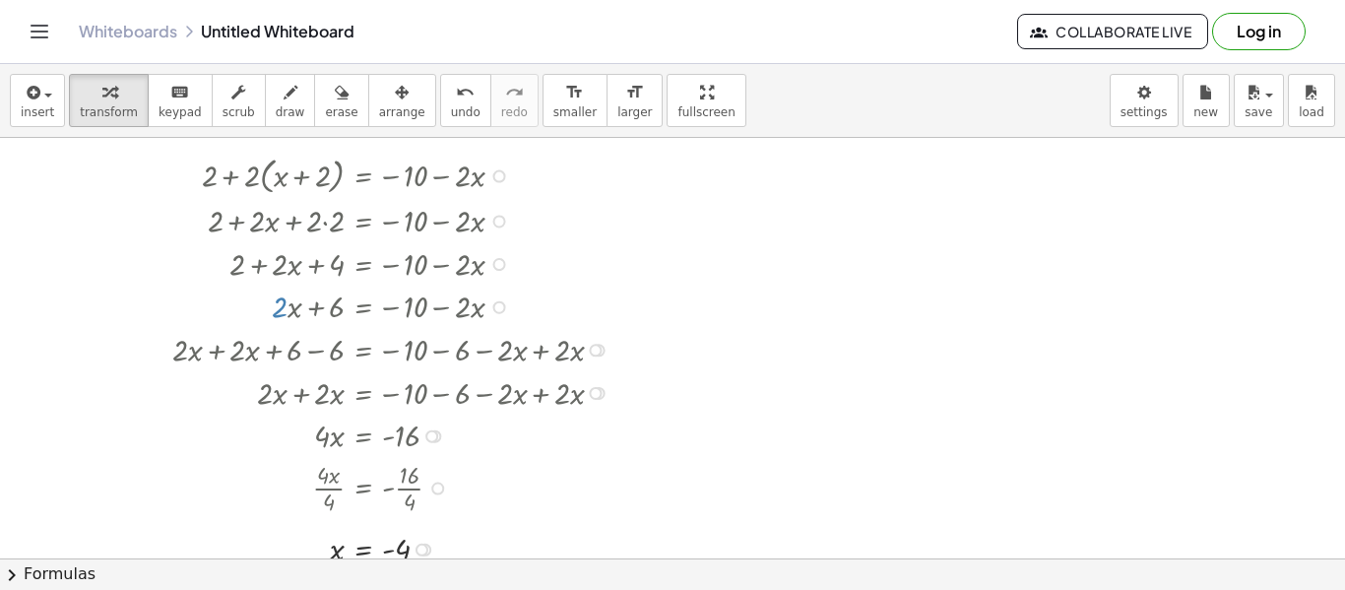
scroll to position [61, 0]
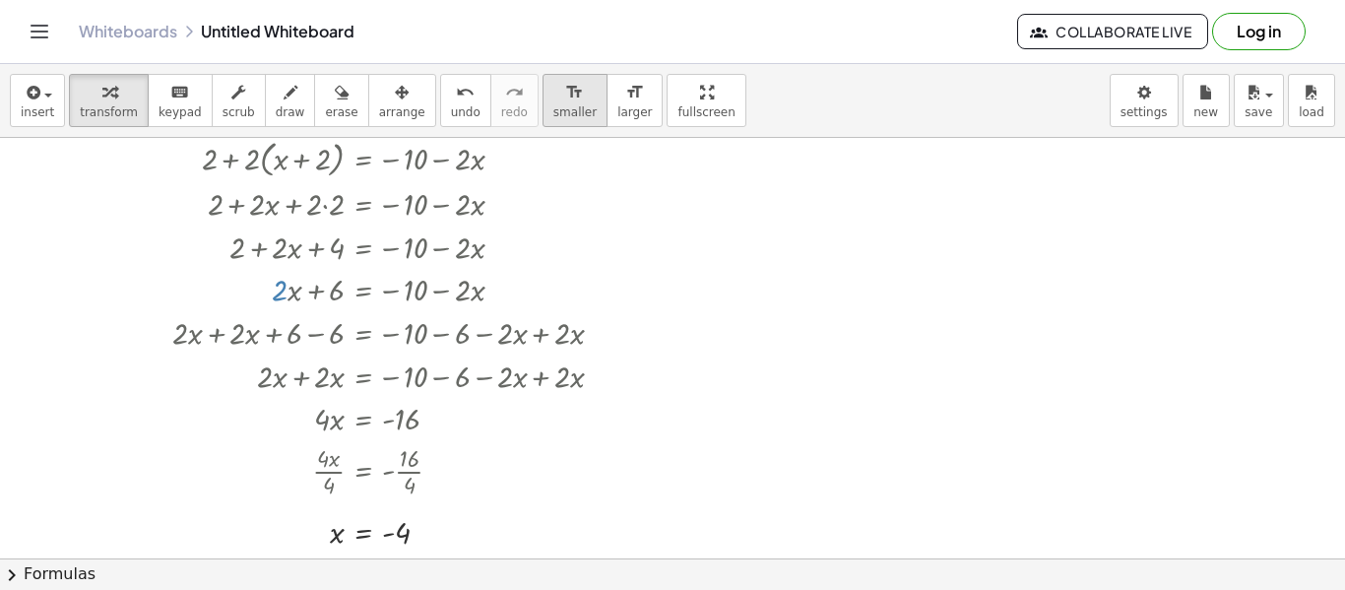
click at [554, 110] on span "smaller" at bounding box center [575, 112] width 43 height 14
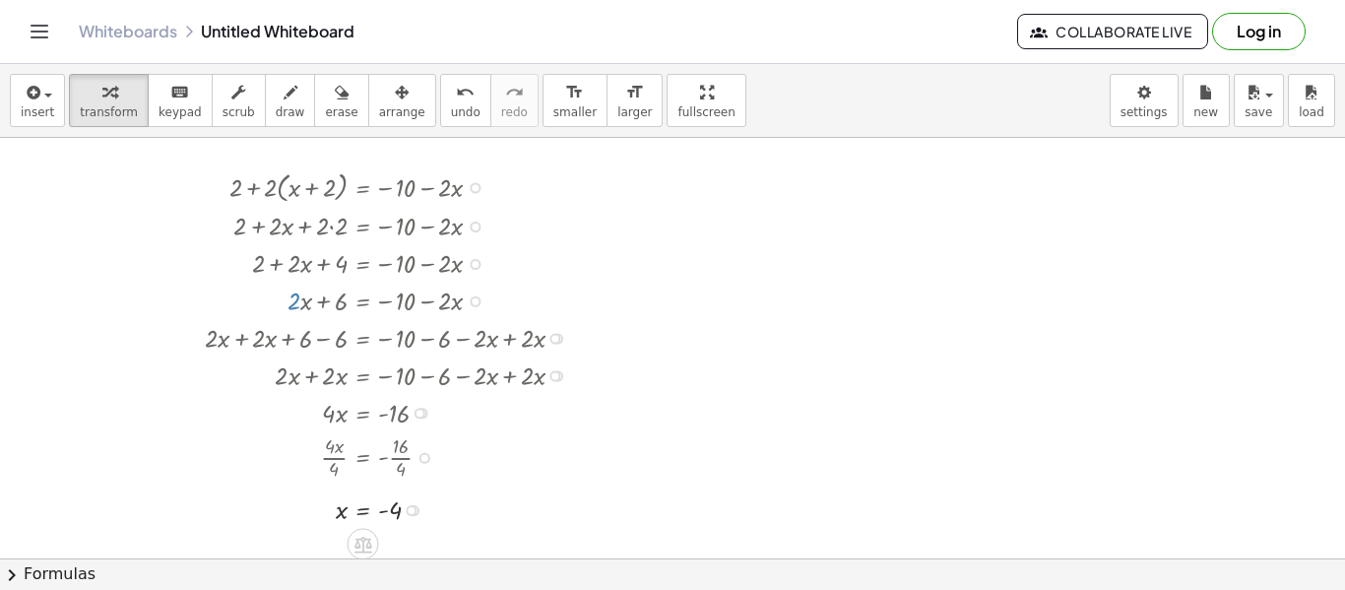
scroll to position [38, 0]
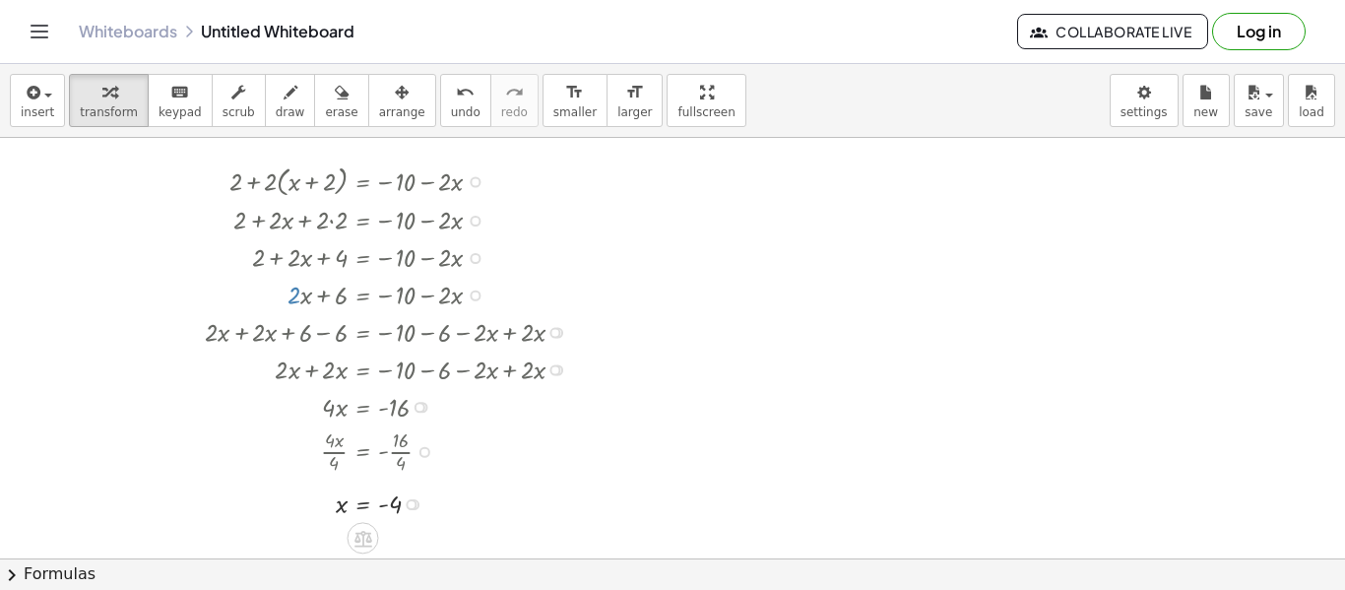
click at [479, 178] on div at bounding box center [475, 181] width 11 height 11
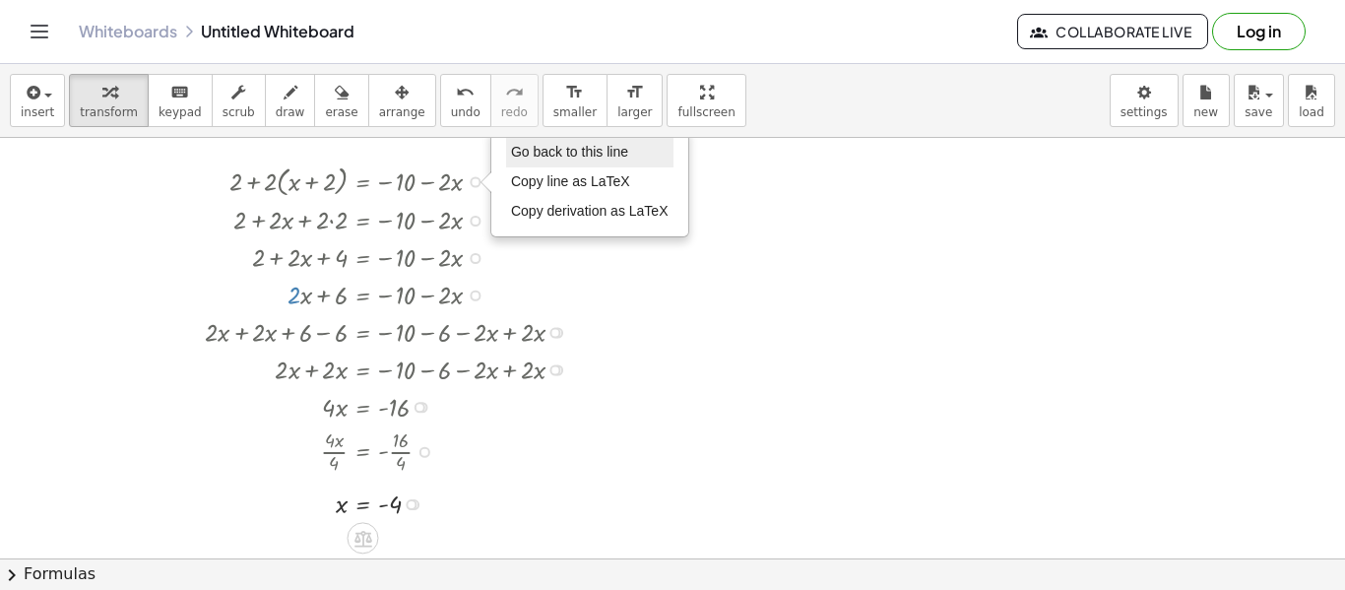
click at [587, 156] on span "Go back to this line" at bounding box center [569, 152] width 117 height 16
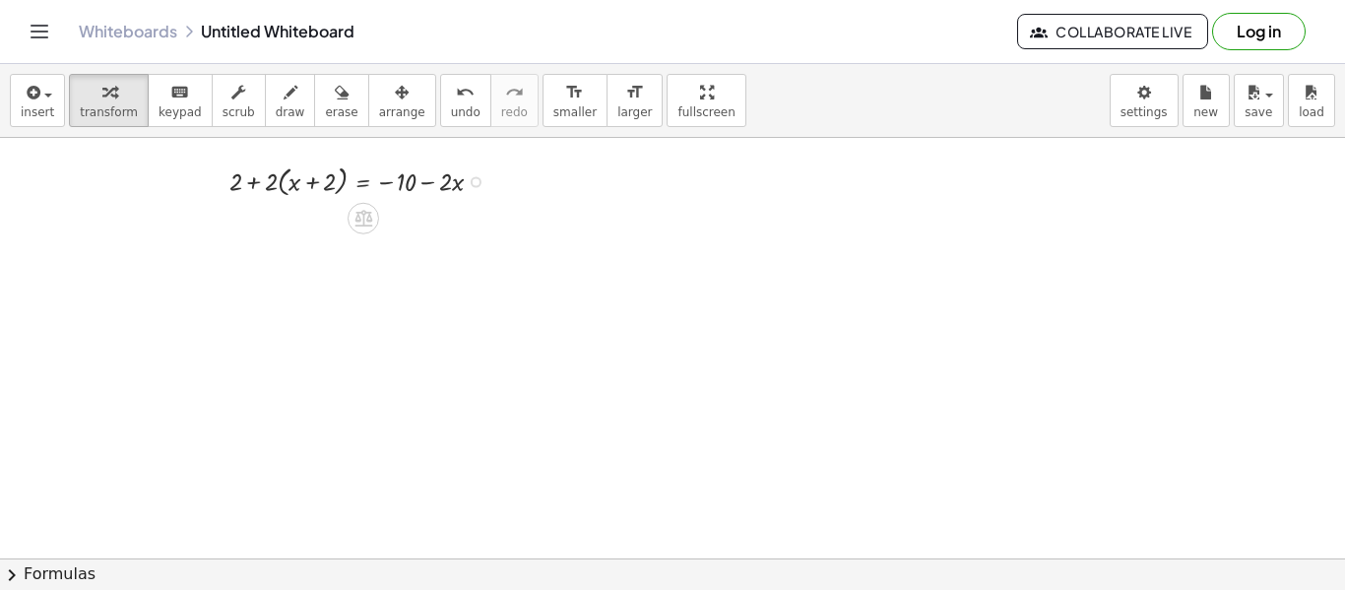
click at [473, 182] on div "Go back to this line Copy line as LaTeX Copy derivation as LaTeX" at bounding box center [476, 181] width 11 height 11
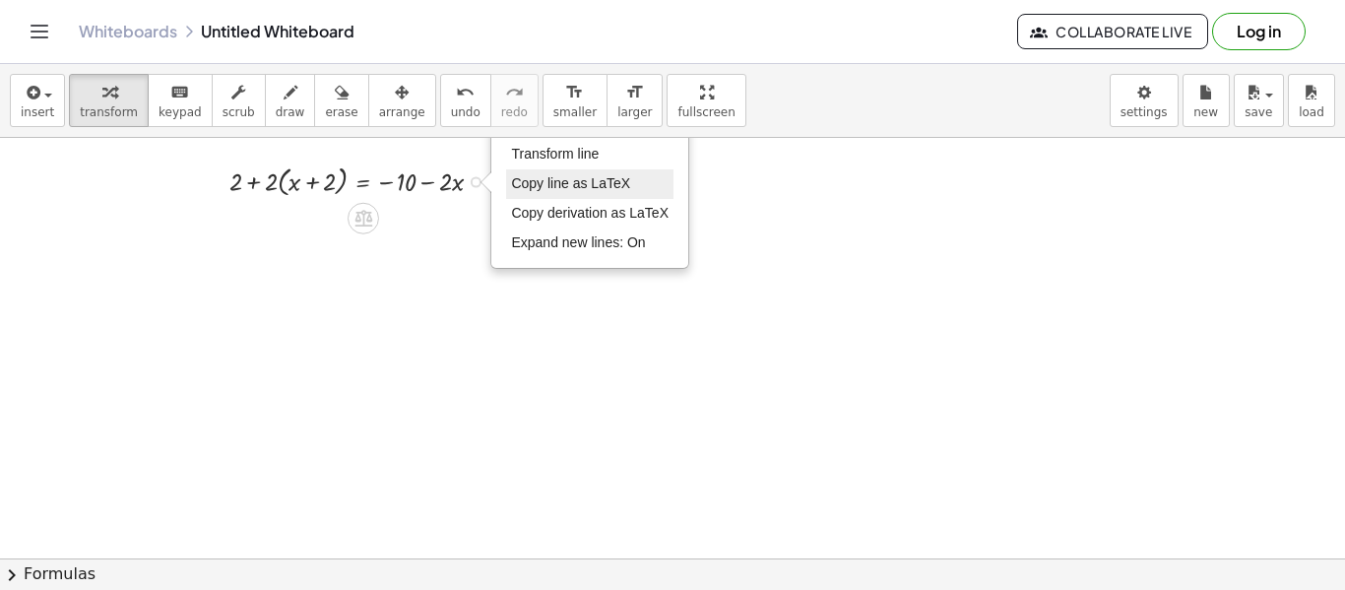
scroll to position [0, 0]
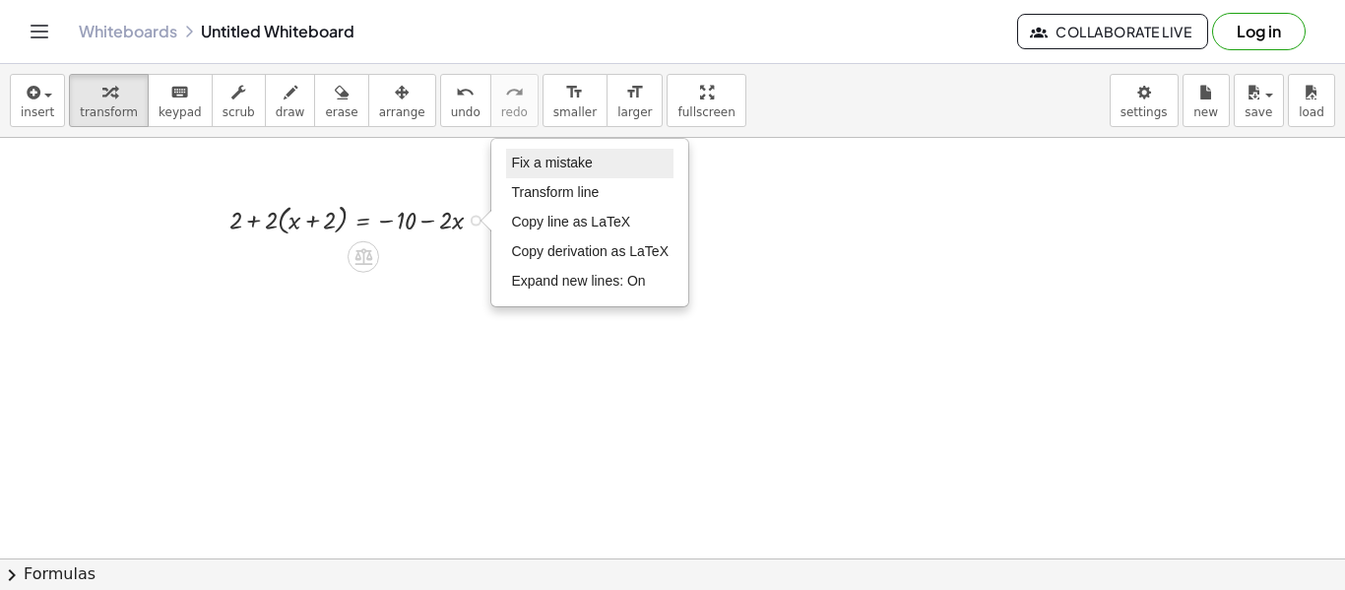
click at [558, 165] on span "Fix a mistake" at bounding box center [551, 163] width 81 height 16
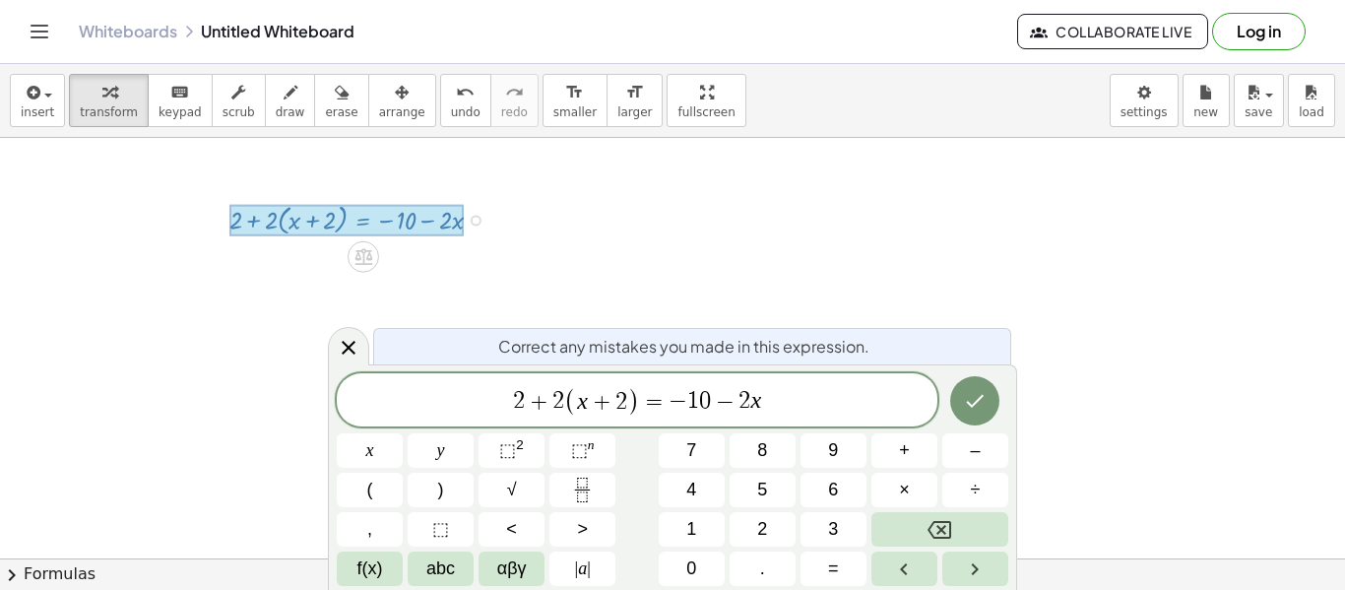
click at [537, 409] on span "+" at bounding box center [539, 402] width 29 height 24
drag, startPoint x: 823, startPoint y: 408, endPoint x: 393, endPoint y: 386, distance: 431.0
click at [393, 386] on span "2 + 2 ( x + 2 ) = − 1 0 − 2 x" at bounding box center [637, 401] width 601 height 33
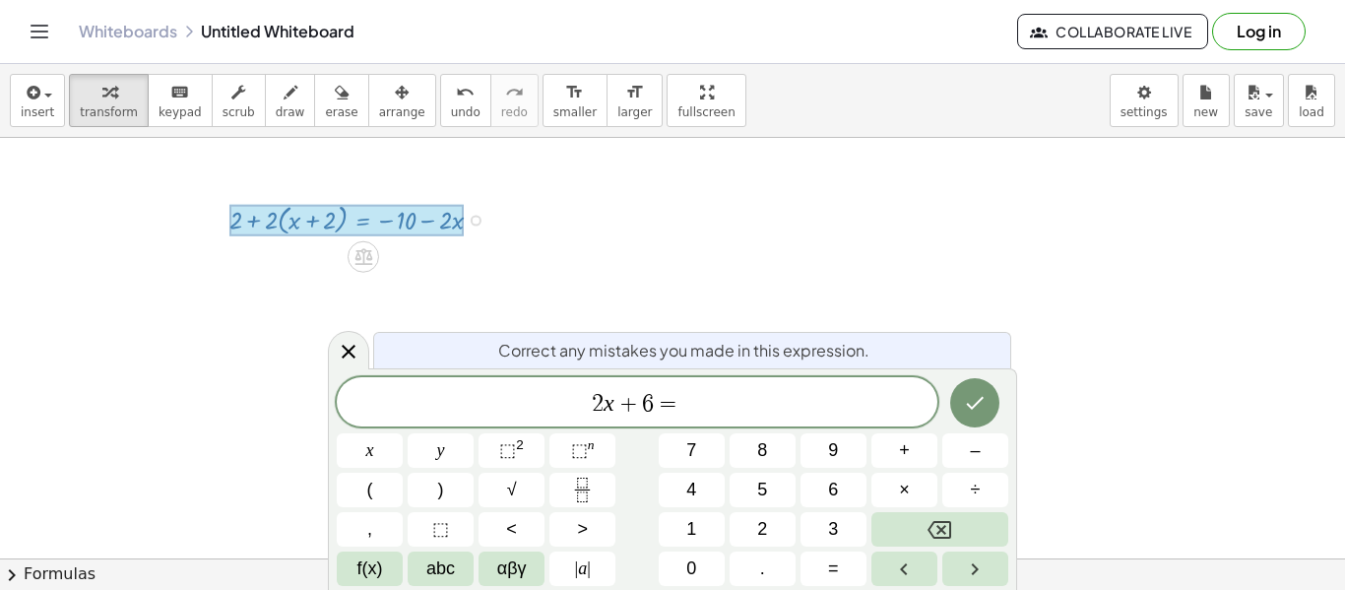
scroll to position [16, 0]
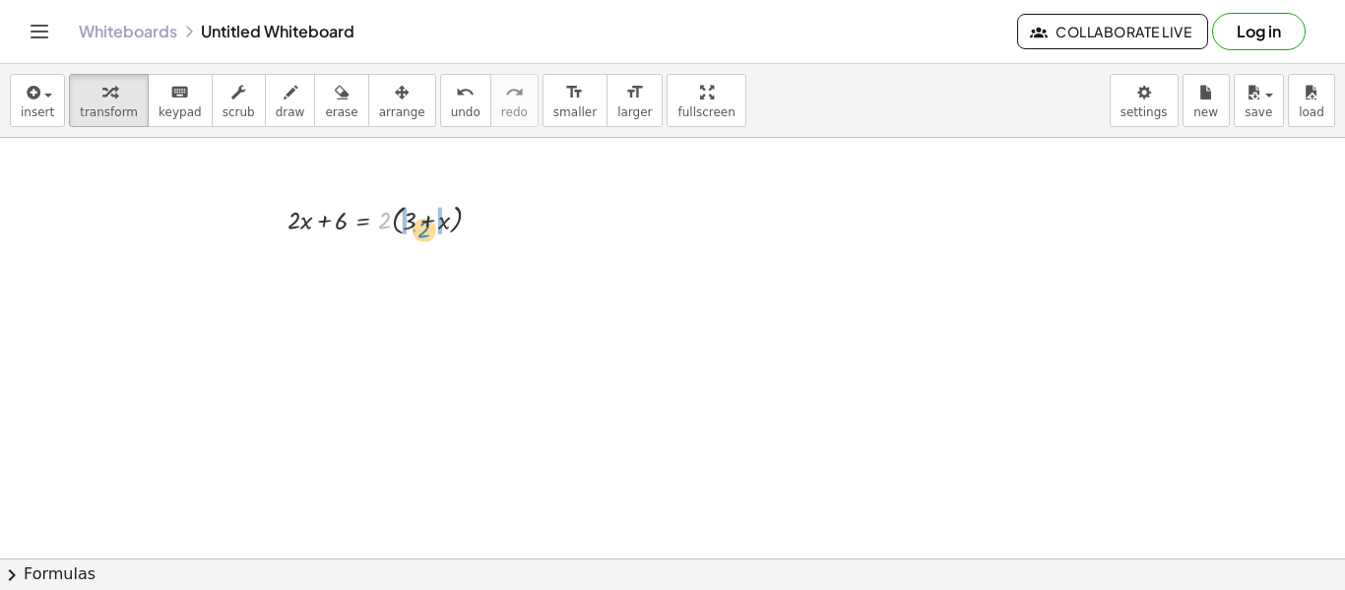
drag, startPoint x: 383, startPoint y: 225, endPoint x: 423, endPoint y: 233, distance: 40.4
click at [423, 233] on div at bounding box center [393, 218] width 230 height 40
click at [389, 256] on div at bounding box center [393, 256] width 230 height 37
click at [394, 261] on div at bounding box center [393, 256] width 230 height 37
click at [292, 300] on div at bounding box center [393, 294] width 230 height 37
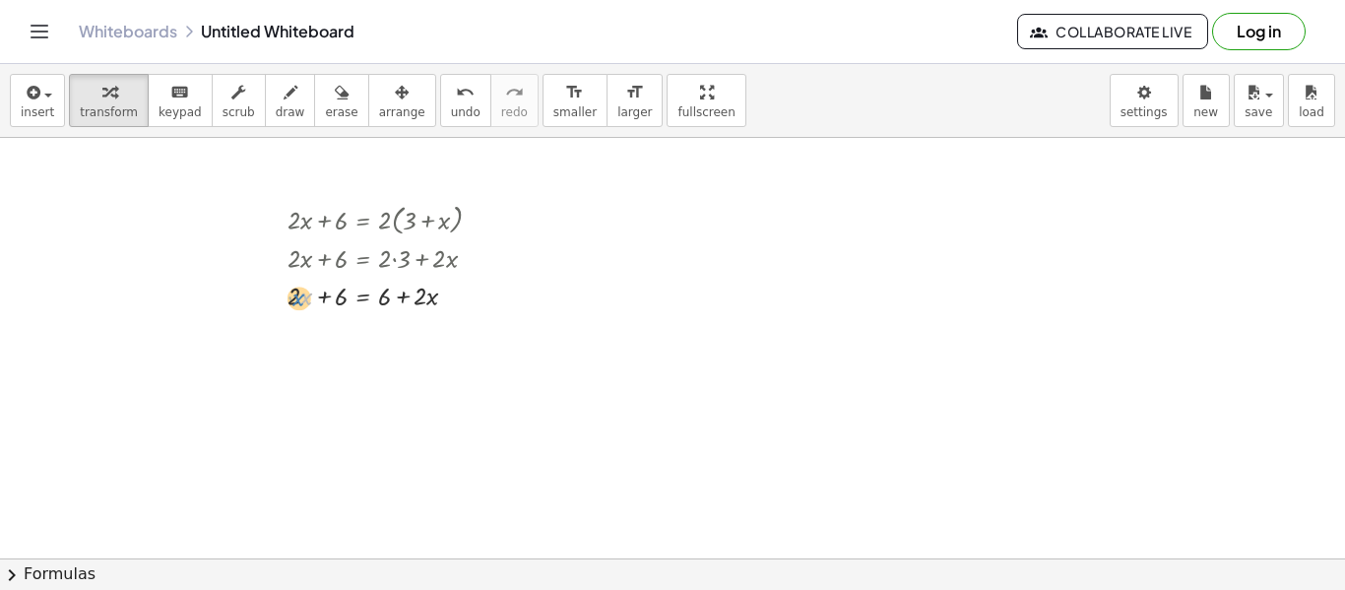
click at [298, 300] on div at bounding box center [393, 294] width 230 height 37
drag, startPoint x: 300, startPoint y: 300, endPoint x: 305, endPoint y: 309, distance: 10.1
click at [305, 309] on div at bounding box center [393, 294] width 230 height 37
click at [425, 300] on div at bounding box center [393, 294] width 230 height 37
drag, startPoint x: 401, startPoint y: 296, endPoint x: 271, endPoint y: 327, distance: 133.6
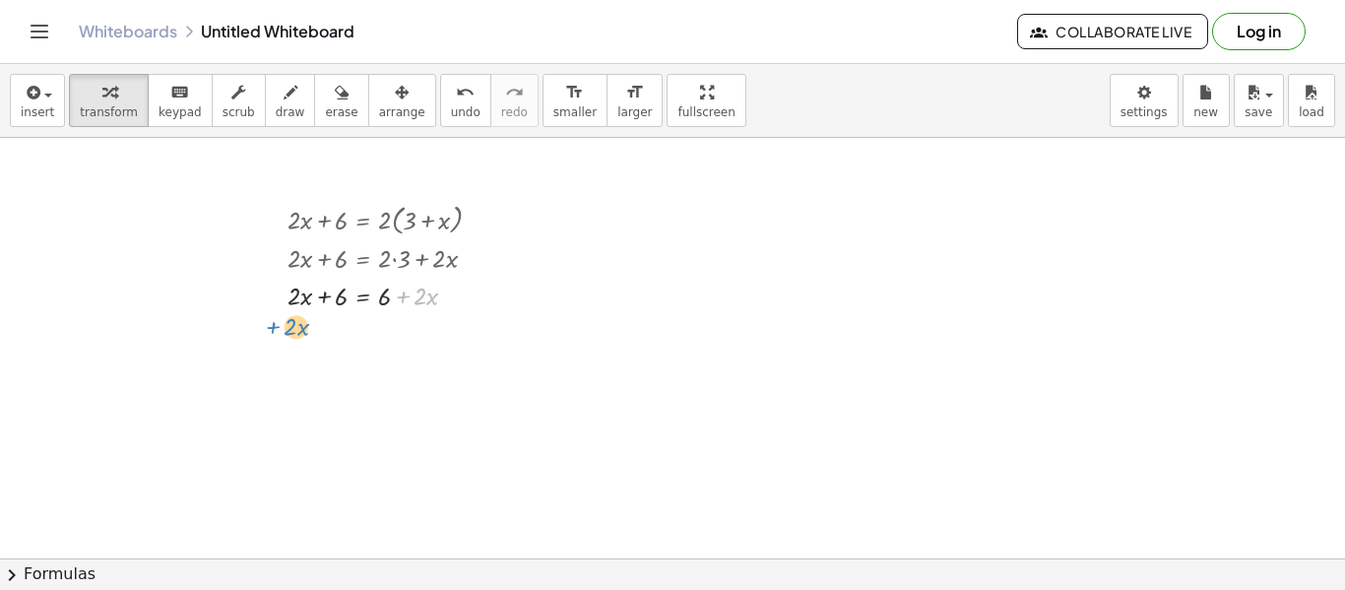
click at [271, 327] on div "+ · 2 · x + 6 = · 2 · ( + 3 + x ) + · 2 · x + 6 = + · 2 · 3 + · 2 · x + · 2 · x…" at bounding box center [672, 558] width 1345 height 841
drag, startPoint x: 405, startPoint y: 297, endPoint x: 263, endPoint y: 317, distance: 143.2
click at [263, 317] on div "+ · 2 · x + 6 = · 2 · ( + 3 + x ) + · 2 · x + 6 = + · 2 · 3 + · 2 · x + · 2 · x…" at bounding box center [373, 255] width 230 height 125
drag, startPoint x: 322, startPoint y: 333, endPoint x: 388, endPoint y: 340, distance: 66.4
click at [388, 340] on div at bounding box center [367, 331] width 318 height 37
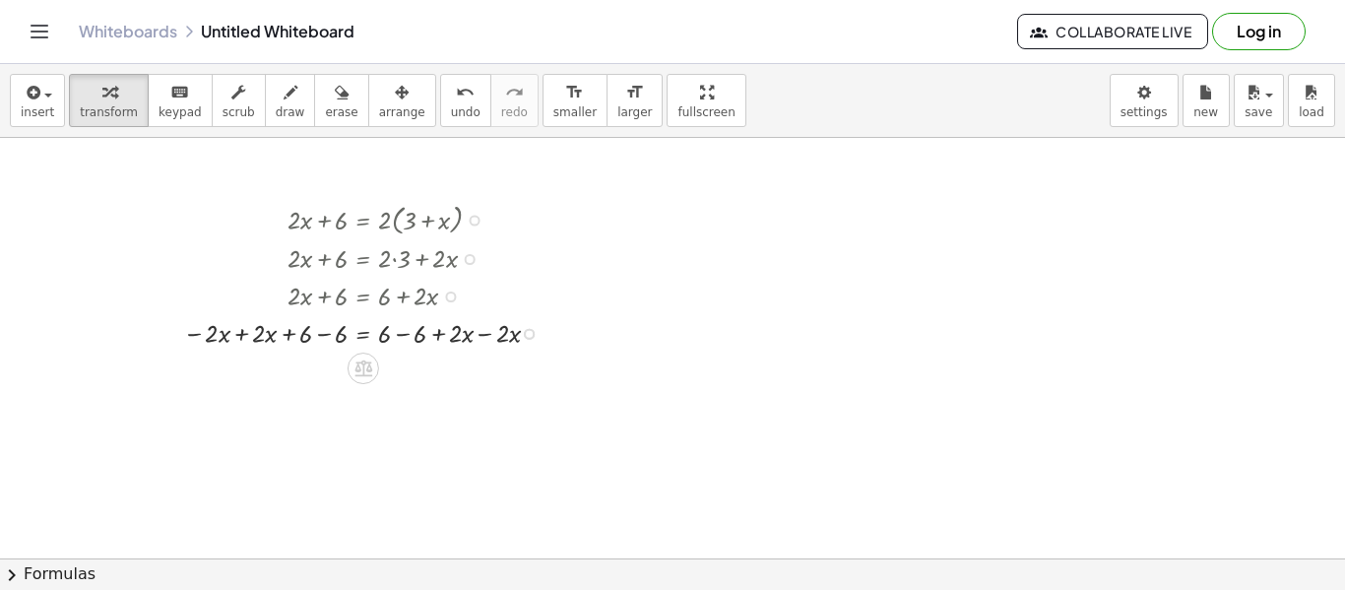
click at [241, 336] on div at bounding box center [367, 331] width 388 height 37
click at [323, 372] on div at bounding box center [369, 369] width 392 height 37
click at [401, 418] on div at bounding box center [369, 406] width 392 height 37
click at [422, 412] on div at bounding box center [369, 406] width 392 height 37
